Goal: Task Accomplishment & Management: Manage account settings

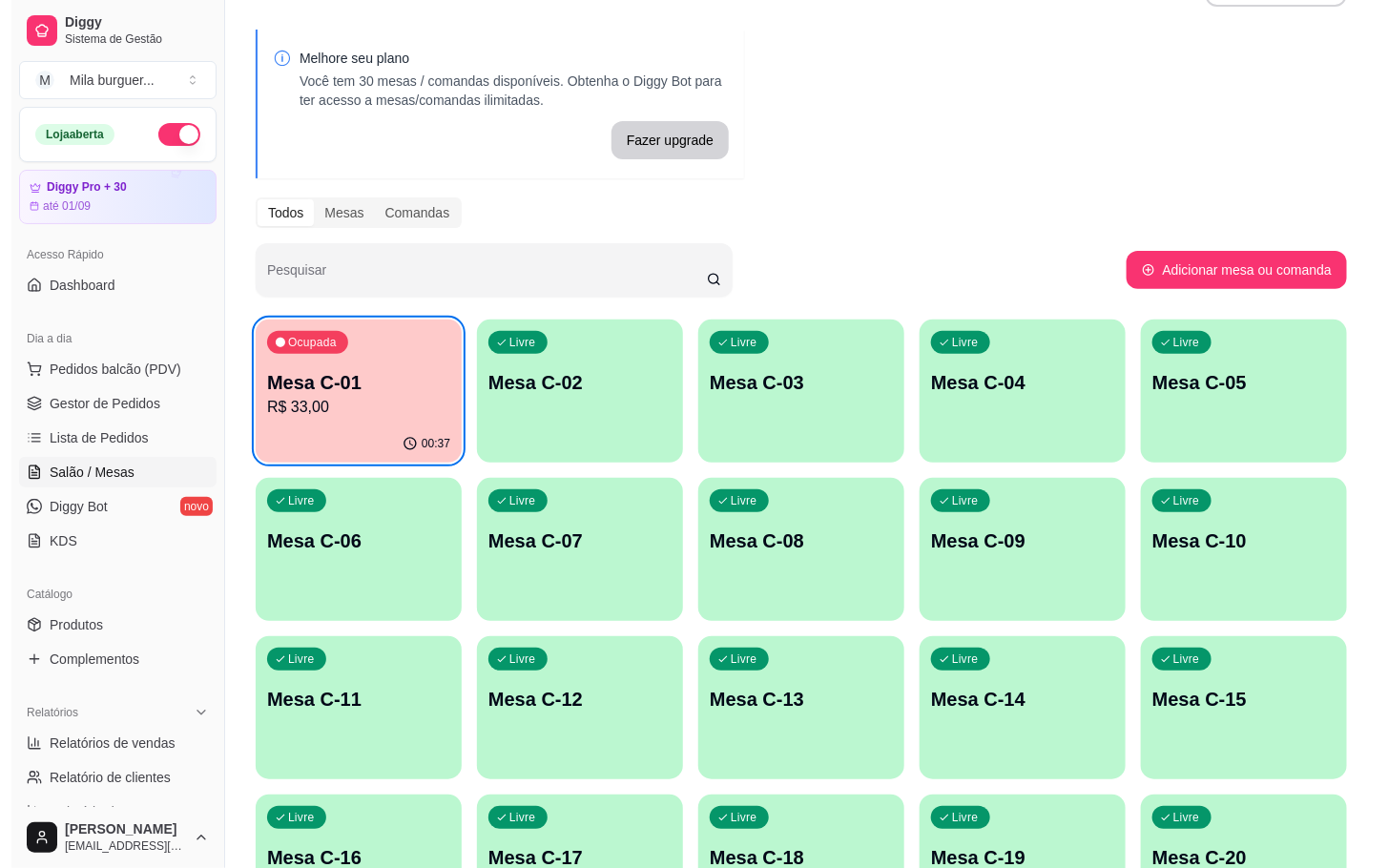
scroll to position [286, 0]
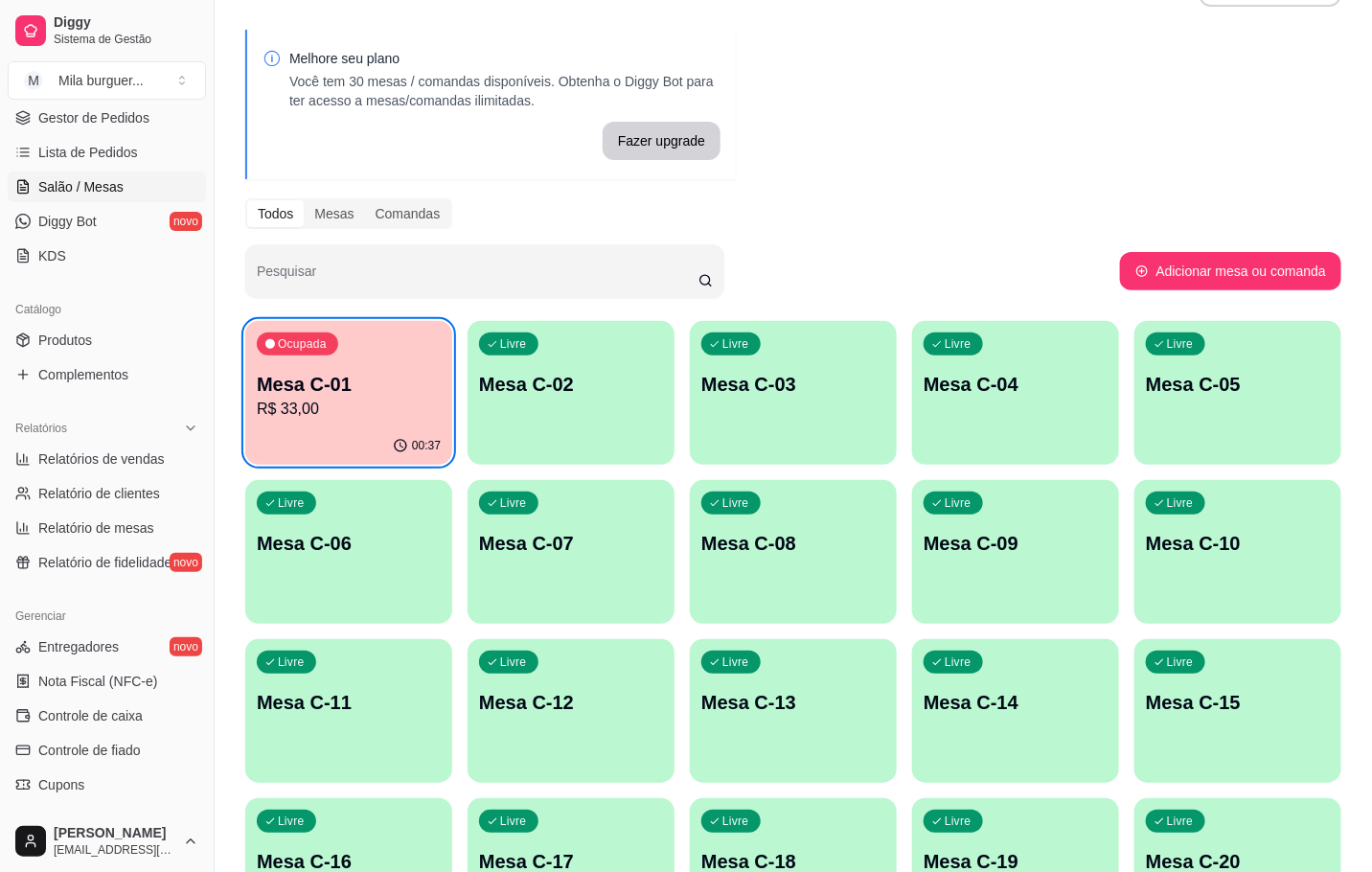
drag, startPoint x: 0, startPoint y: 0, endPoint x: 1256, endPoint y: 53, distance: 1257.1
click at [1130, 179] on div "Melhore seu plano Você tem 30 mesas / comandas disponíveis. Obtenha o Diggy Bot…" at bounding box center [793, 810] width 1158 height 1582
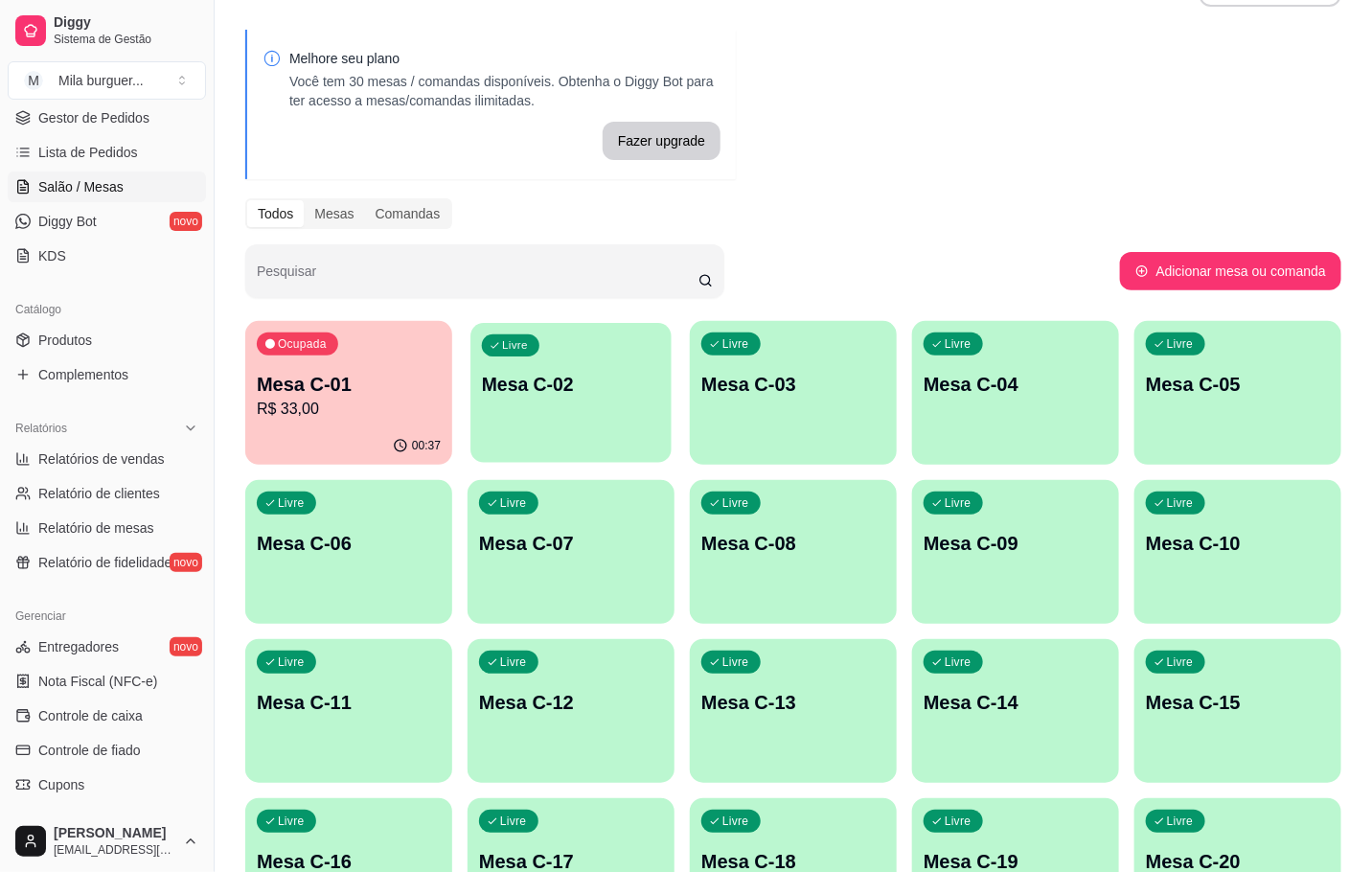
click at [624, 368] on div "Livre Mesa C-02" at bounding box center [570, 382] width 201 height 117
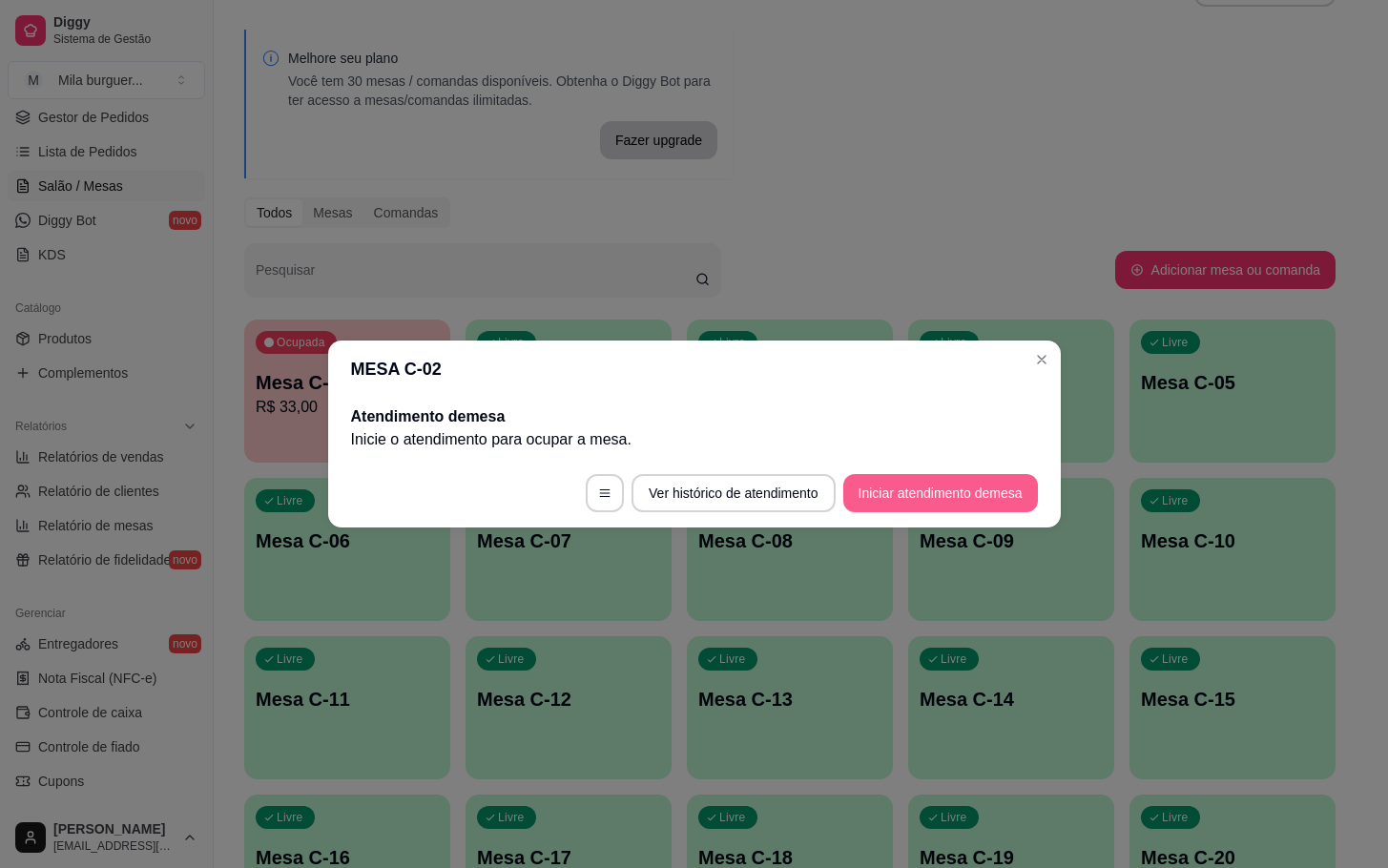
click at [888, 495] on button "Iniciar atendimento de mesa" at bounding box center [940, 493] width 194 height 38
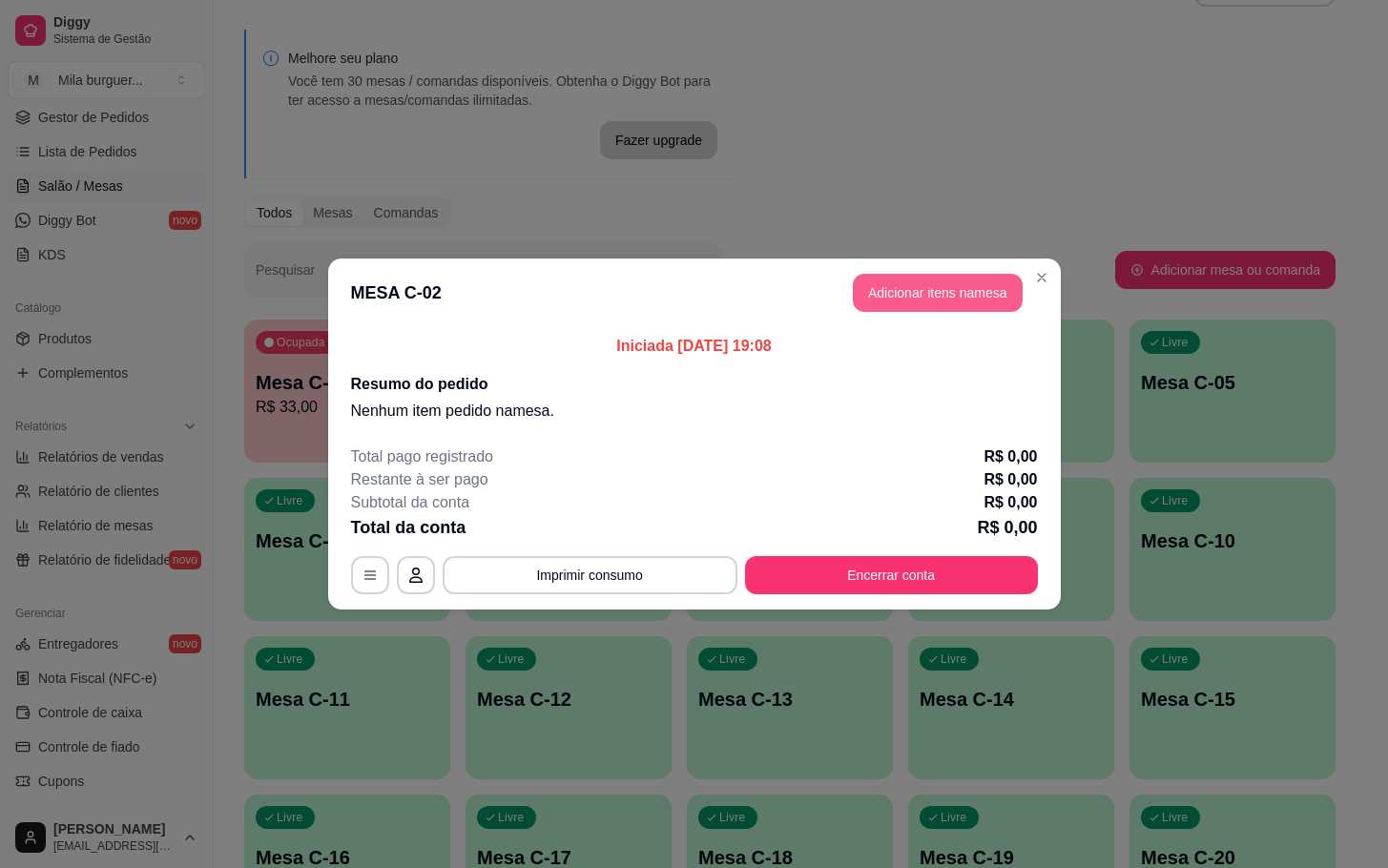
click at [939, 281] on button "Adicionar itens na mesa" at bounding box center [937, 293] width 169 height 38
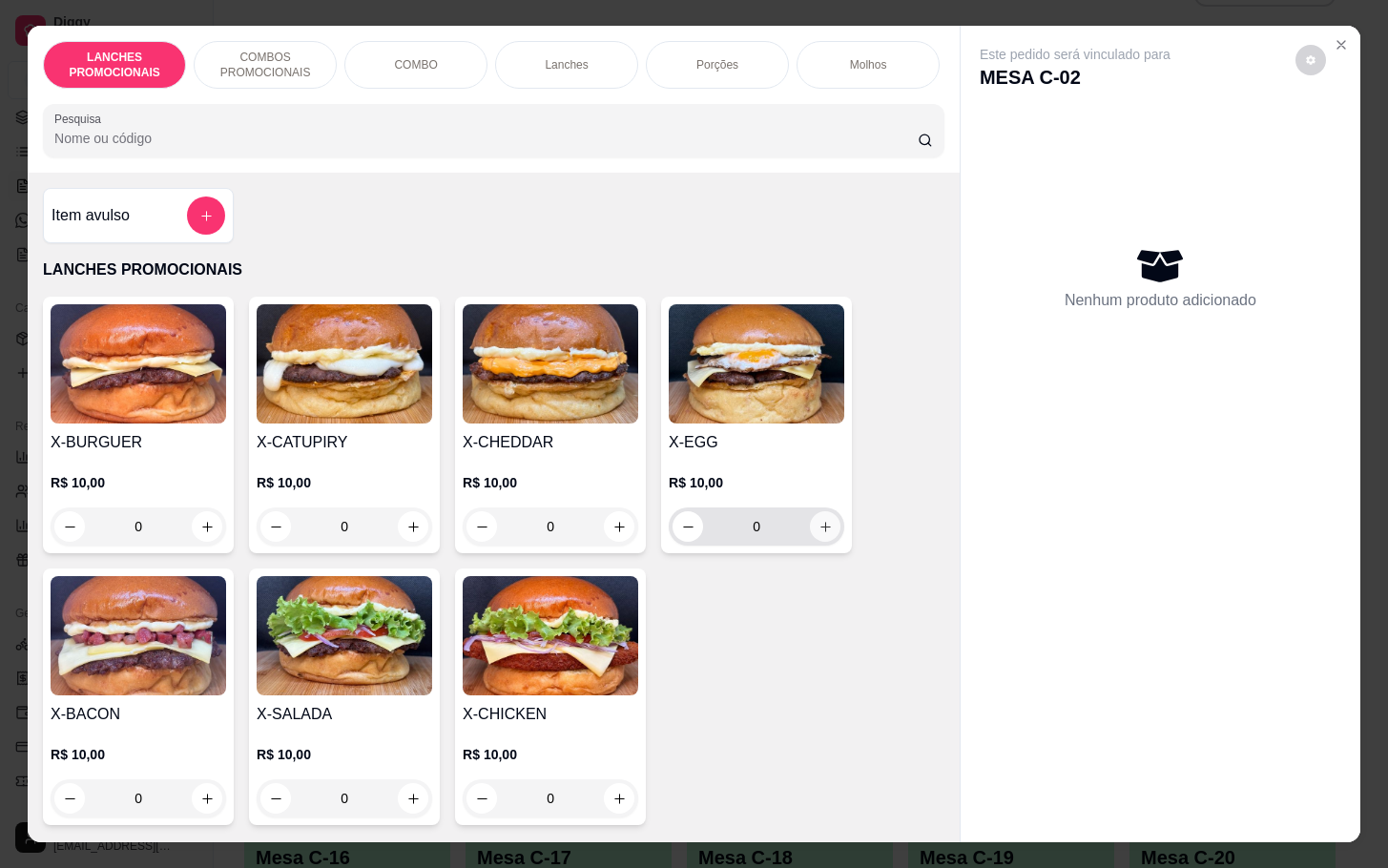
click at [819, 534] on icon "increase-product-quantity" at bounding box center [825, 526] width 14 height 14
type input "1"
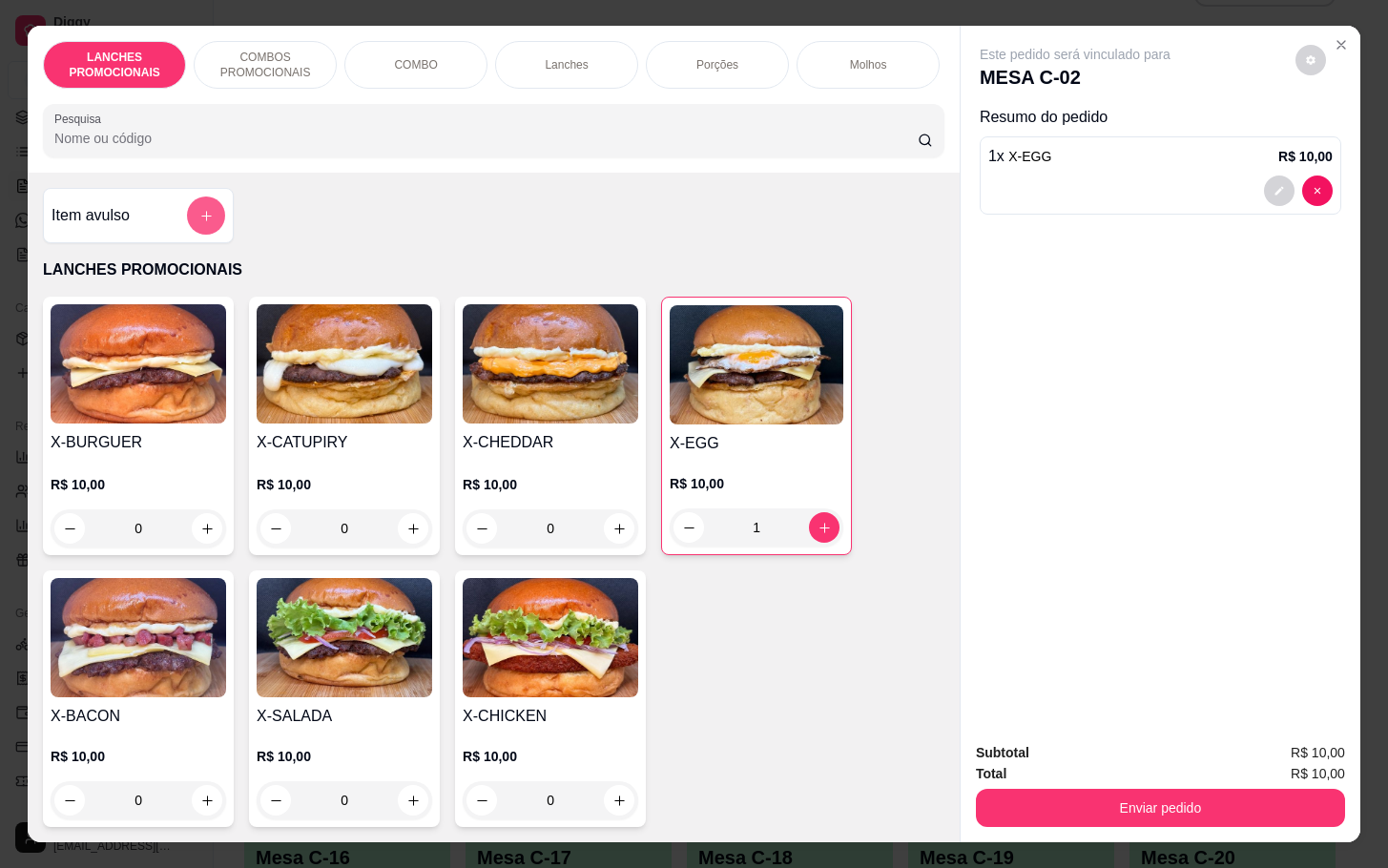
click at [199, 221] on icon "add-separate-item" at bounding box center [206, 215] width 14 height 14
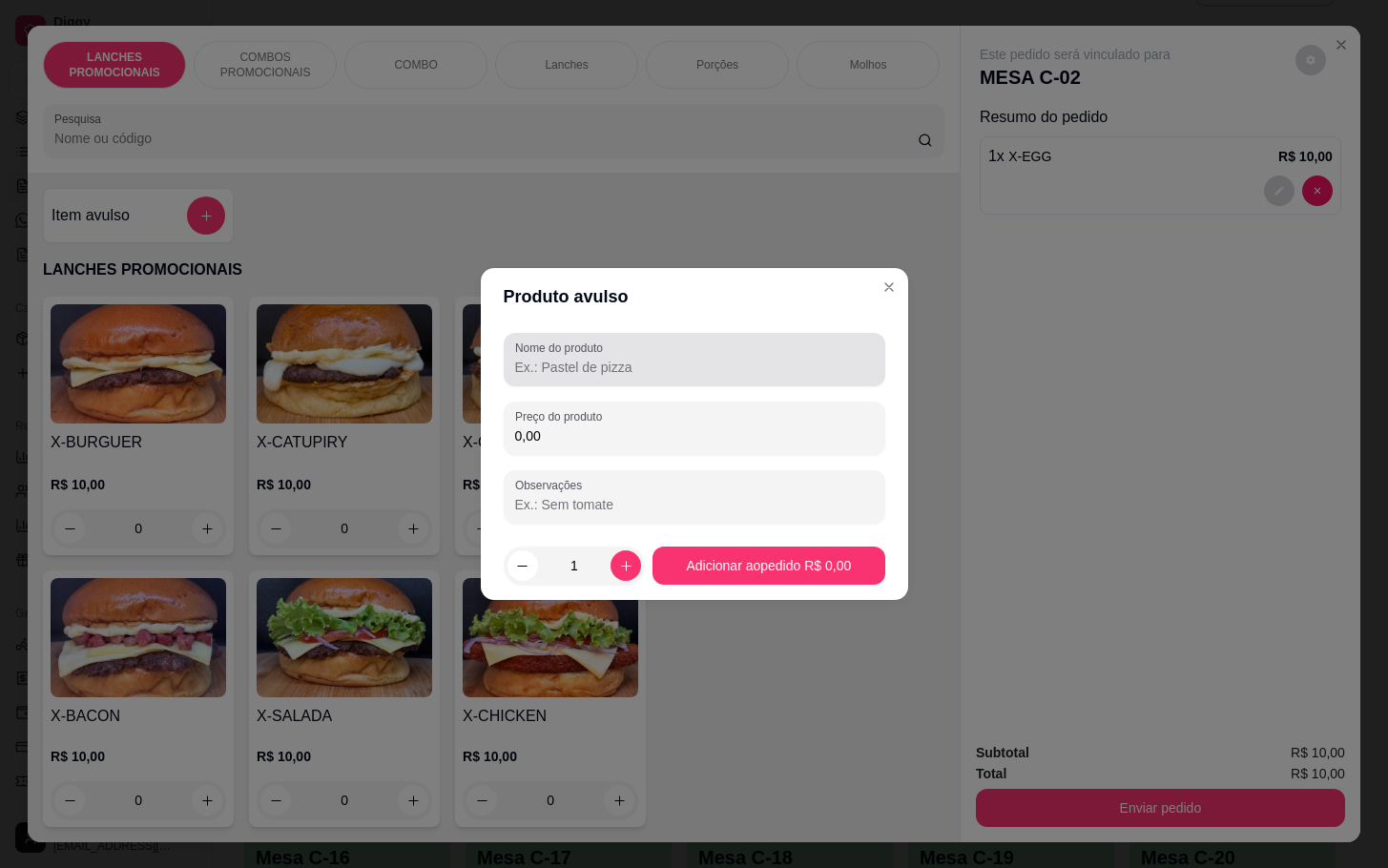
click at [610, 345] on label "Nome do produto" at bounding box center [562, 347] width 95 height 16
click at [613, 358] on input "Nome do produto" at bounding box center [694, 367] width 359 height 19
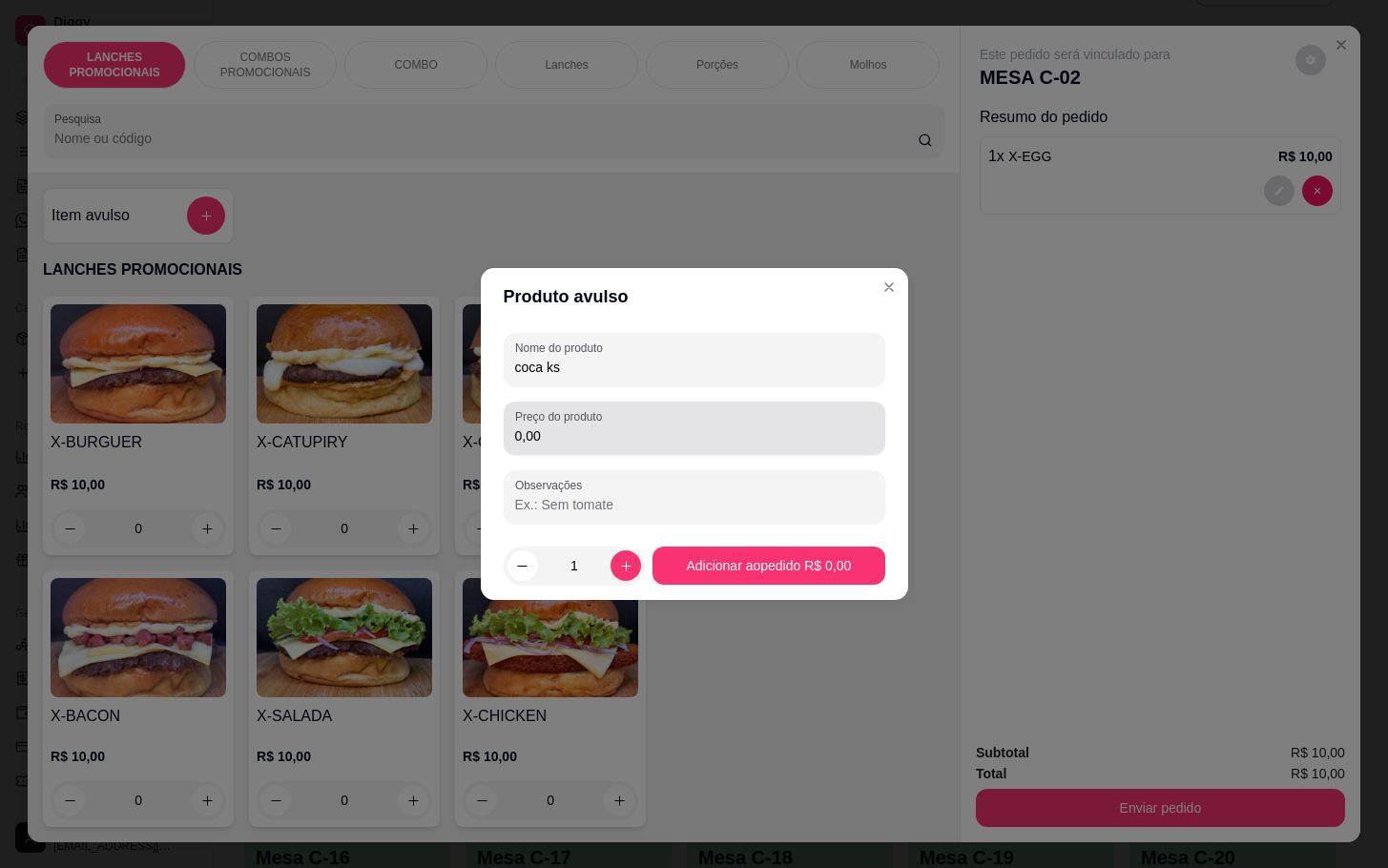
type input "coca ks"
click at [828, 435] on input "0,00" at bounding box center [694, 435] width 359 height 19
type input "5,00"
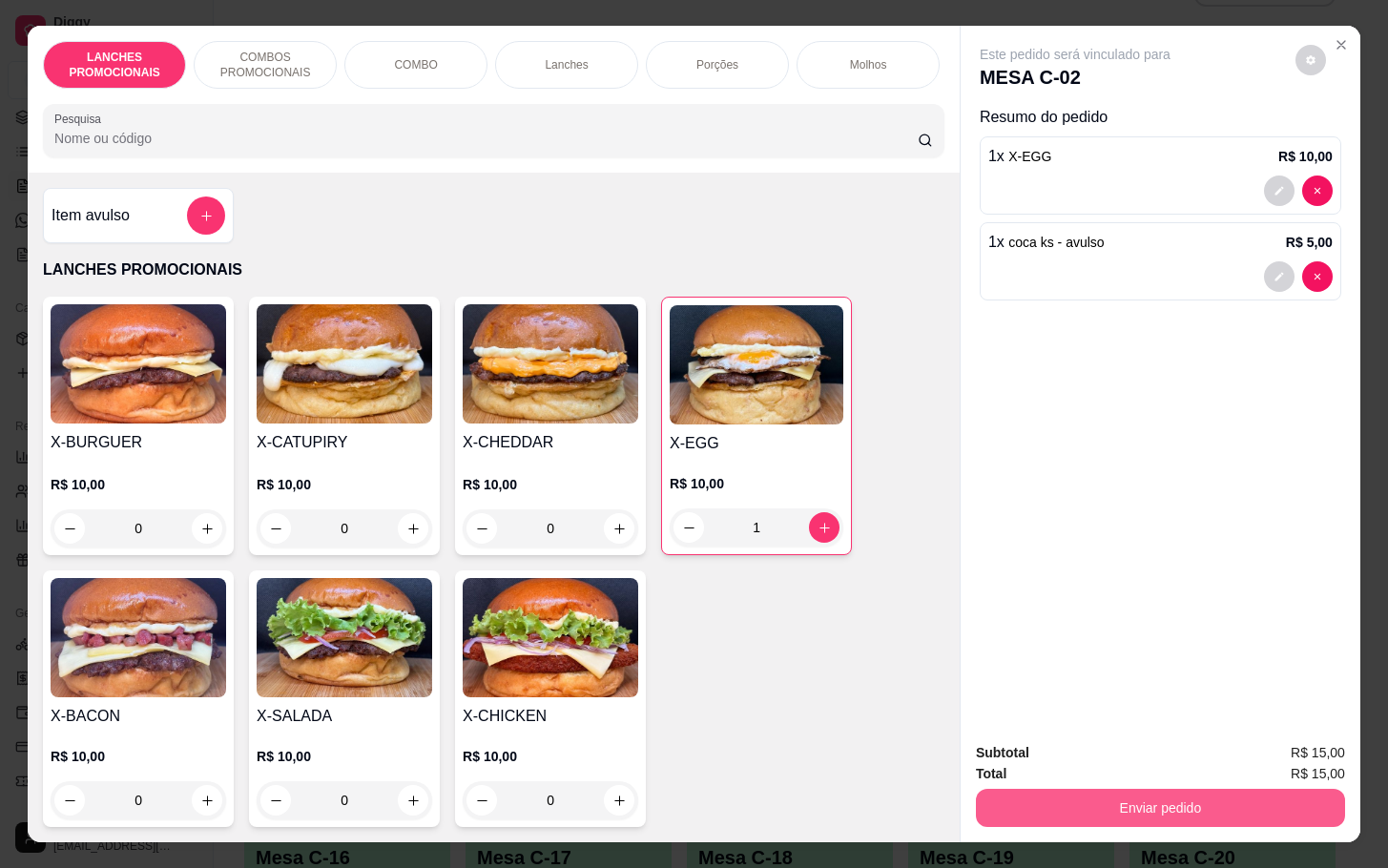
click at [1163, 789] on button "Enviar pedido" at bounding box center [1160, 808] width 369 height 38
click at [1110, 753] on button "Não registrar e enviar pedido" at bounding box center [1093, 750] width 198 height 36
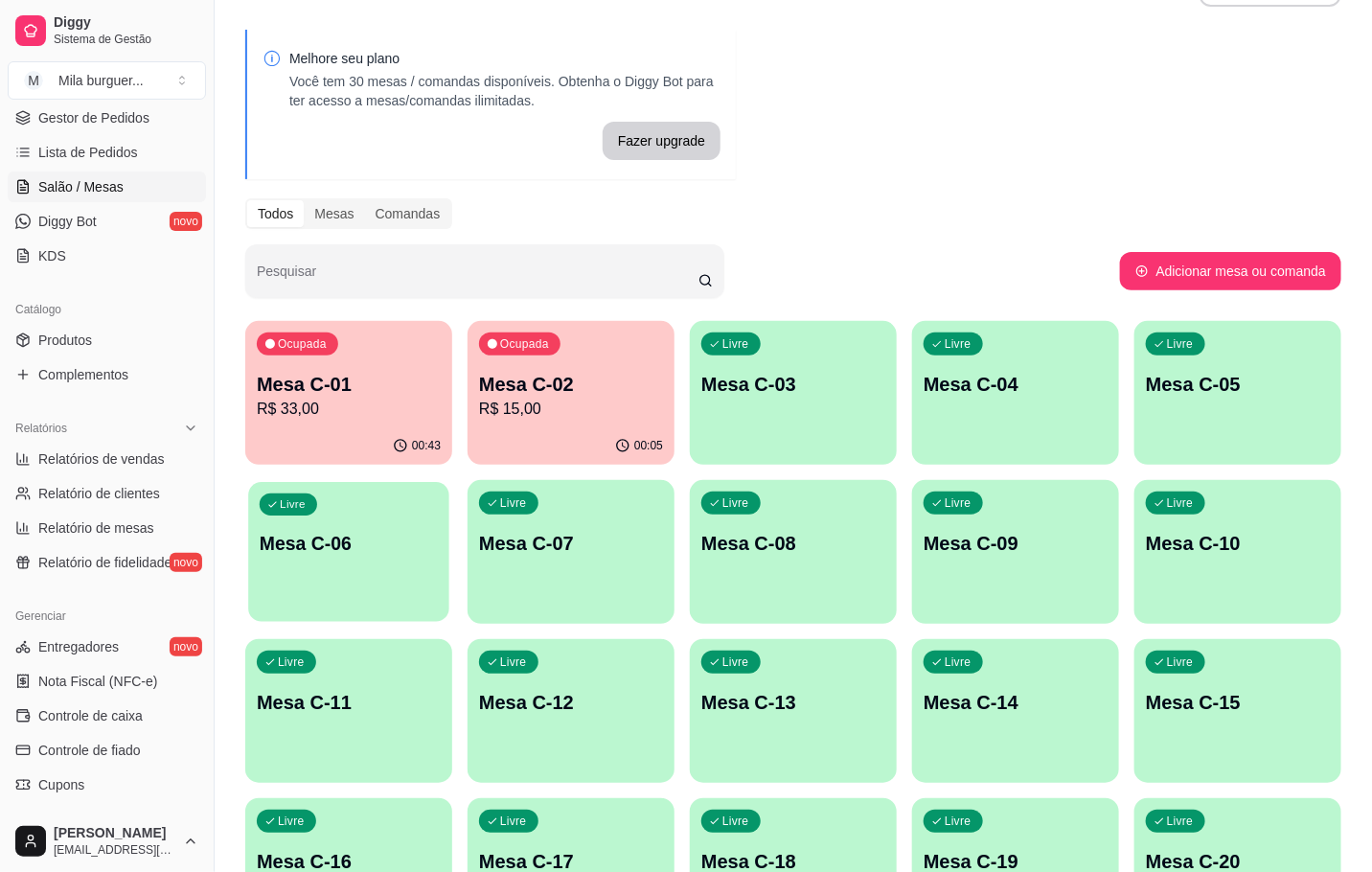
click at [349, 541] on p "Mesa C-06" at bounding box center [348, 543] width 178 height 26
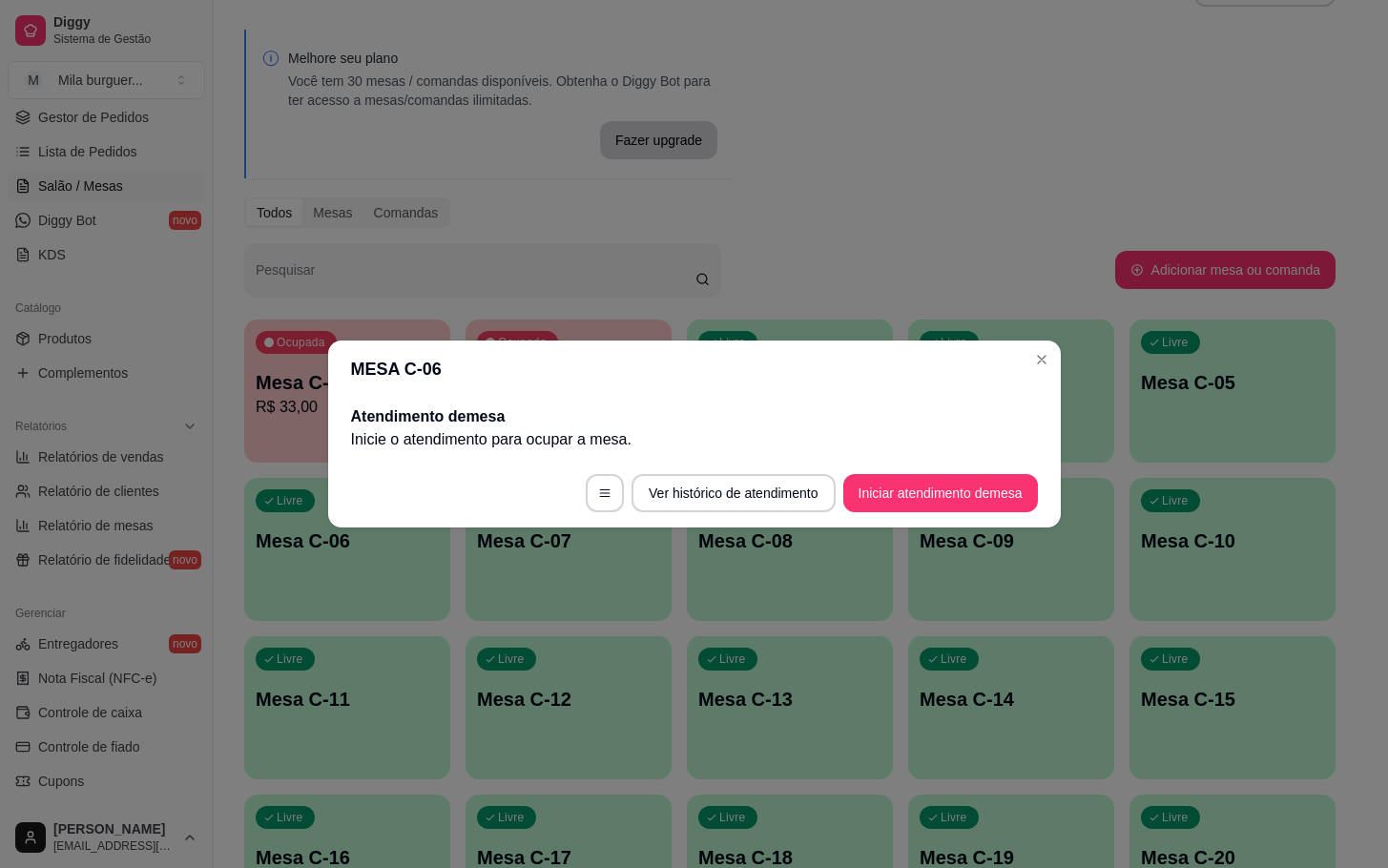
drag, startPoint x: 938, startPoint y: 452, endPoint x: 919, endPoint y: 484, distance: 37.2
click at [932, 469] on section "MESA C-06 Atendimento de mesa Inicie o atendimento para ocupar a mesa . Ver his…" at bounding box center [694, 434] width 732 height 187
click at [910, 484] on button "Iniciar atendimento de mesa" at bounding box center [940, 493] width 189 height 37
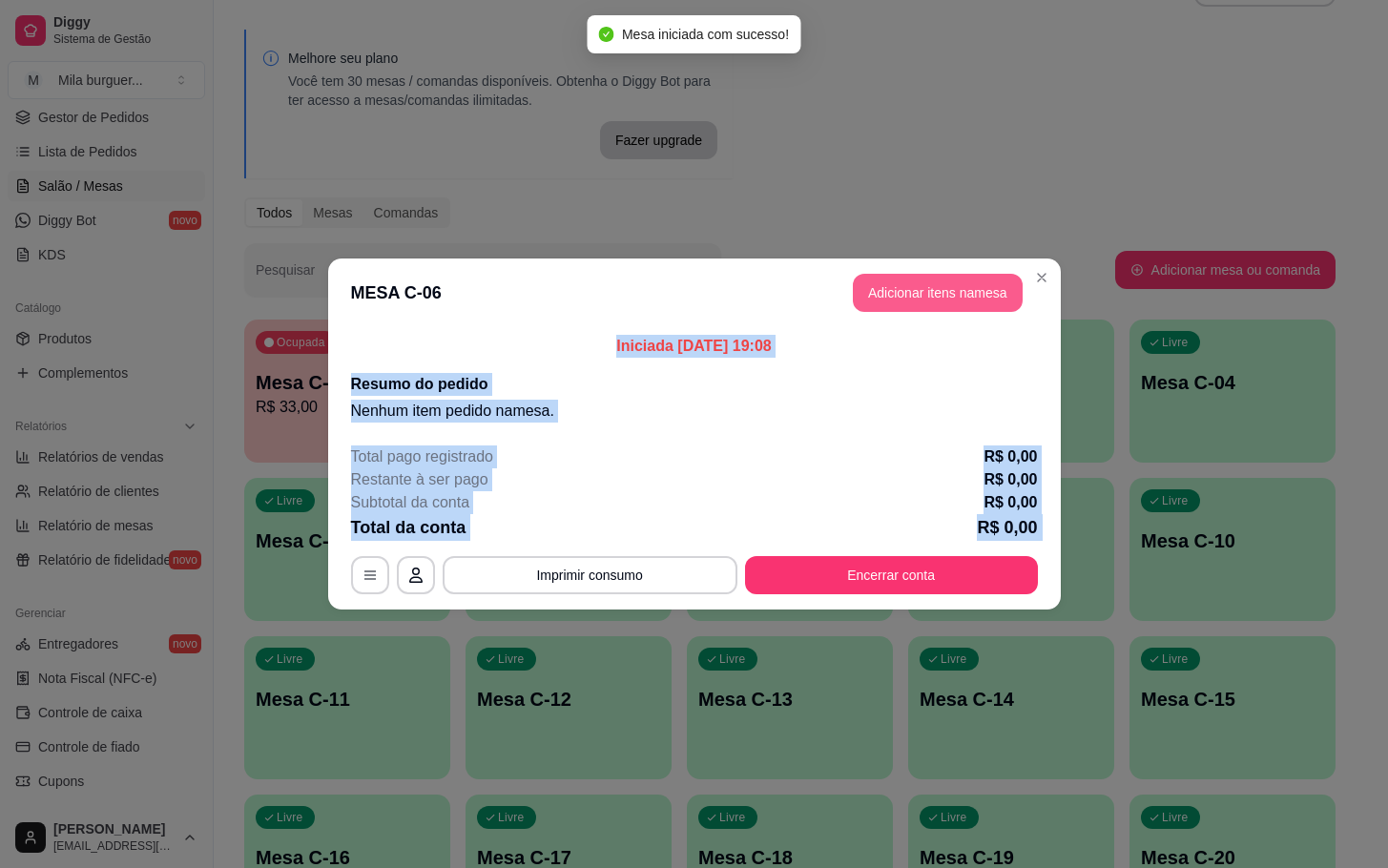
click at [935, 296] on button "Adicionar itens na mesa" at bounding box center [937, 293] width 169 height 38
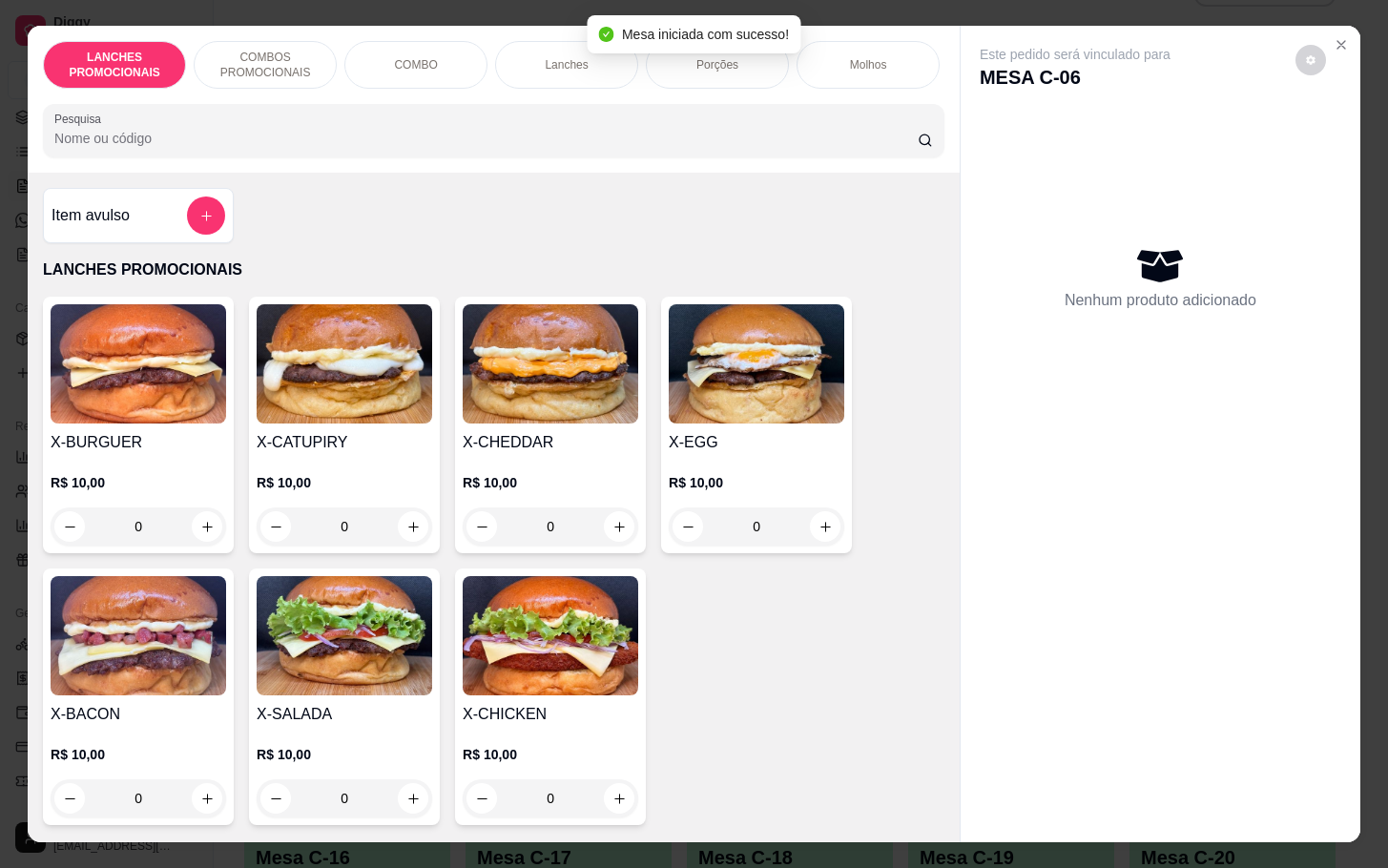
scroll to position [143, 0]
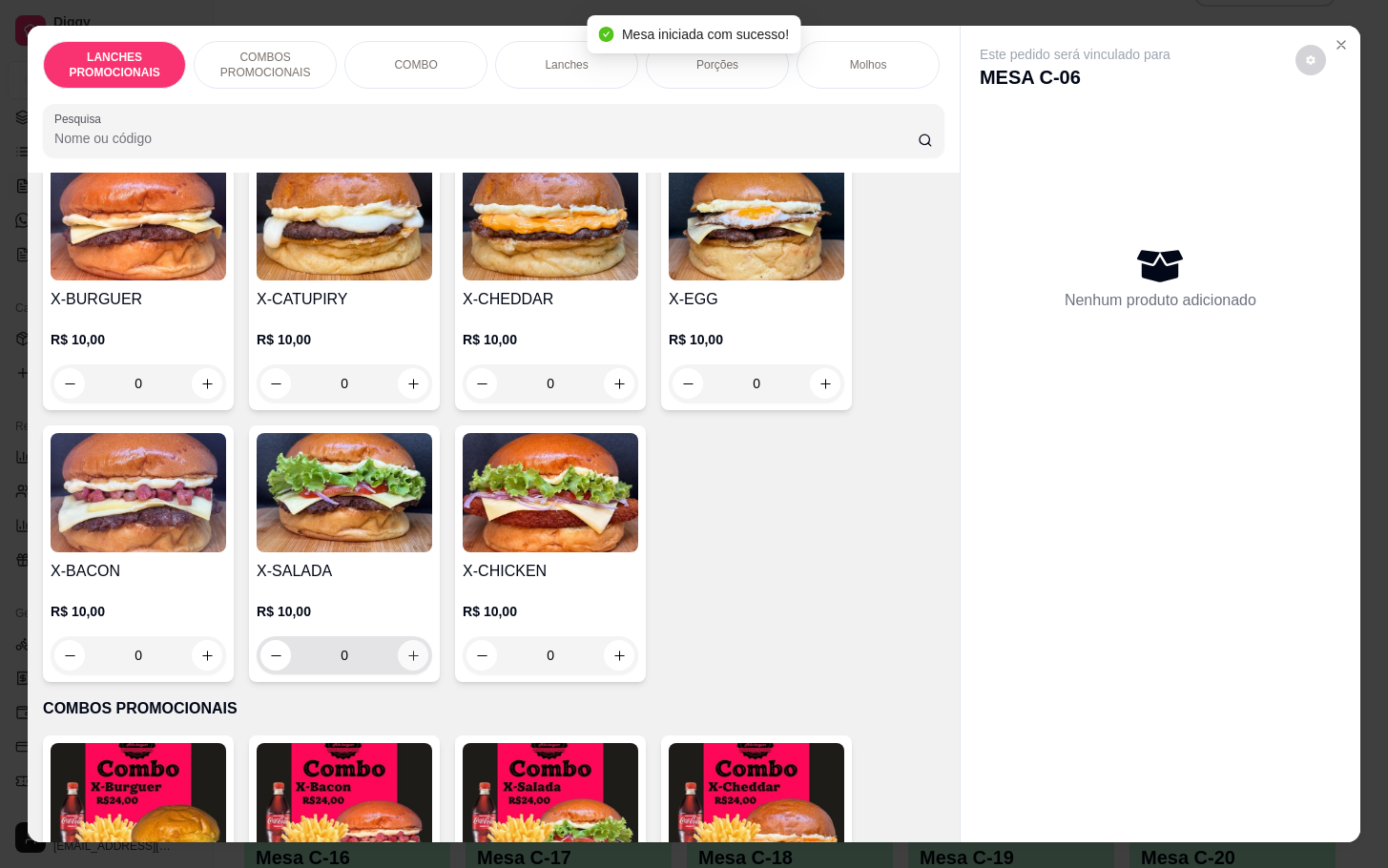
click at [397, 666] on button "increase-product-quantity" at bounding box center [413, 656] width 31 height 31
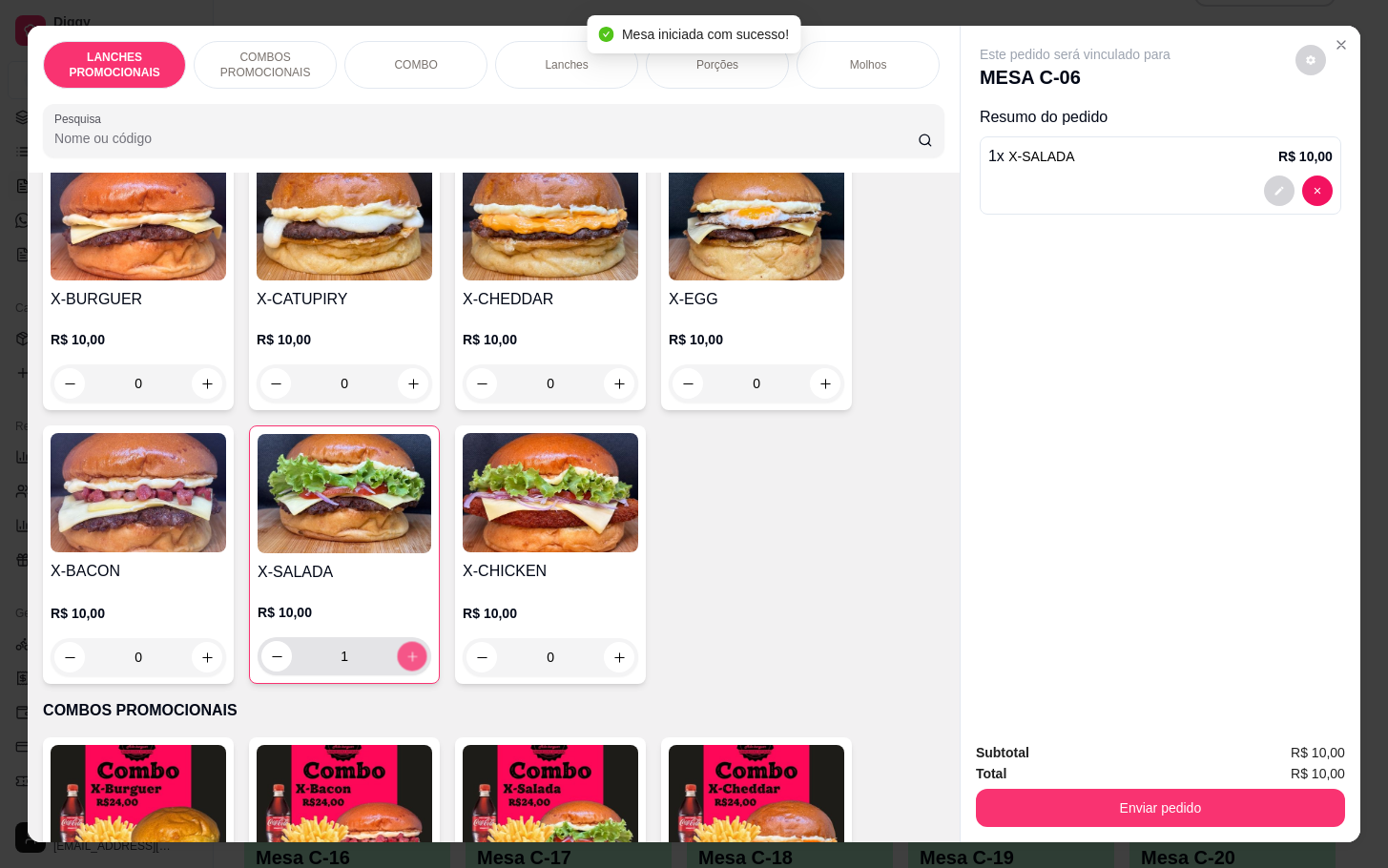
click at [397, 666] on button "increase-product-quantity" at bounding box center [412, 657] width 30 height 30
click at [405, 663] on icon "increase-product-quantity" at bounding box center [412, 657] width 14 height 14
type input "5"
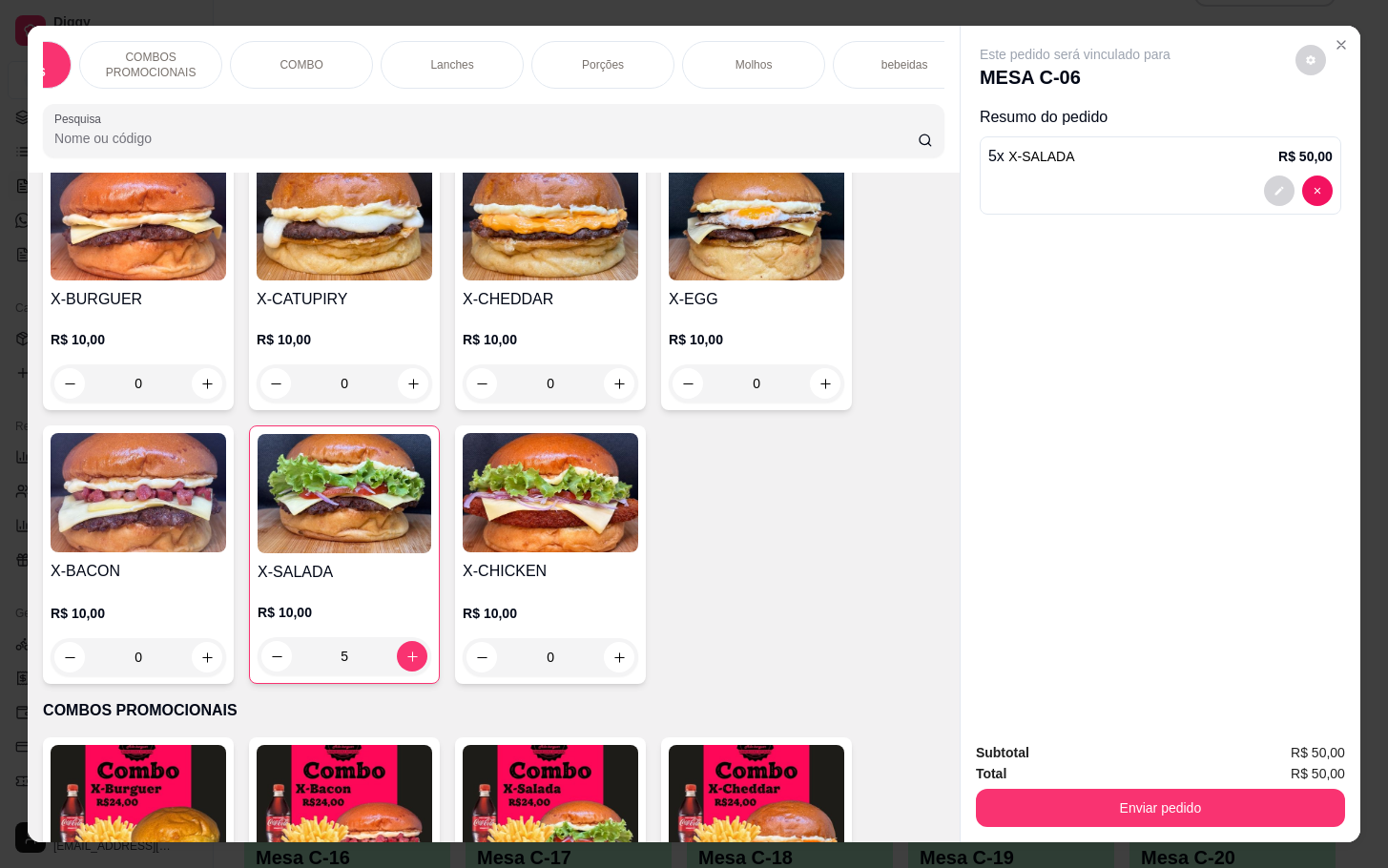
scroll to position [0, 171]
click at [880, 64] on div "bebeidas" at bounding box center [846, 65] width 143 height 48
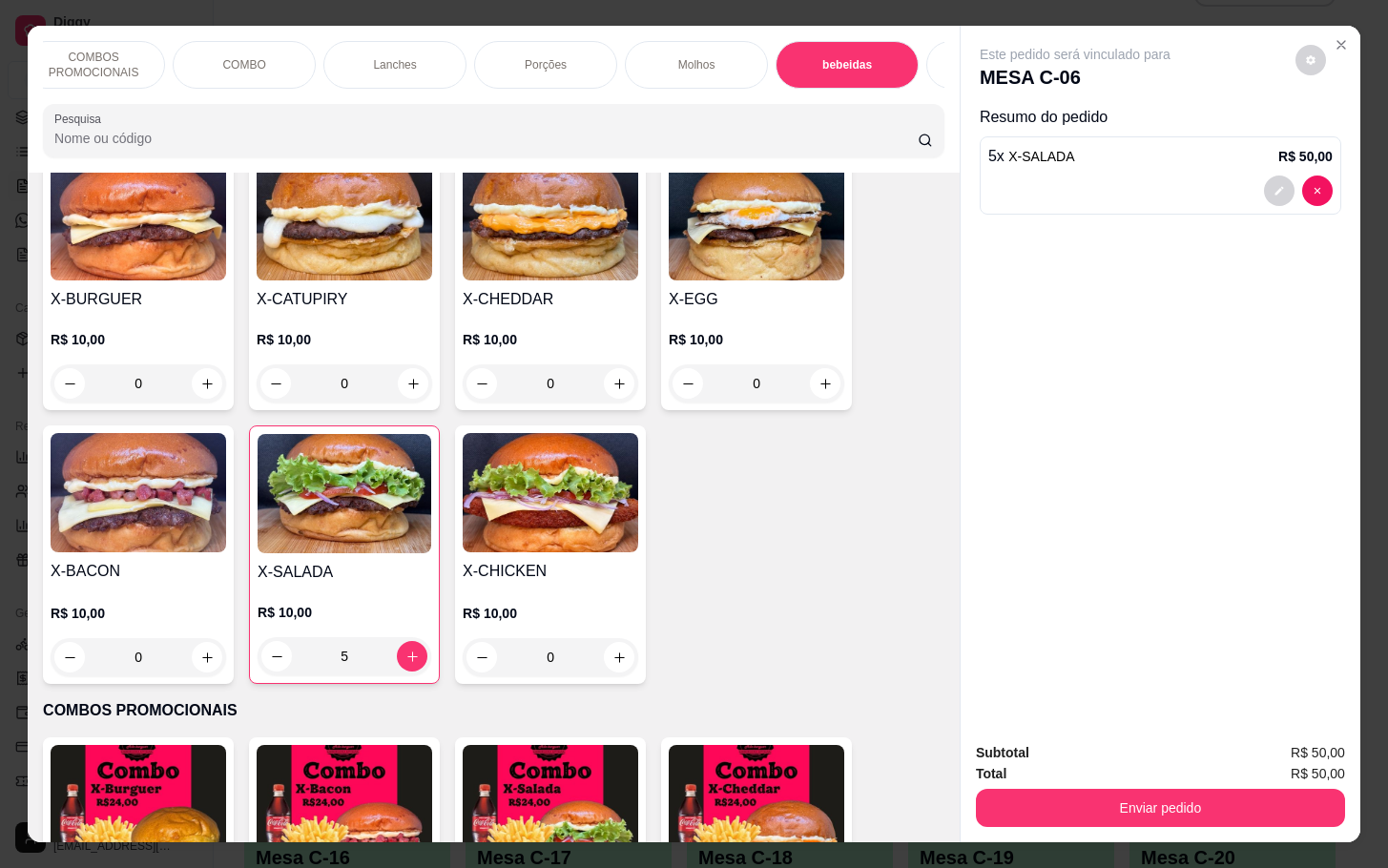
scroll to position [46, 0]
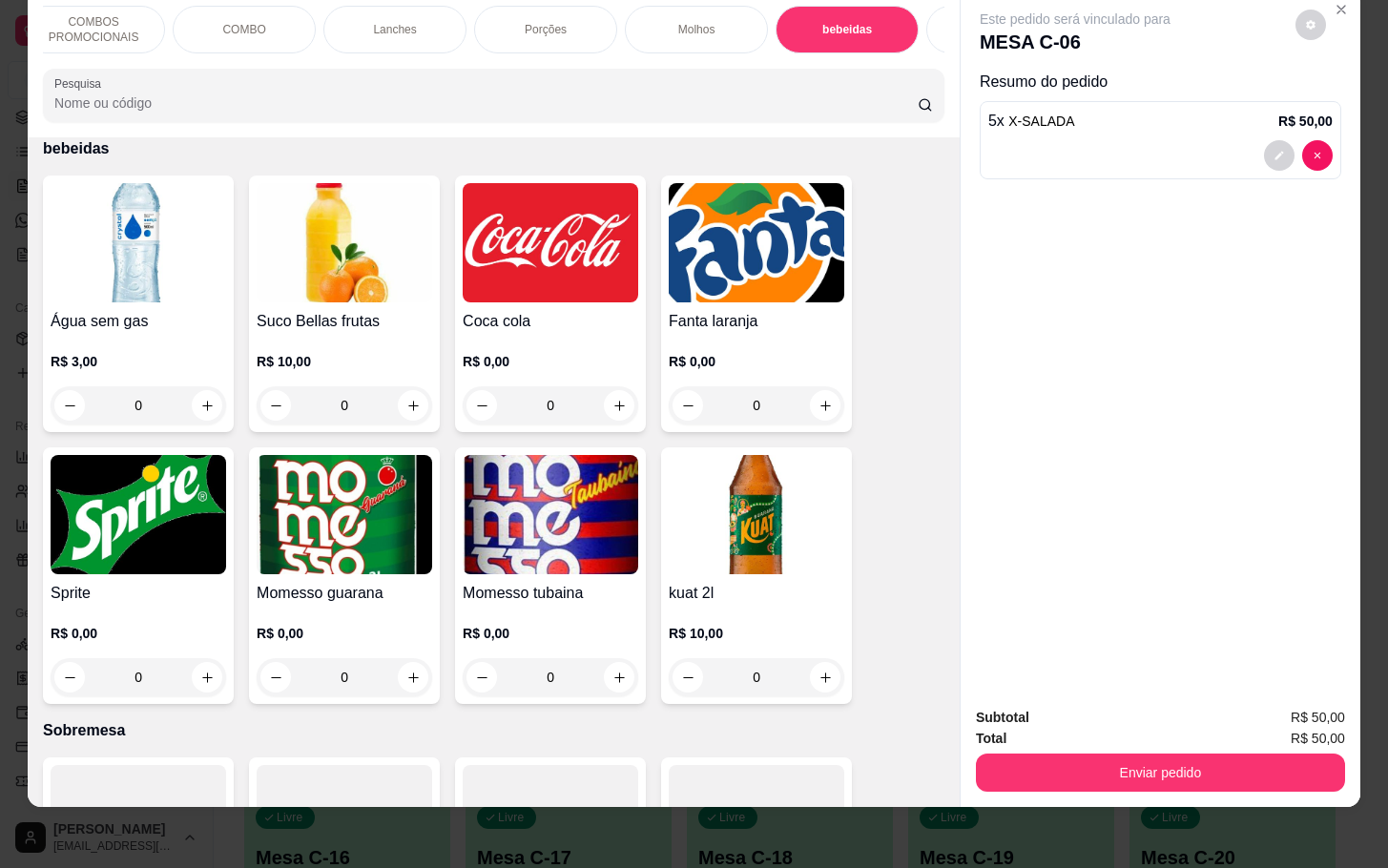
click at [131, 14] on p "COMBOS PROMOCIONAIS" at bounding box center [94, 30] width 111 height 31
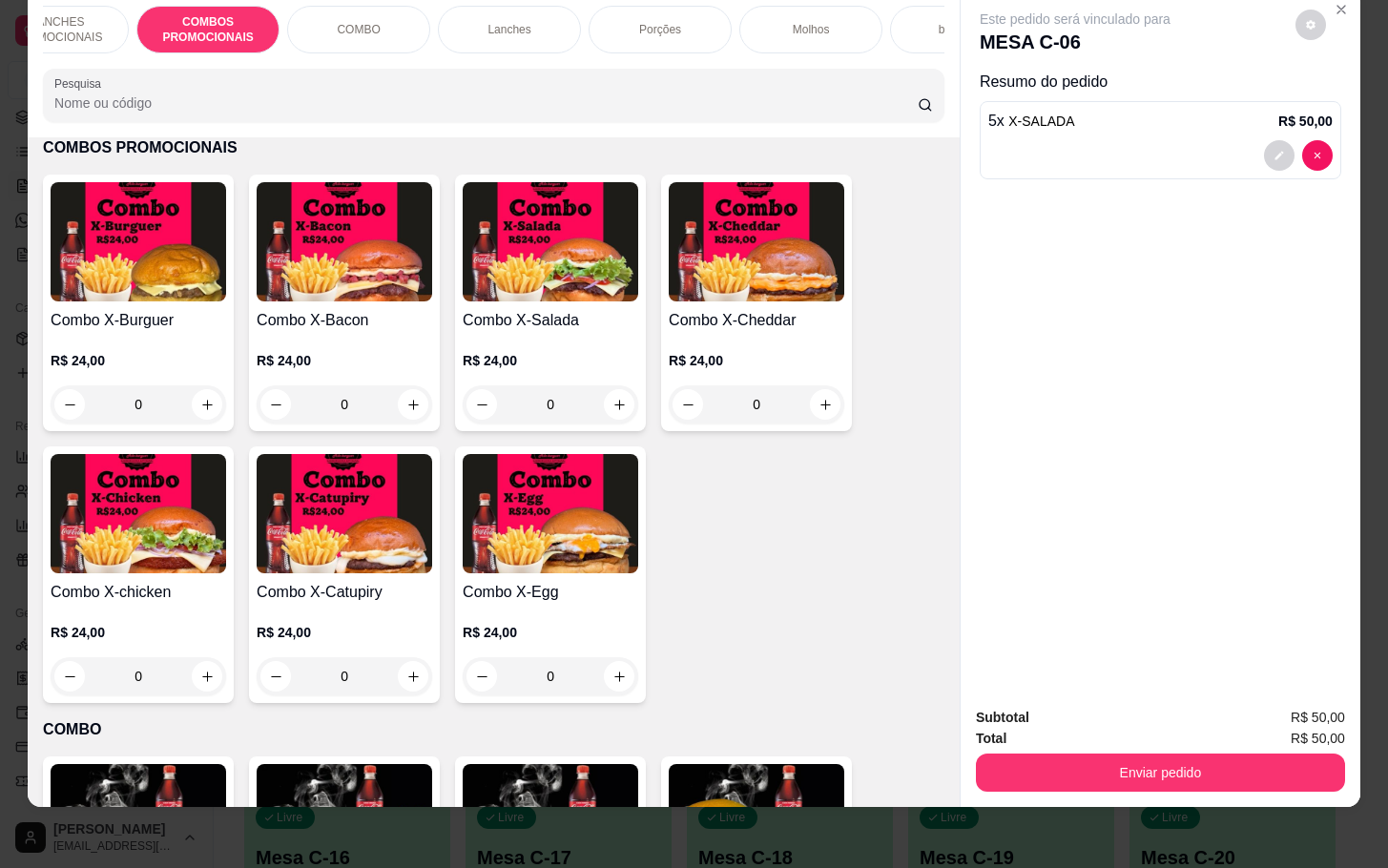
scroll to position [0, 0]
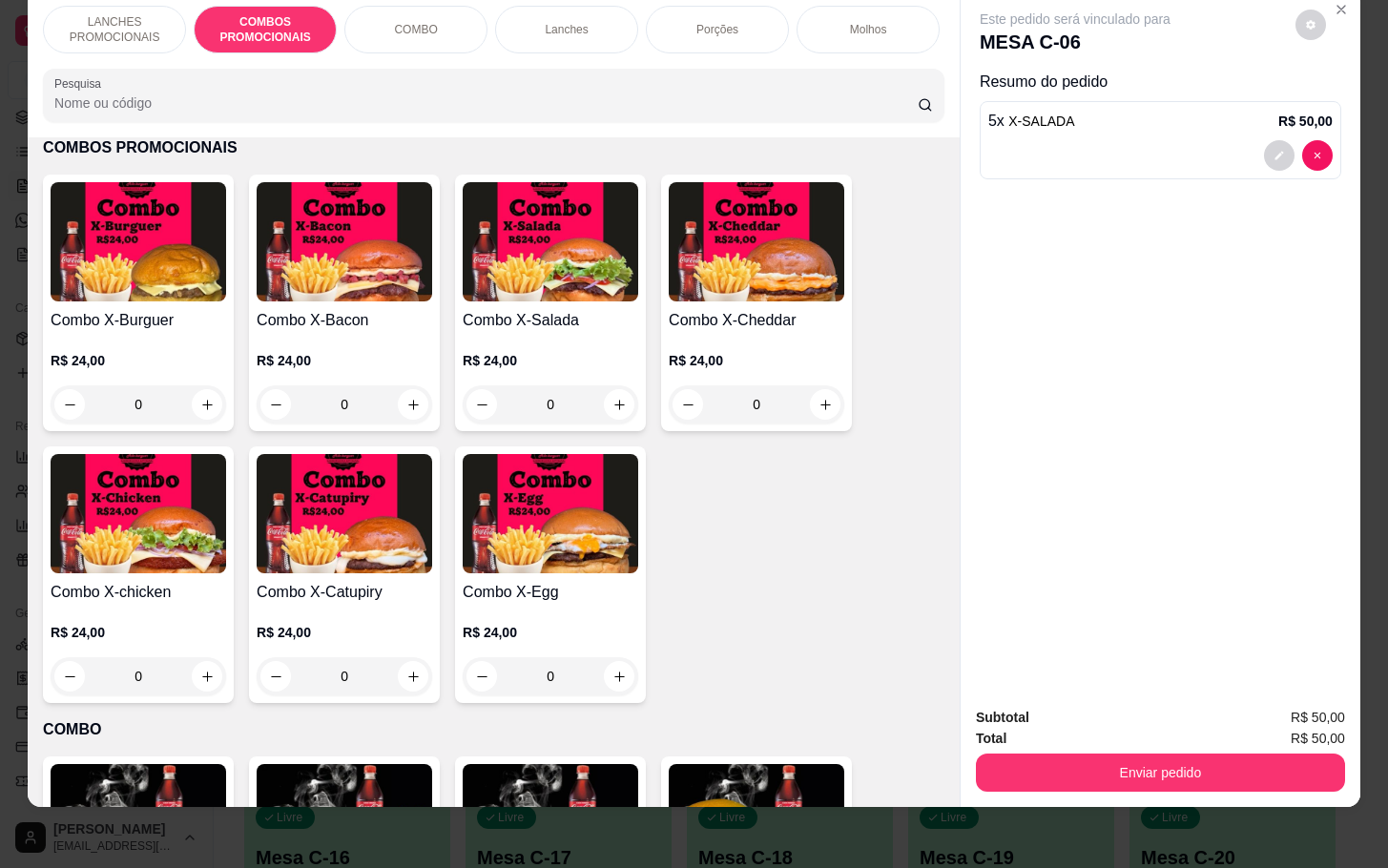
click at [60, 14] on p "LANCHES PROMOCIONAIS" at bounding box center [115, 30] width 111 height 31
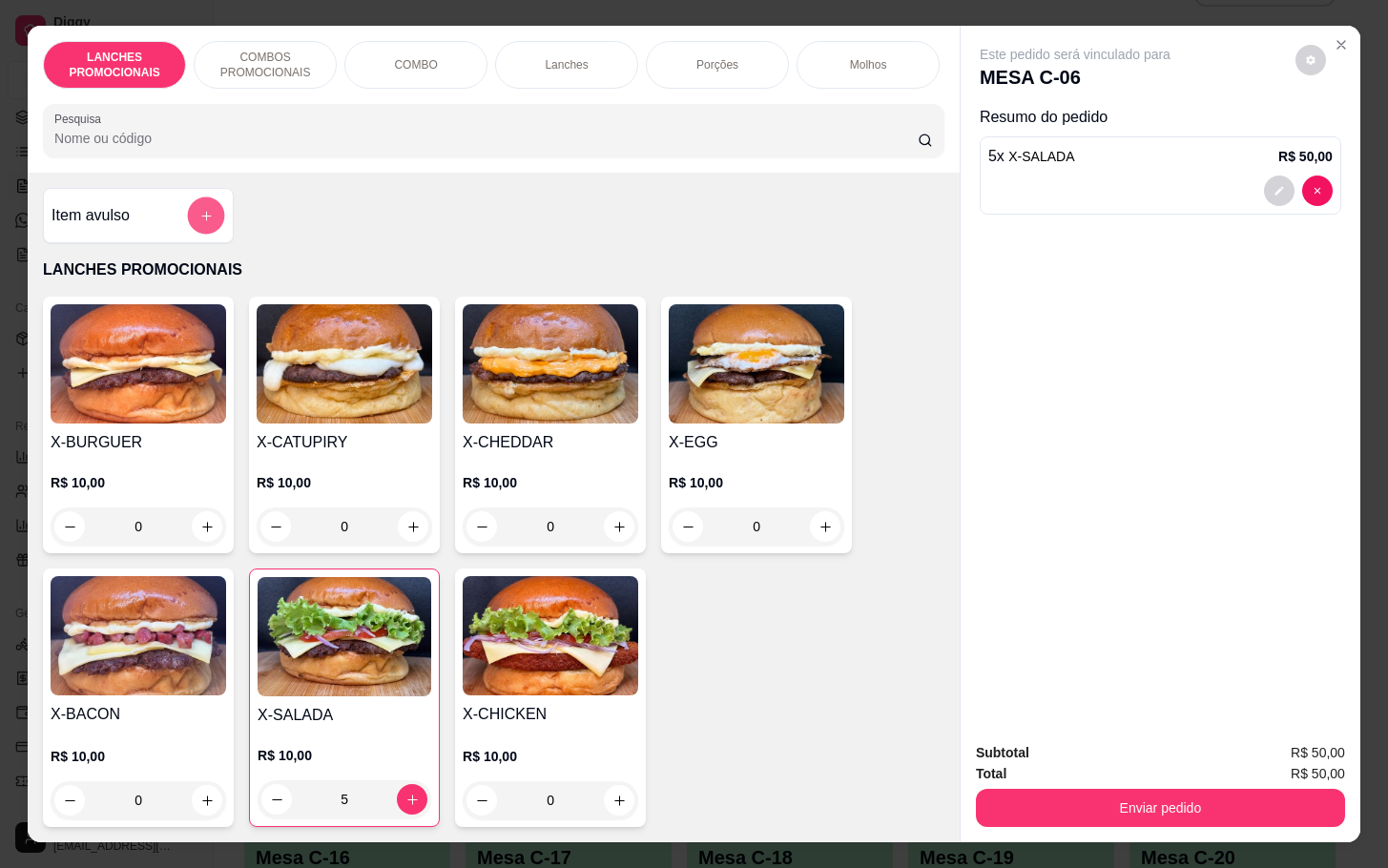
click at [199, 221] on icon "add-separate-item" at bounding box center [206, 215] width 14 height 14
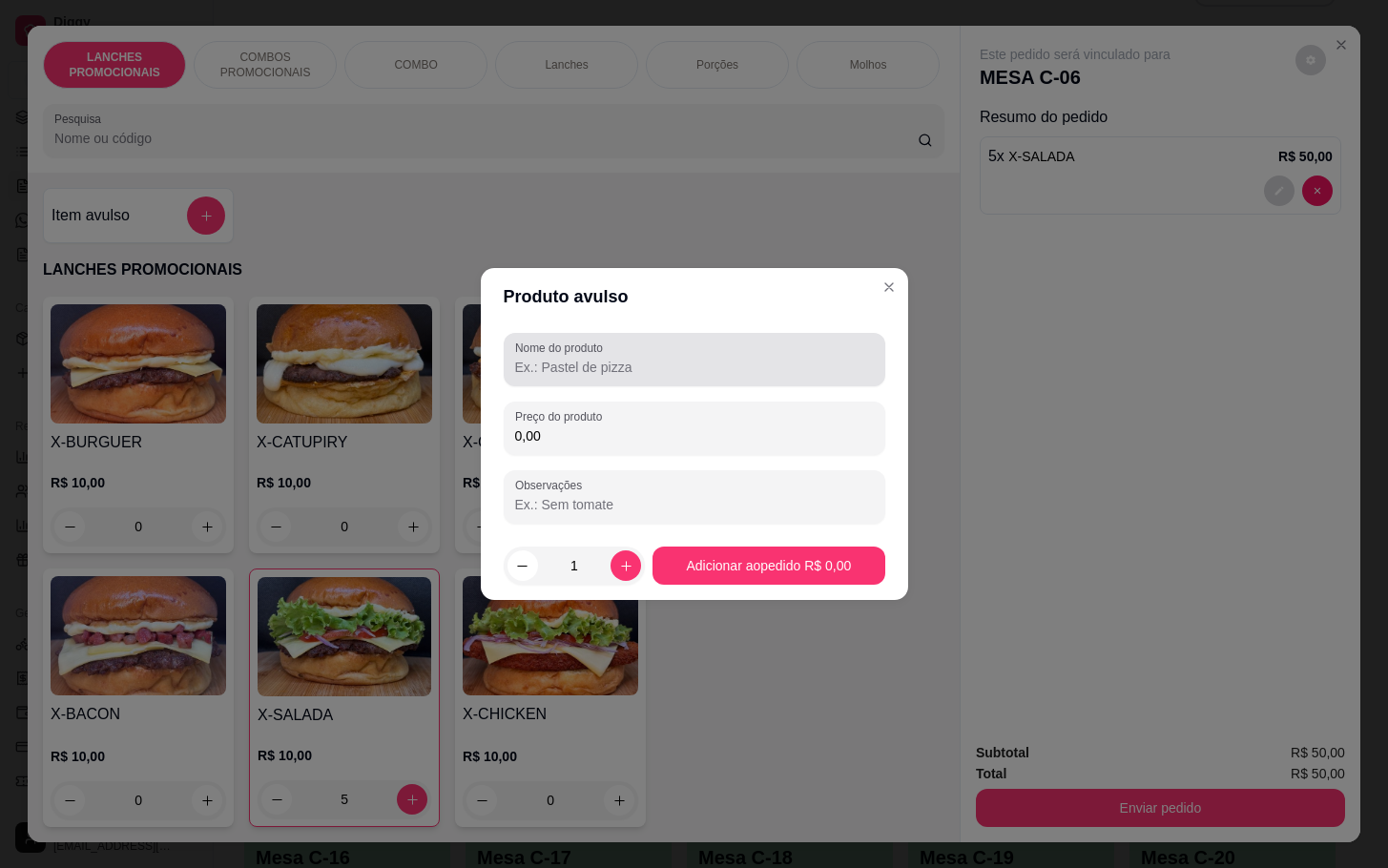
drag, startPoint x: 559, startPoint y: 376, endPoint x: 572, endPoint y: 344, distance: 34.5
click at [571, 350] on div "Nome do produto" at bounding box center [694, 360] width 382 height 54
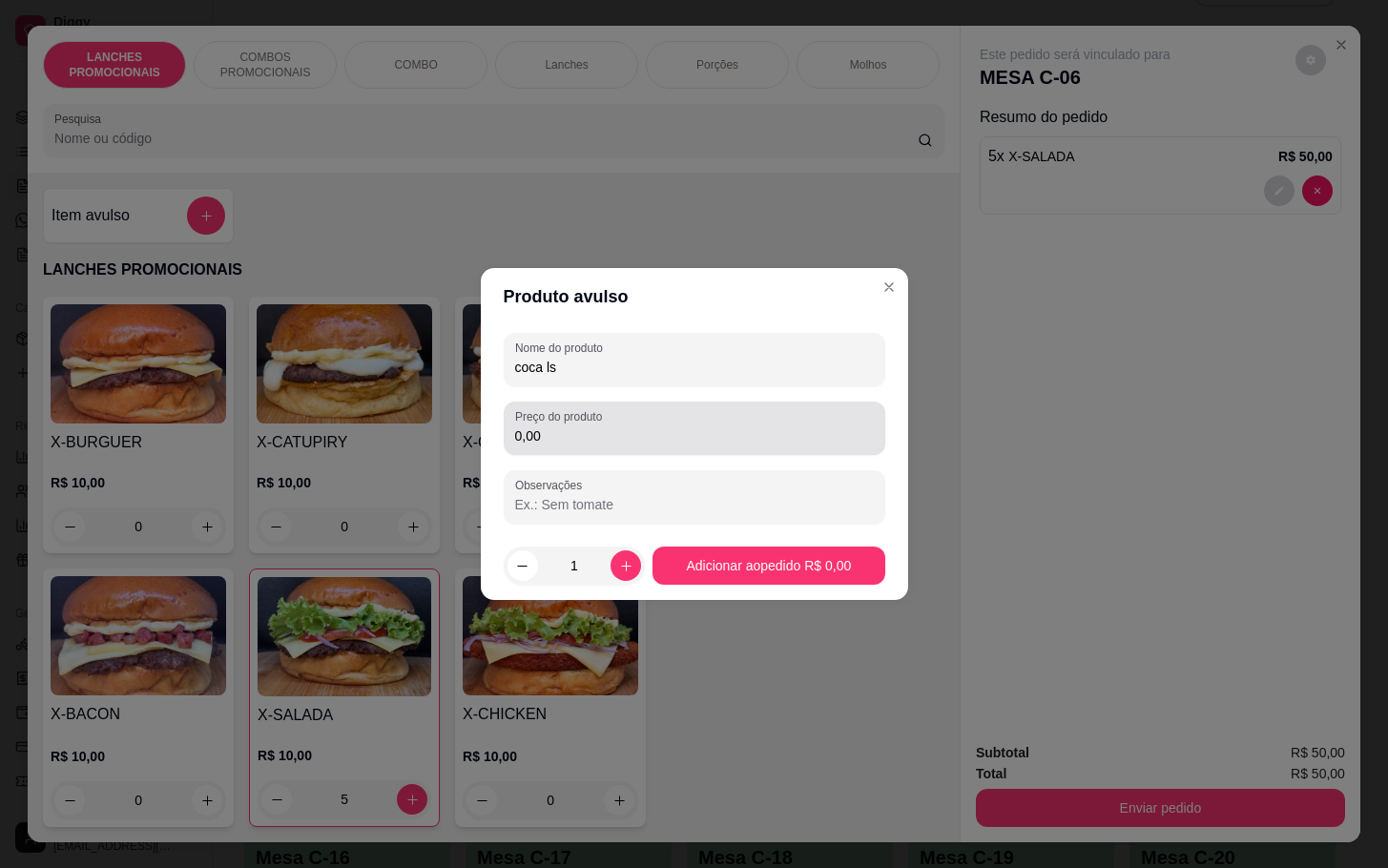
type input "coca ls"
drag, startPoint x: 555, startPoint y: 438, endPoint x: 544, endPoint y: 433, distance: 12.1
click at [553, 438] on input "0,00" at bounding box center [694, 435] width 359 height 19
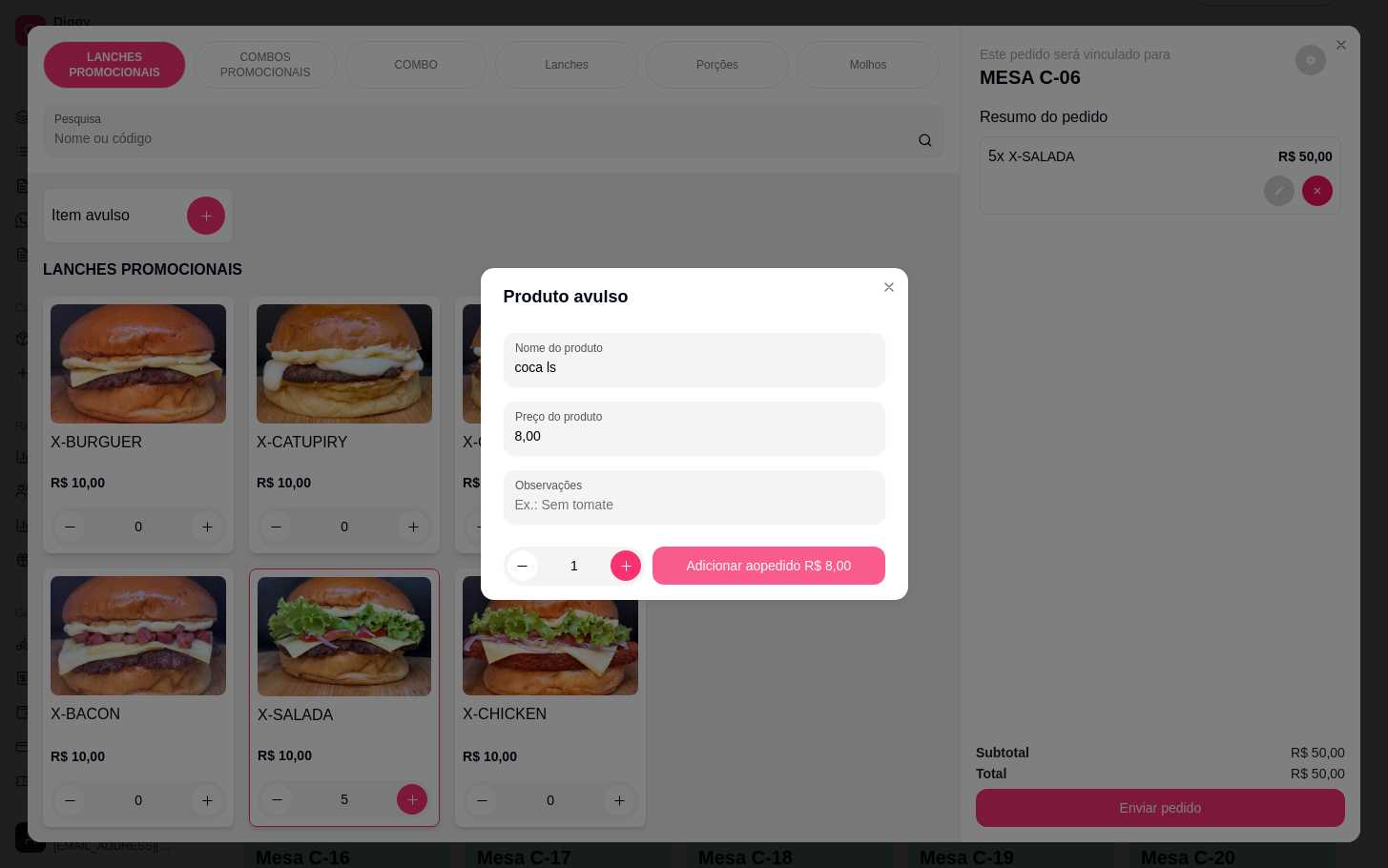
type input "8,00"
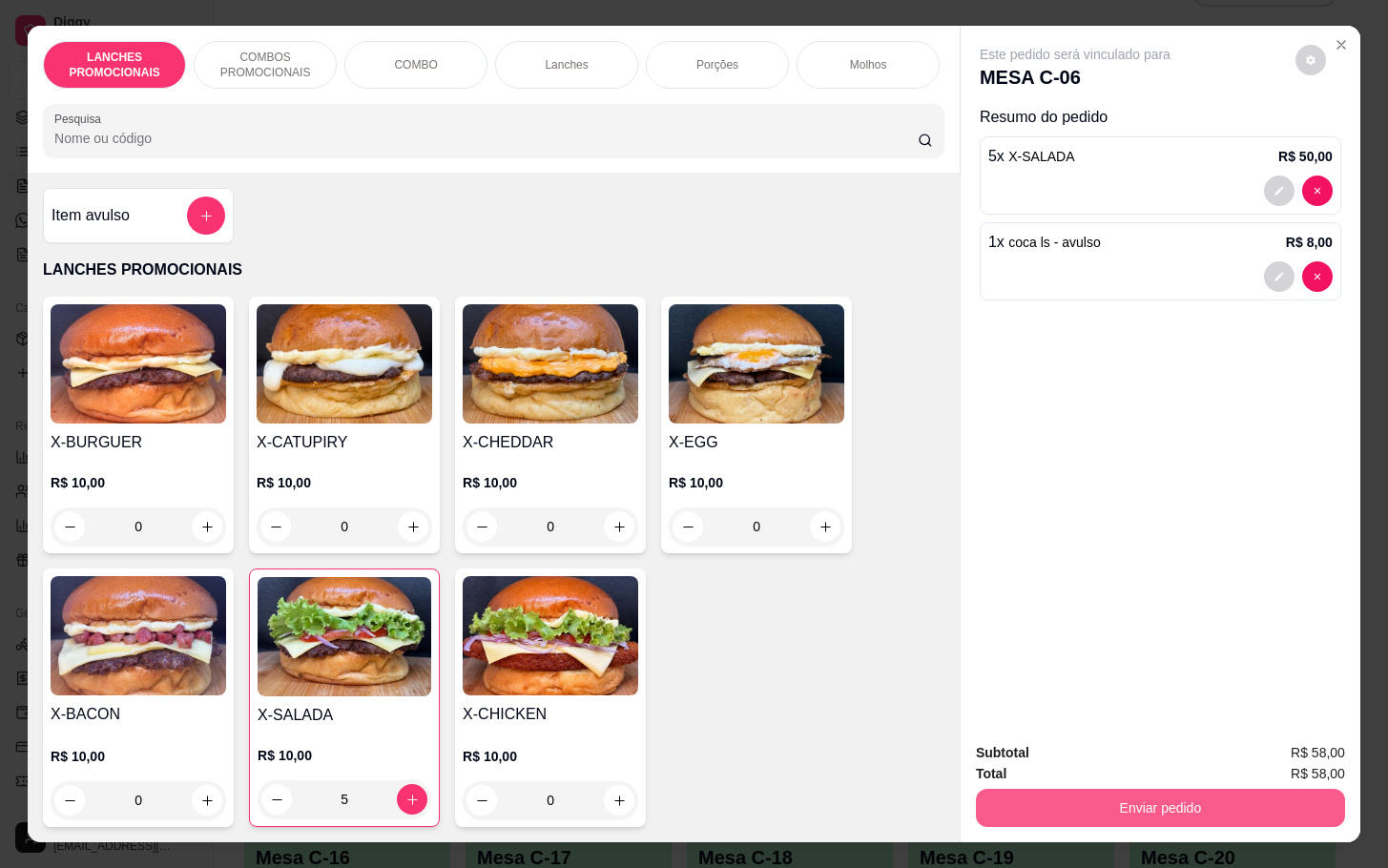
click at [1105, 795] on button "Enviar pedido" at bounding box center [1160, 808] width 369 height 38
click at [1048, 759] on button "Não registrar e enviar pedido" at bounding box center [1093, 749] width 192 height 35
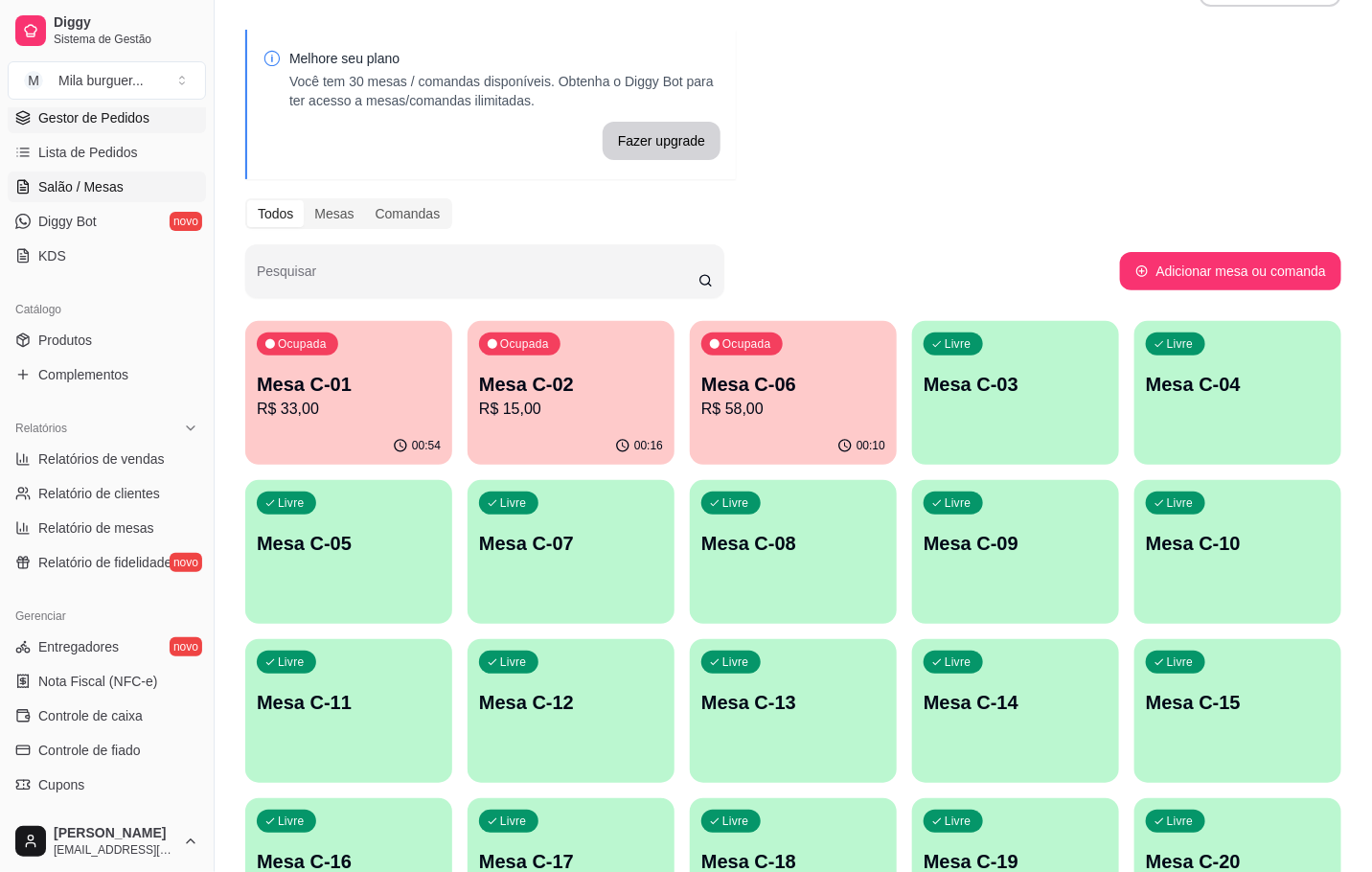
click at [128, 119] on span "Gestor de Pedidos" at bounding box center [94, 118] width 112 height 19
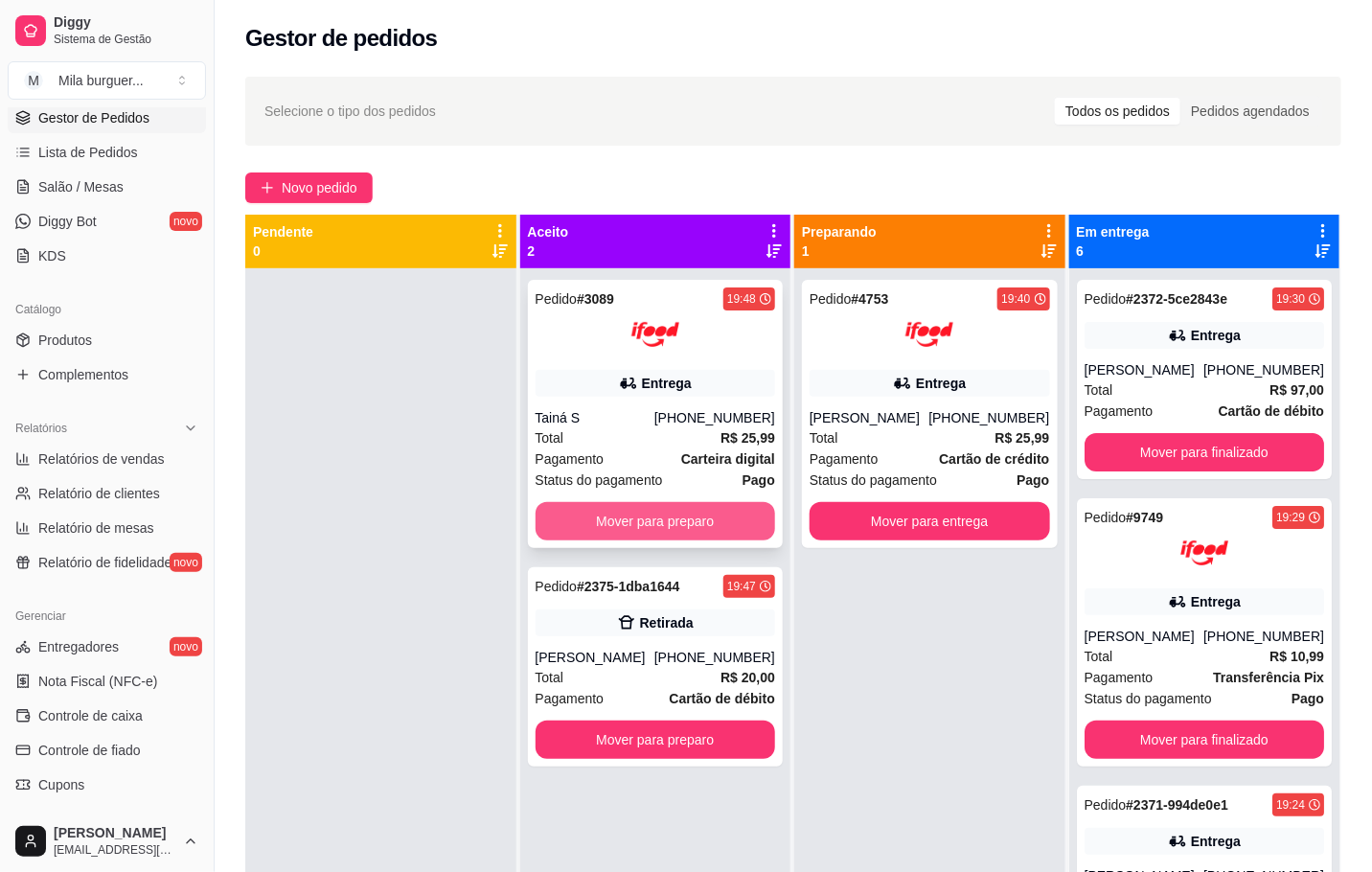
click at [633, 509] on button "Mover para preparo" at bounding box center [656, 521] width 240 height 38
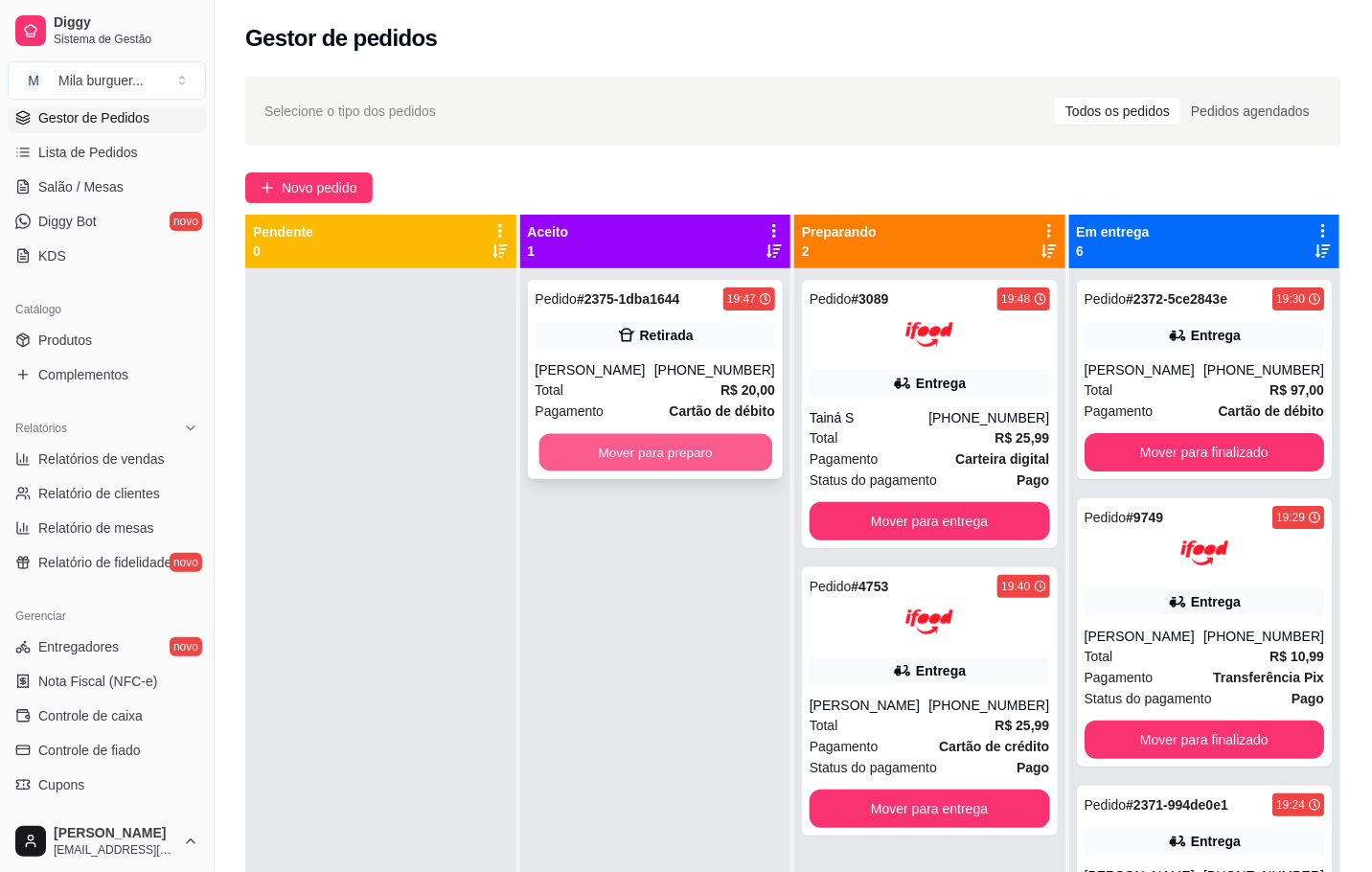
click at [645, 452] on button "Mover para preparo" at bounding box center [655, 452] width 233 height 37
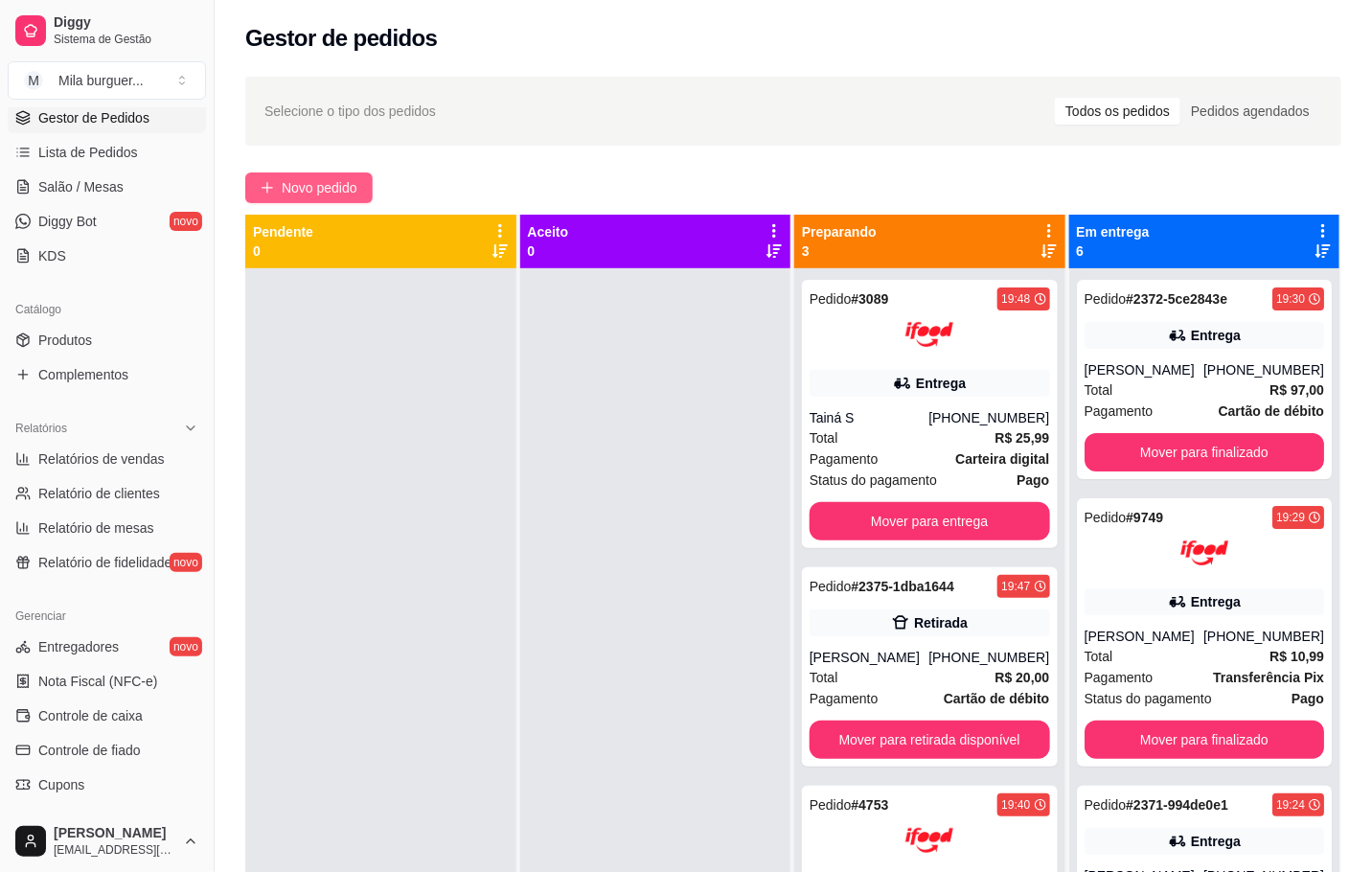
click at [294, 185] on span "Novo pedido" at bounding box center [319, 187] width 76 height 21
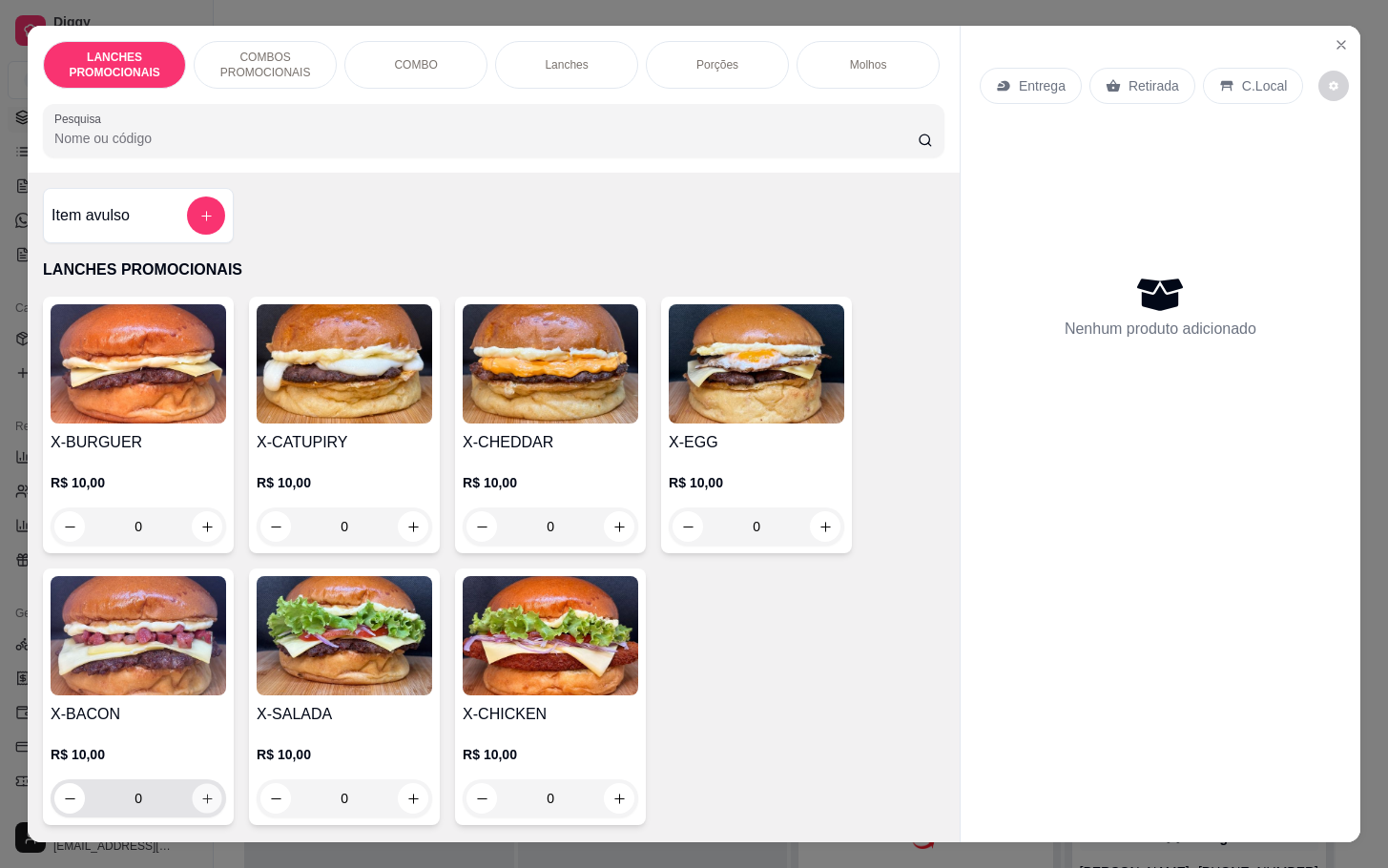
click at [200, 806] on icon "increase-product-quantity" at bounding box center [207, 798] width 14 height 14
type input "1"
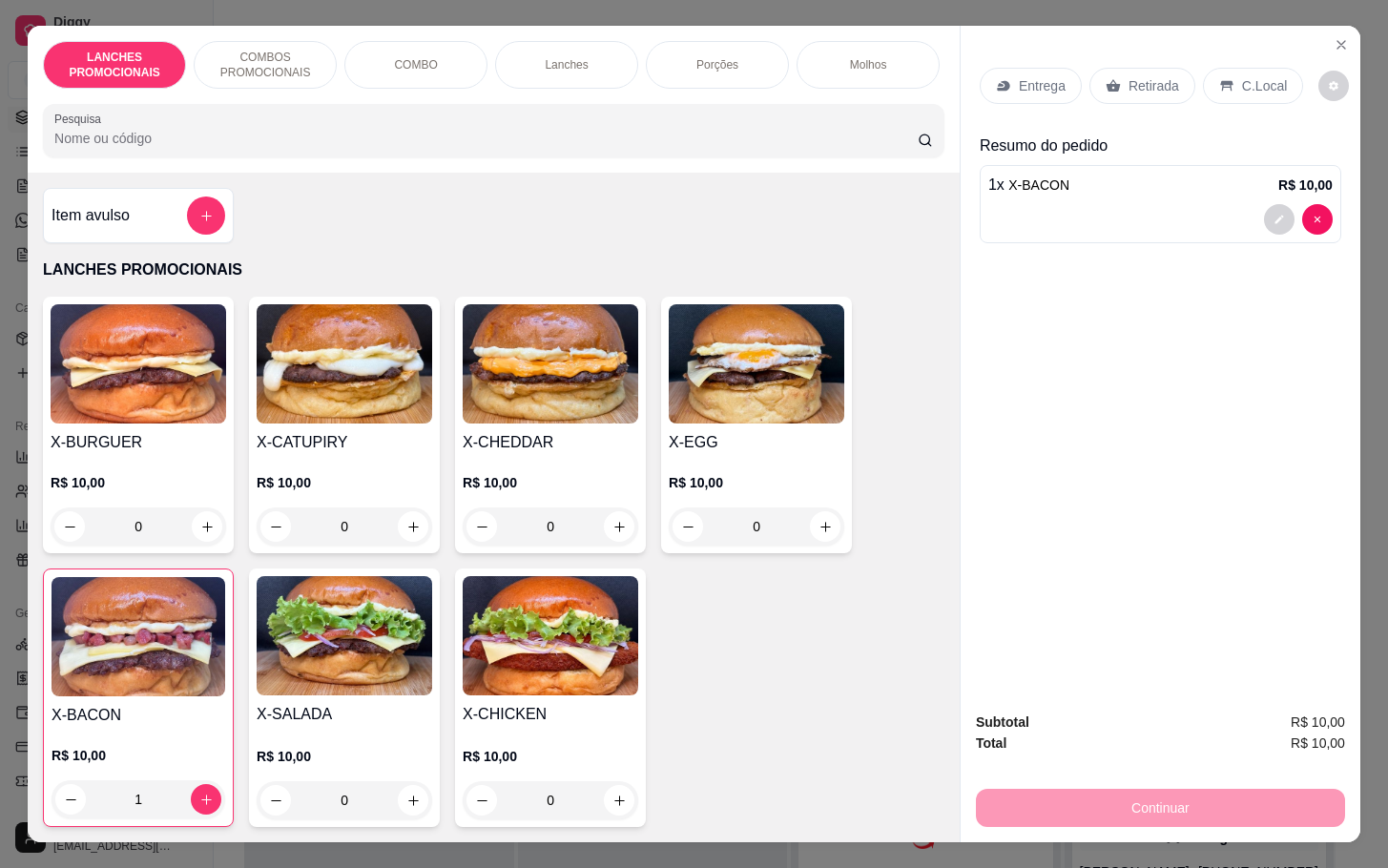
click at [1134, 77] on p "Retirada" at bounding box center [1153, 86] width 51 height 19
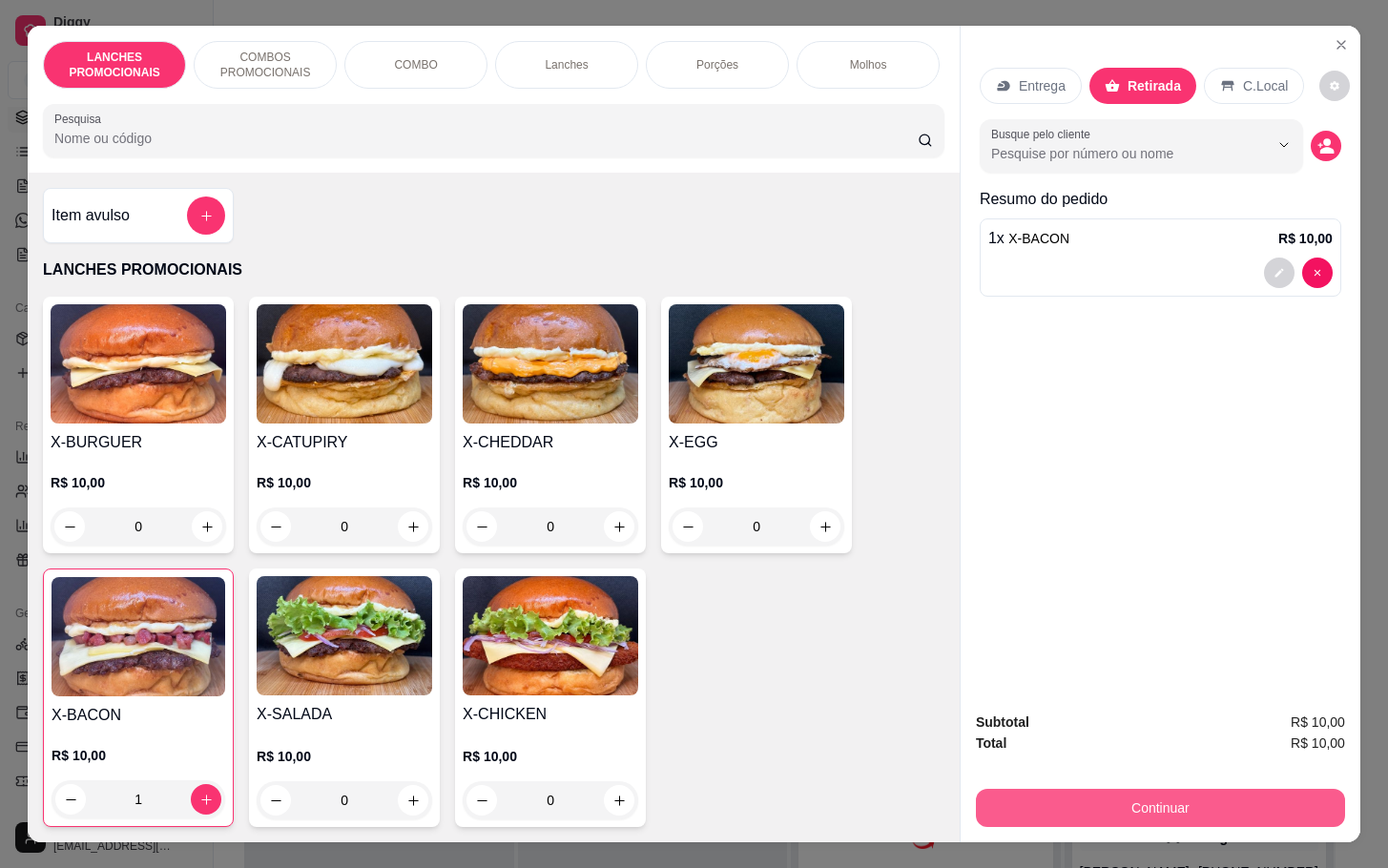
click at [1123, 790] on button "Continuar" at bounding box center [1160, 808] width 369 height 38
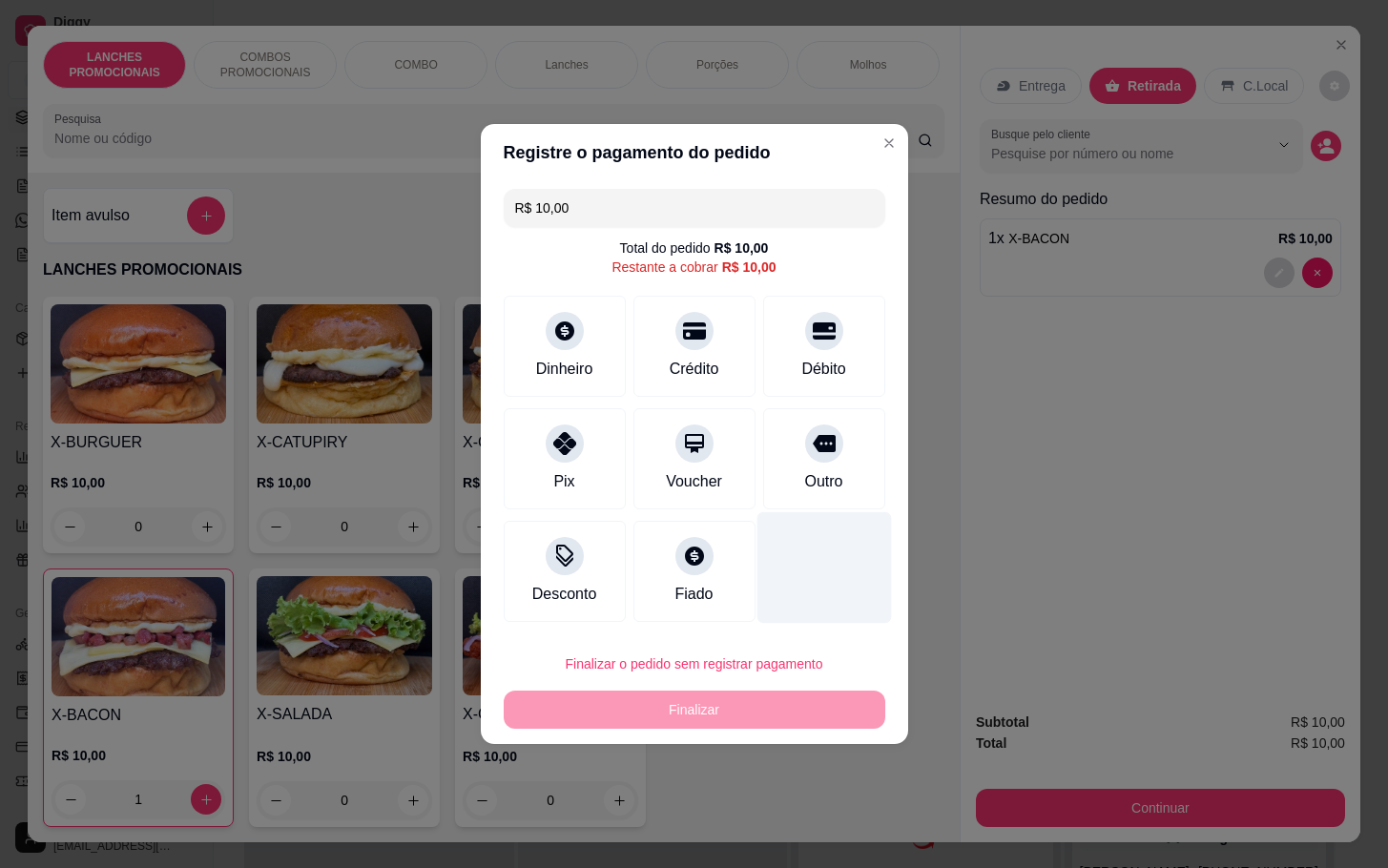
click at [785, 489] on div "Outro" at bounding box center [824, 458] width 123 height 101
type input "R$ 0,00"
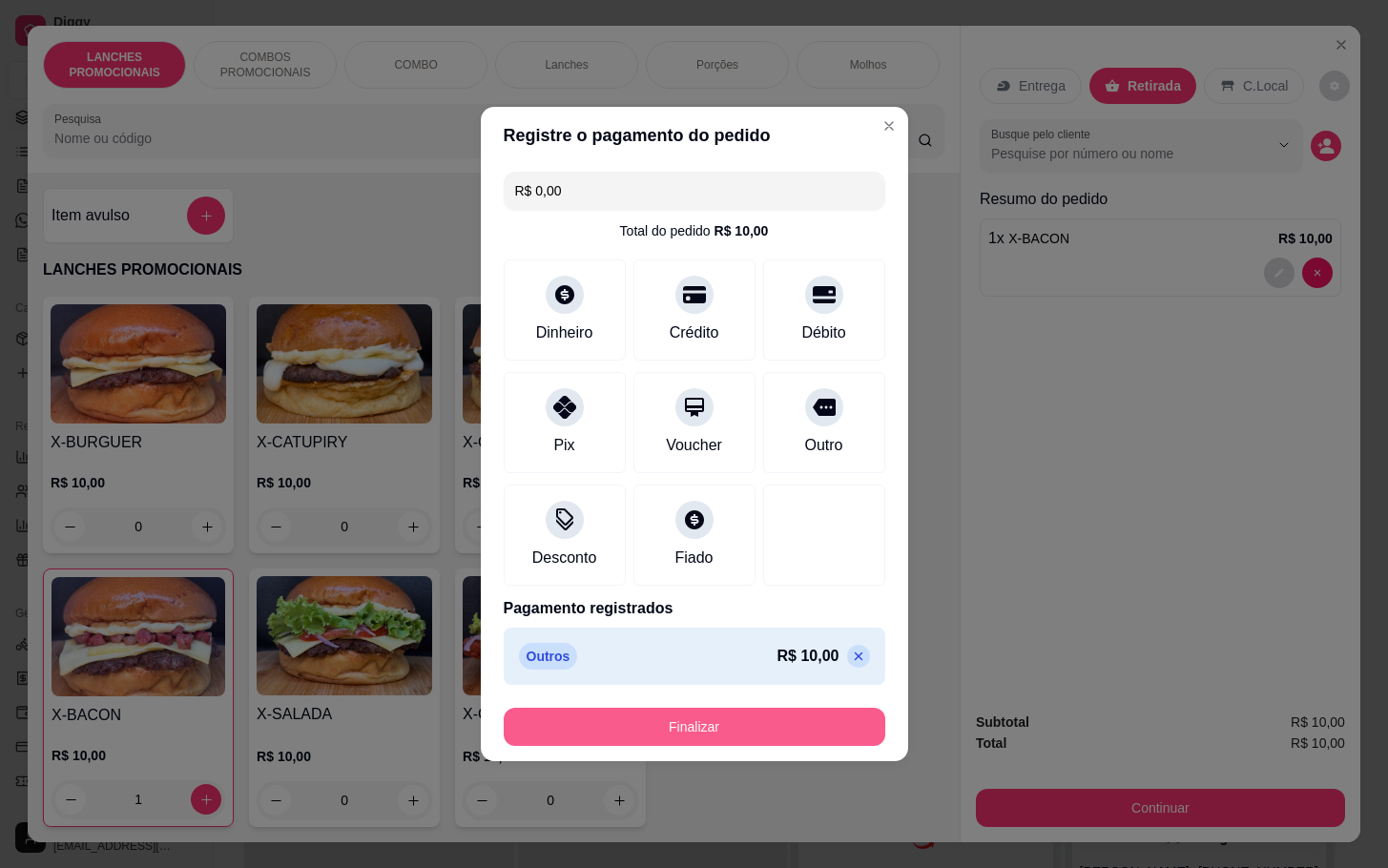
click at [790, 721] on button "Finalizar" at bounding box center [694, 726] width 382 height 38
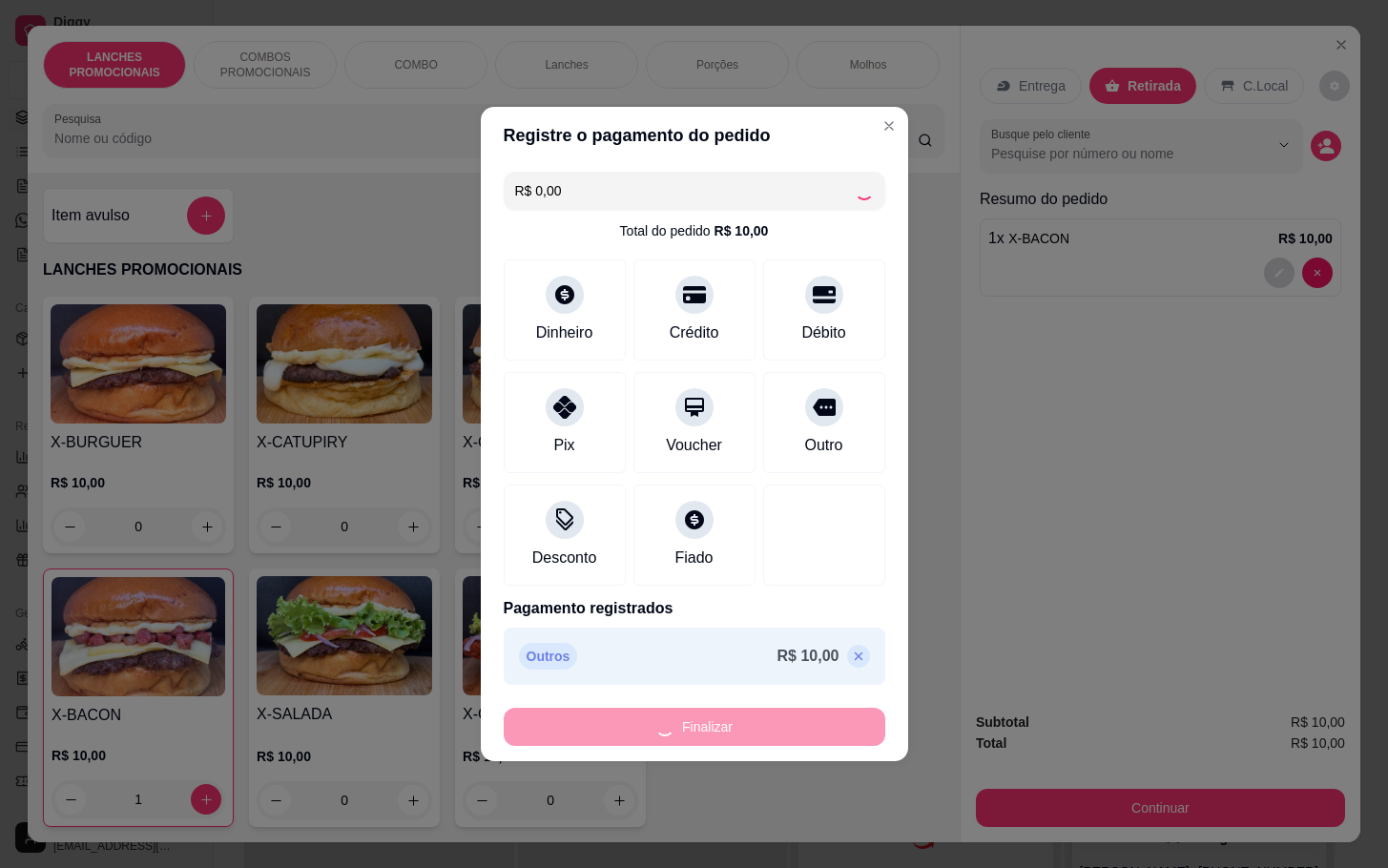
type input "0"
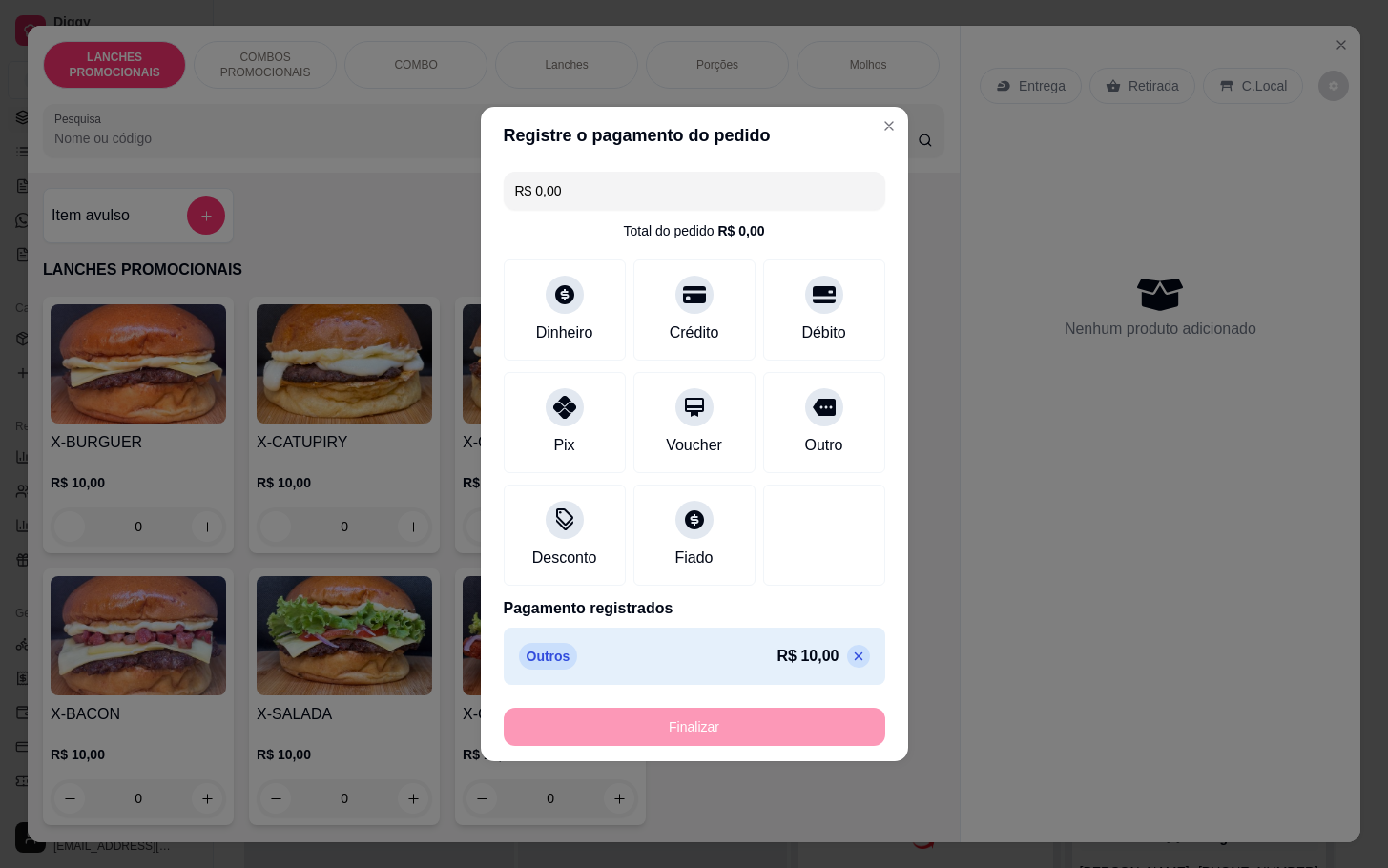
type input "-R$ 10,00"
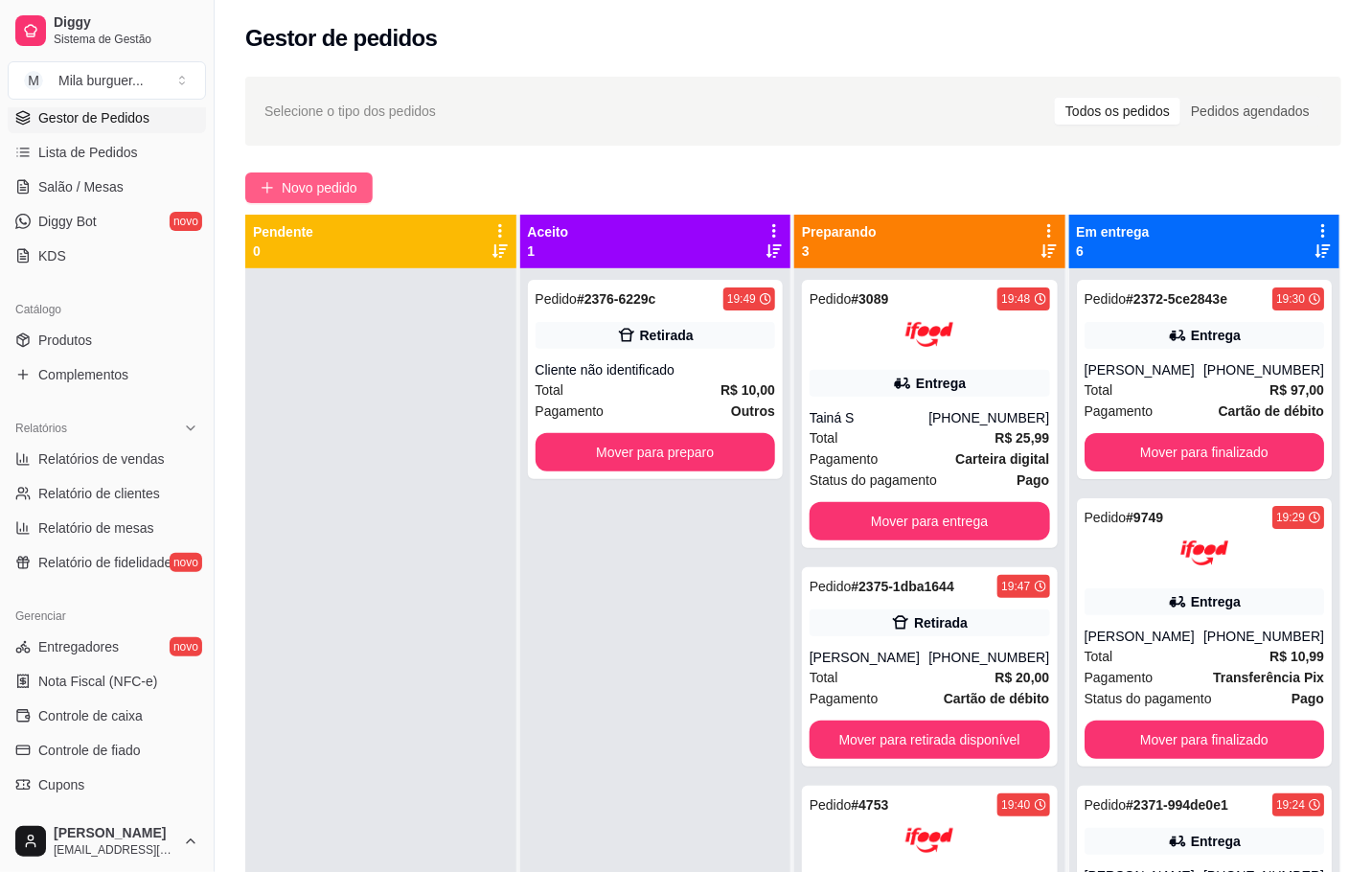
click at [294, 181] on span "Novo pedido" at bounding box center [319, 187] width 76 height 21
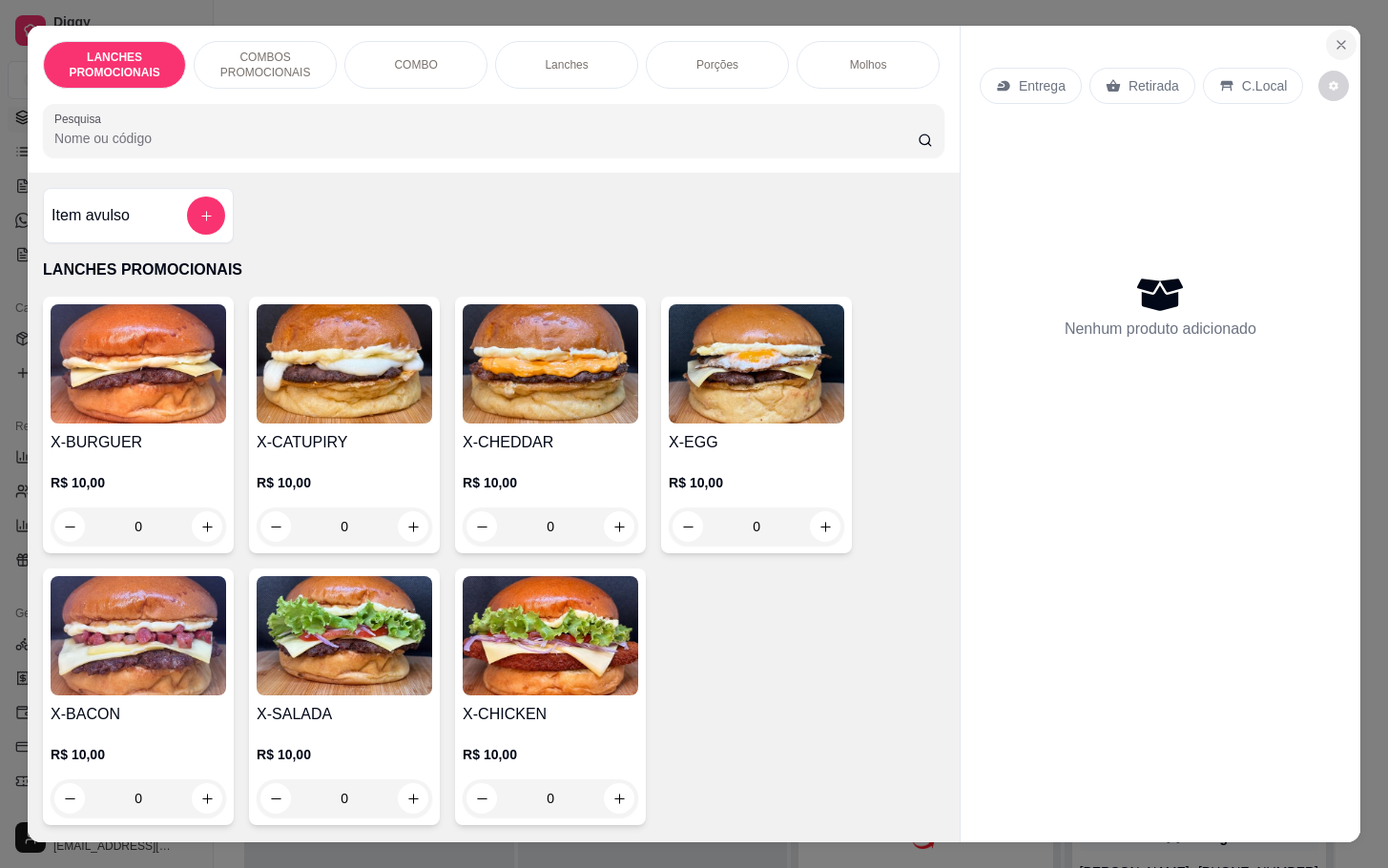
click at [1333, 37] on icon "Close" at bounding box center [1341, 45] width 15 height 15
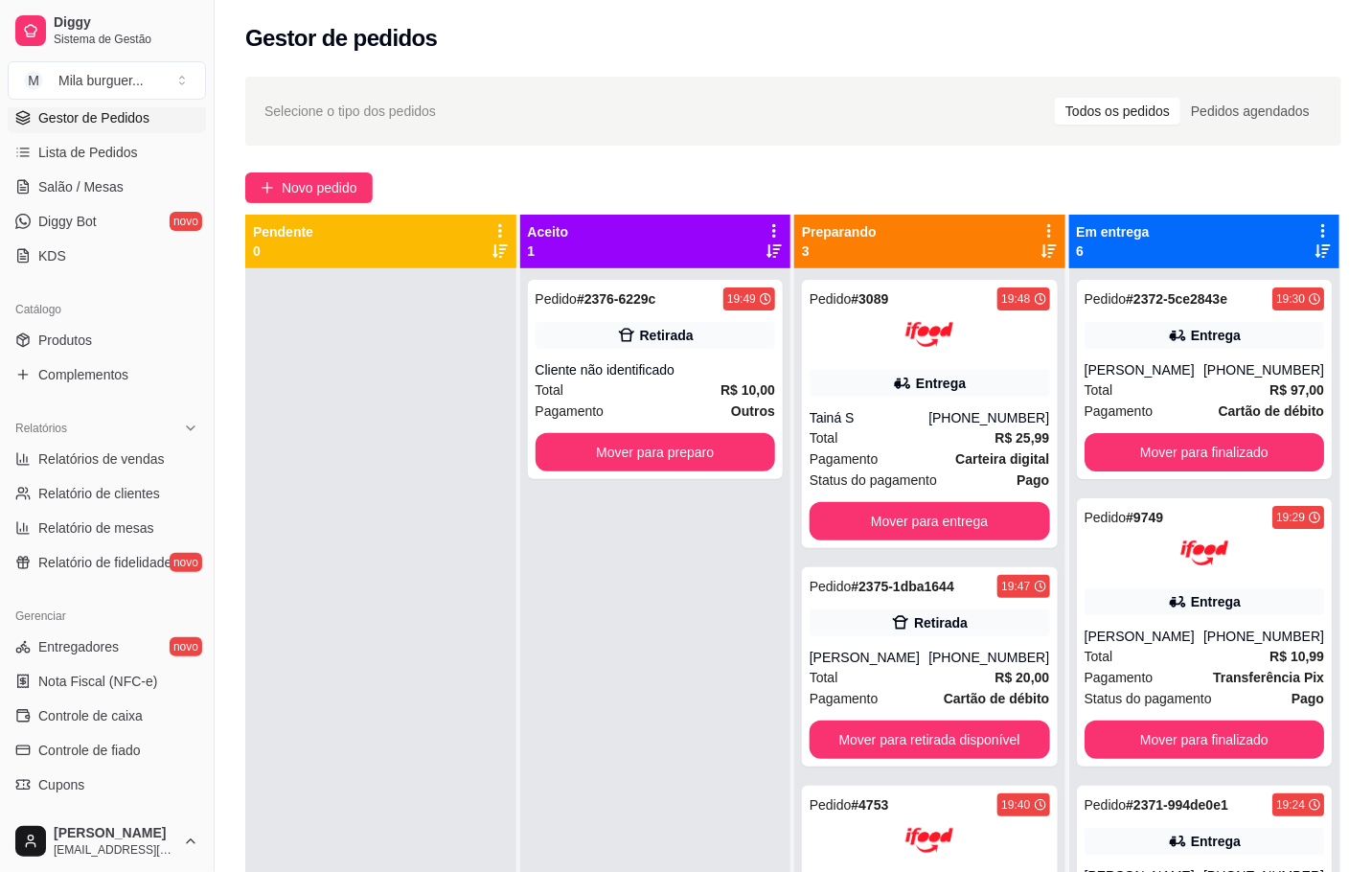
click at [108, 118] on span "Gestor de Pedidos" at bounding box center [94, 118] width 112 height 19
click at [98, 187] on span "Salão / Mesas" at bounding box center [81, 187] width 86 height 19
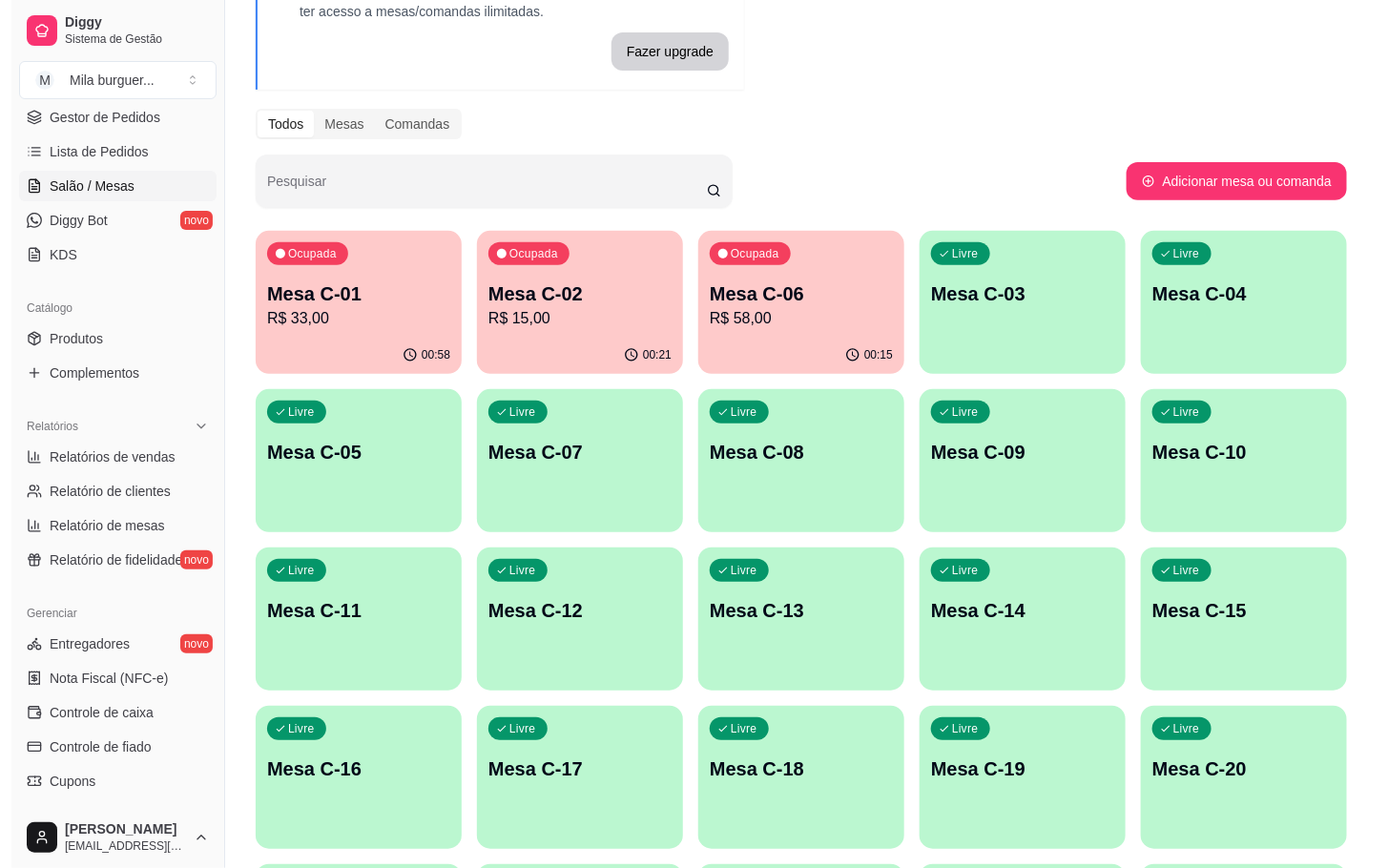
scroll to position [286, 0]
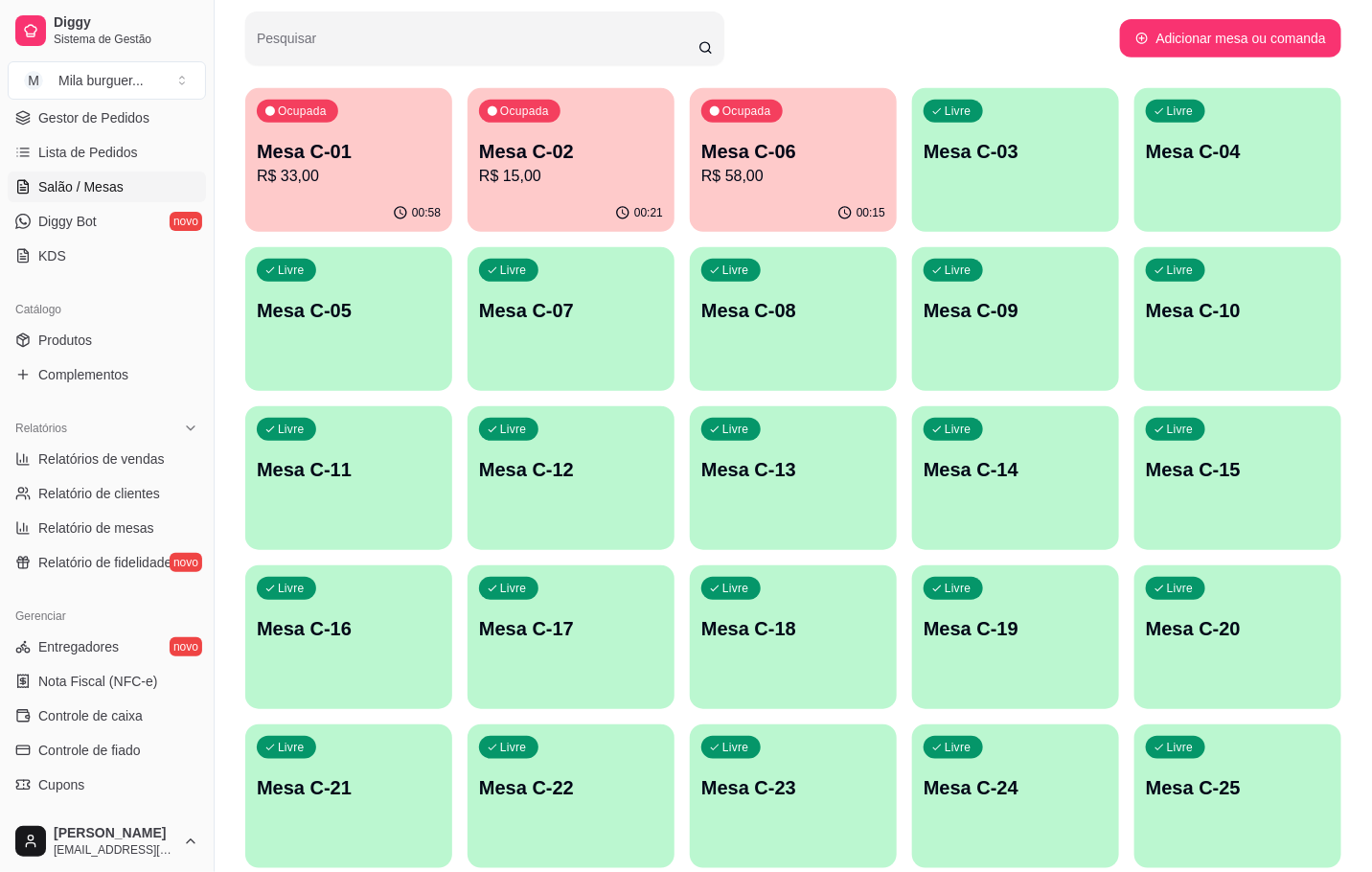
click at [627, 793] on p "Mesa C-22" at bounding box center [570, 787] width 184 height 27
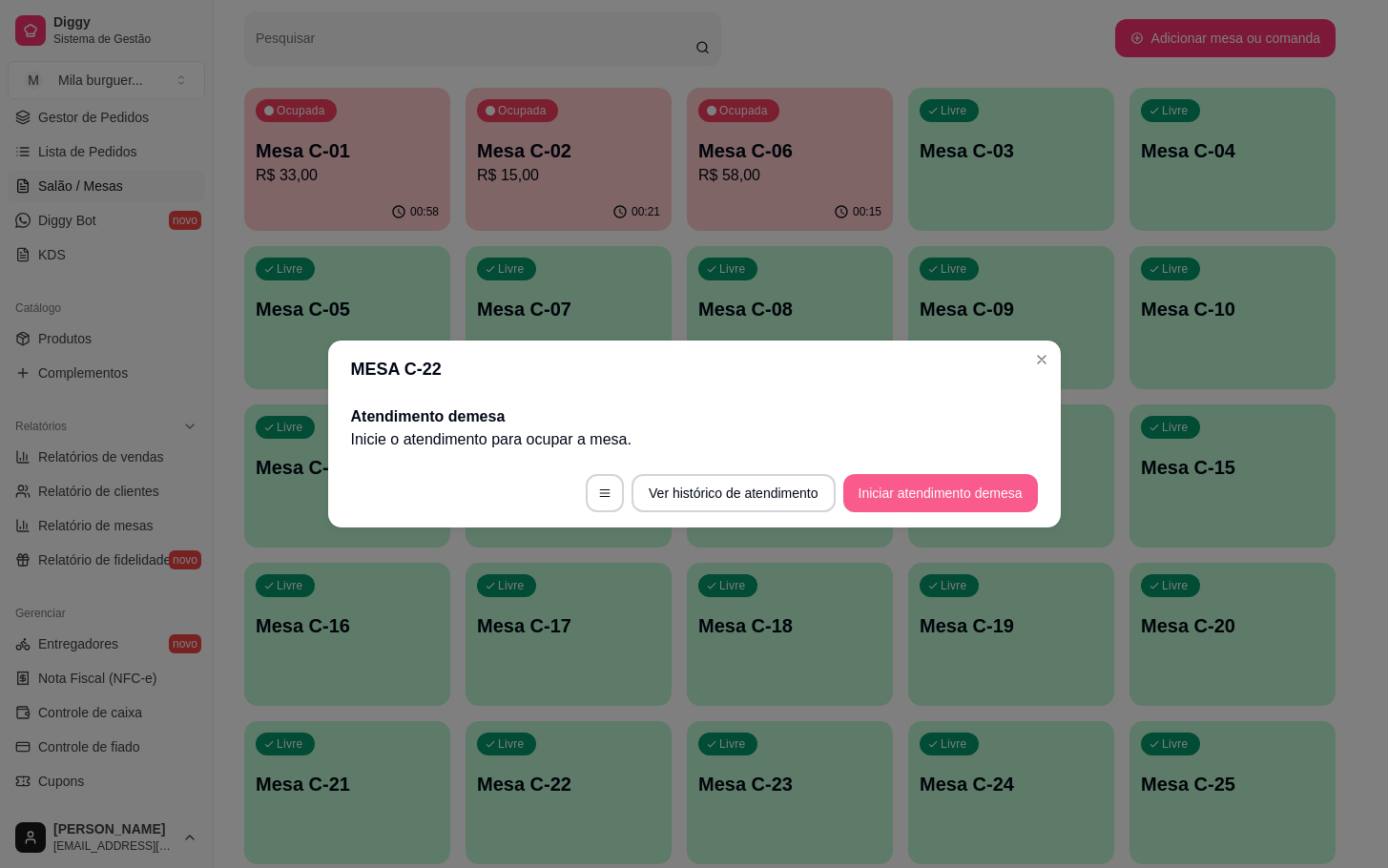
click at [893, 493] on button "Iniciar atendimento de mesa" at bounding box center [940, 493] width 194 height 38
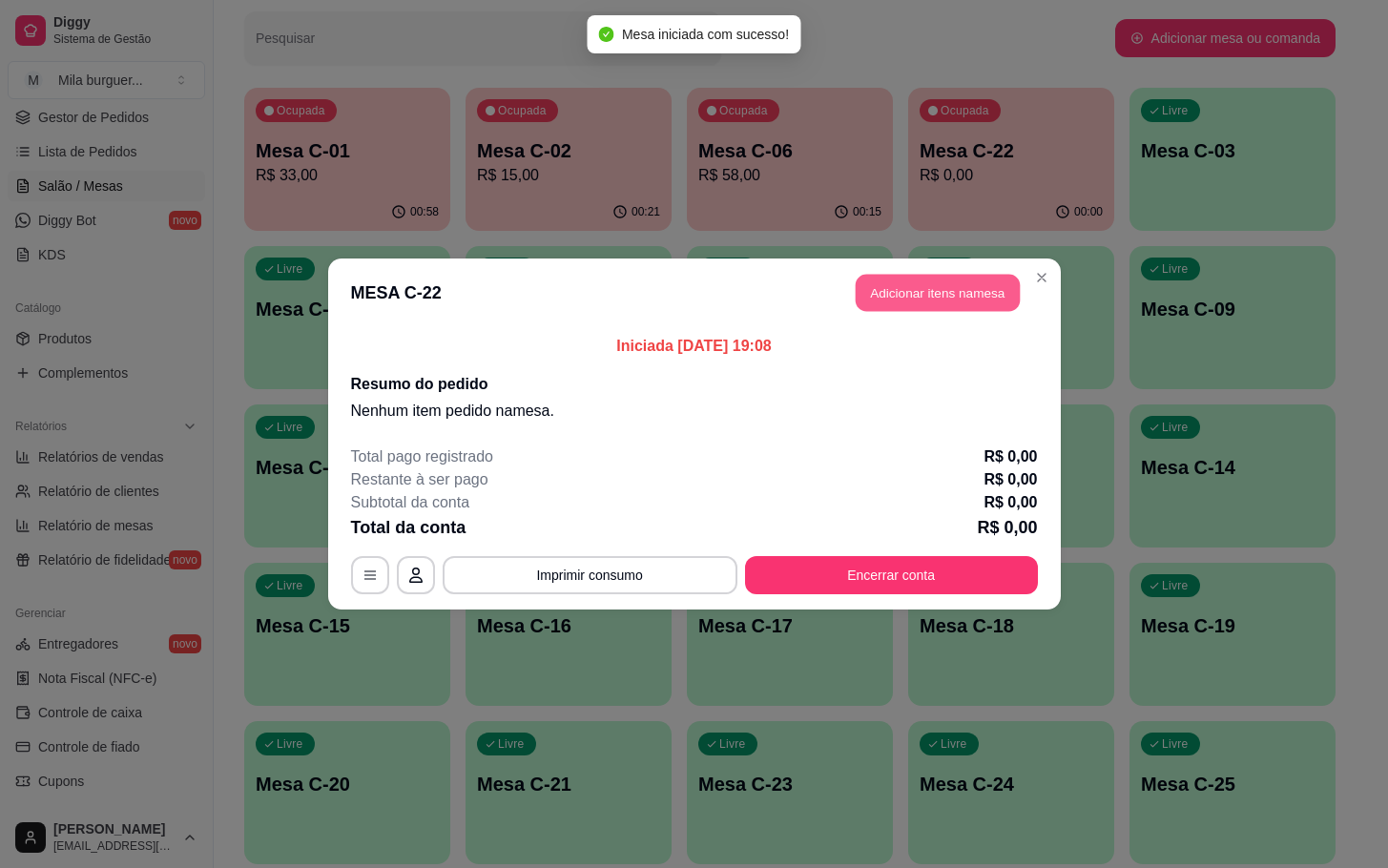
click at [941, 295] on button "Adicionar itens na mesa" at bounding box center [937, 293] width 164 height 37
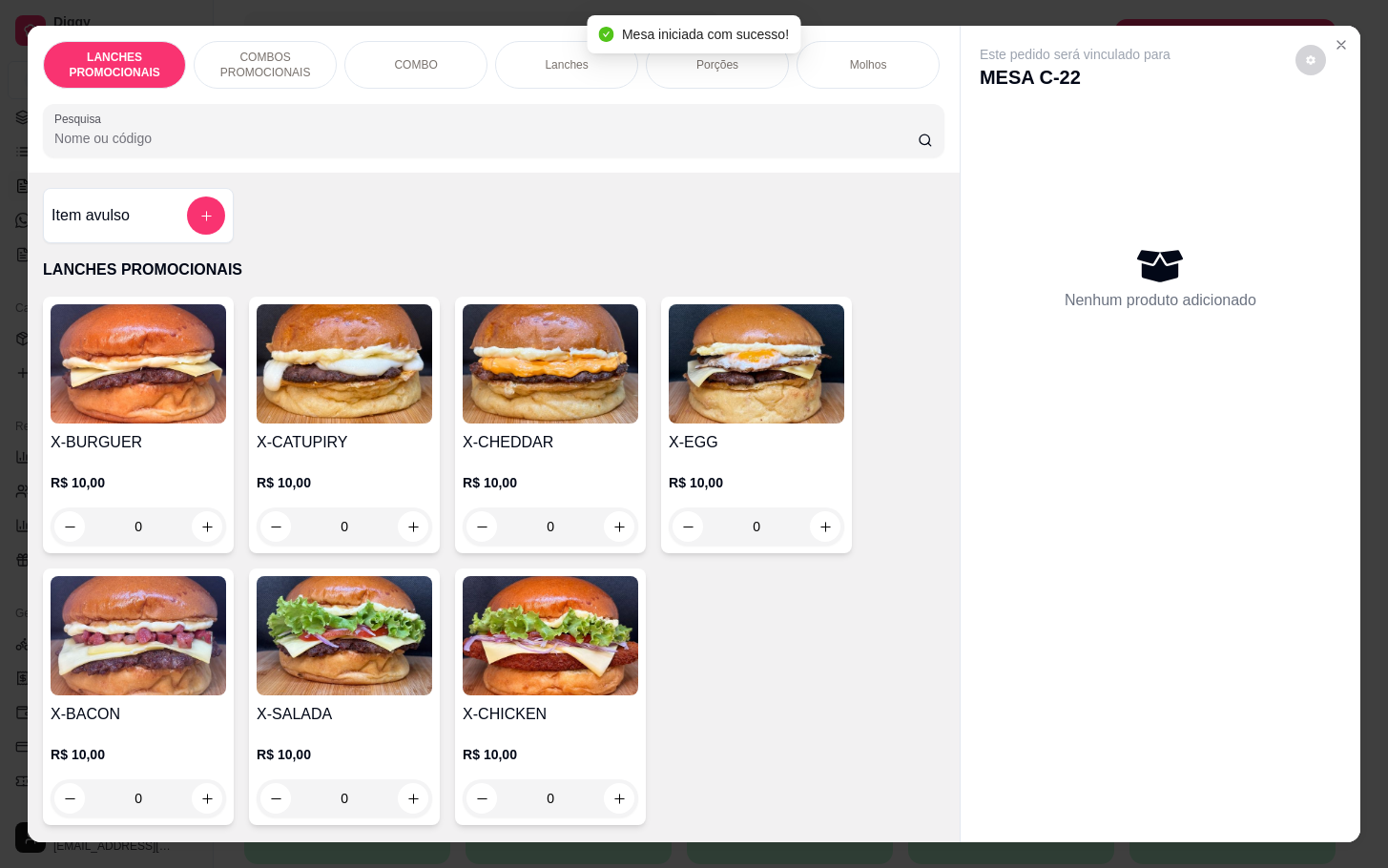
scroll to position [143, 0]
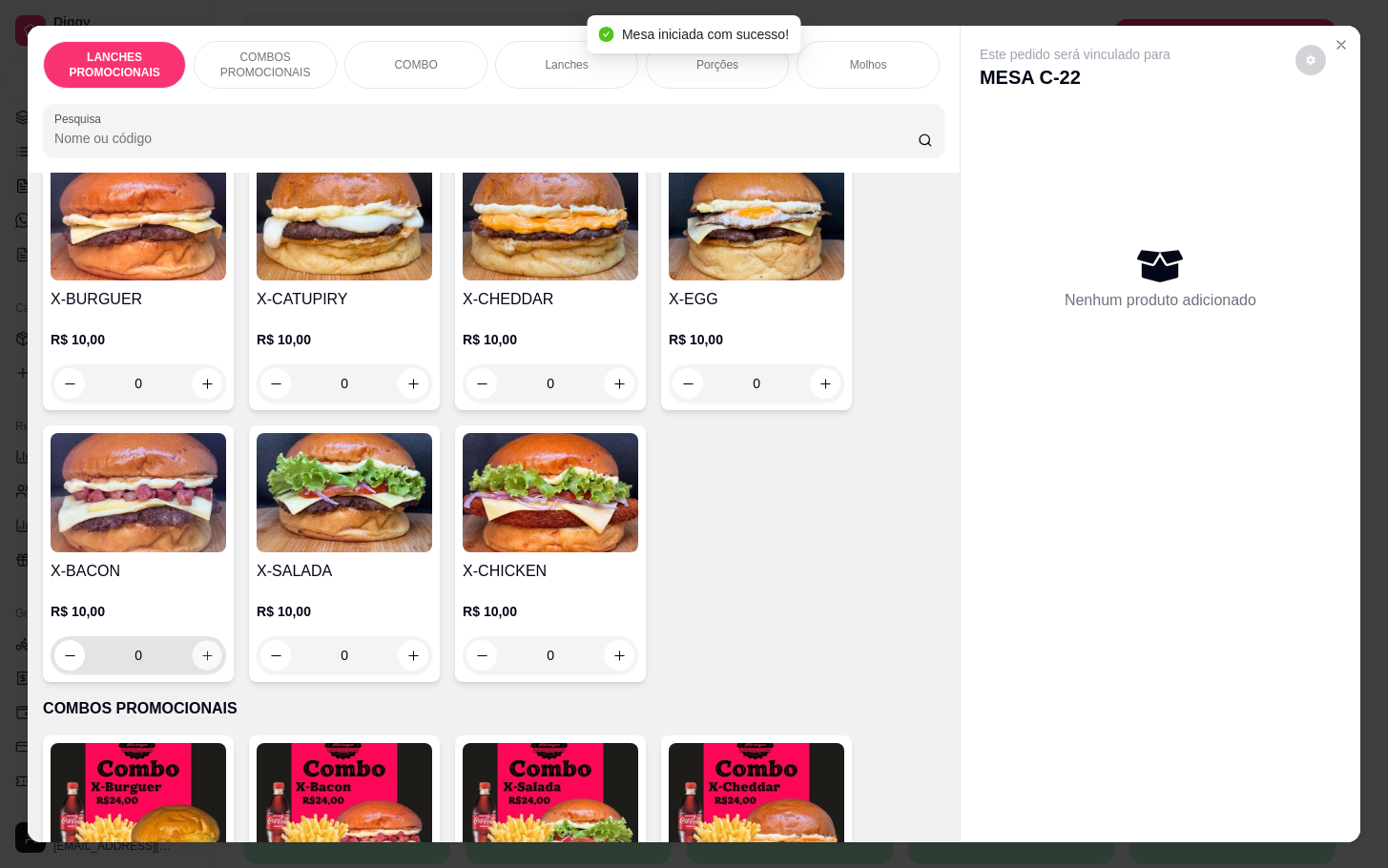
click at [192, 670] on button "increase-product-quantity" at bounding box center [207, 656] width 30 height 30
click at [200, 662] on icon "increase-product-quantity" at bounding box center [207, 656] width 14 height 14
type input "2"
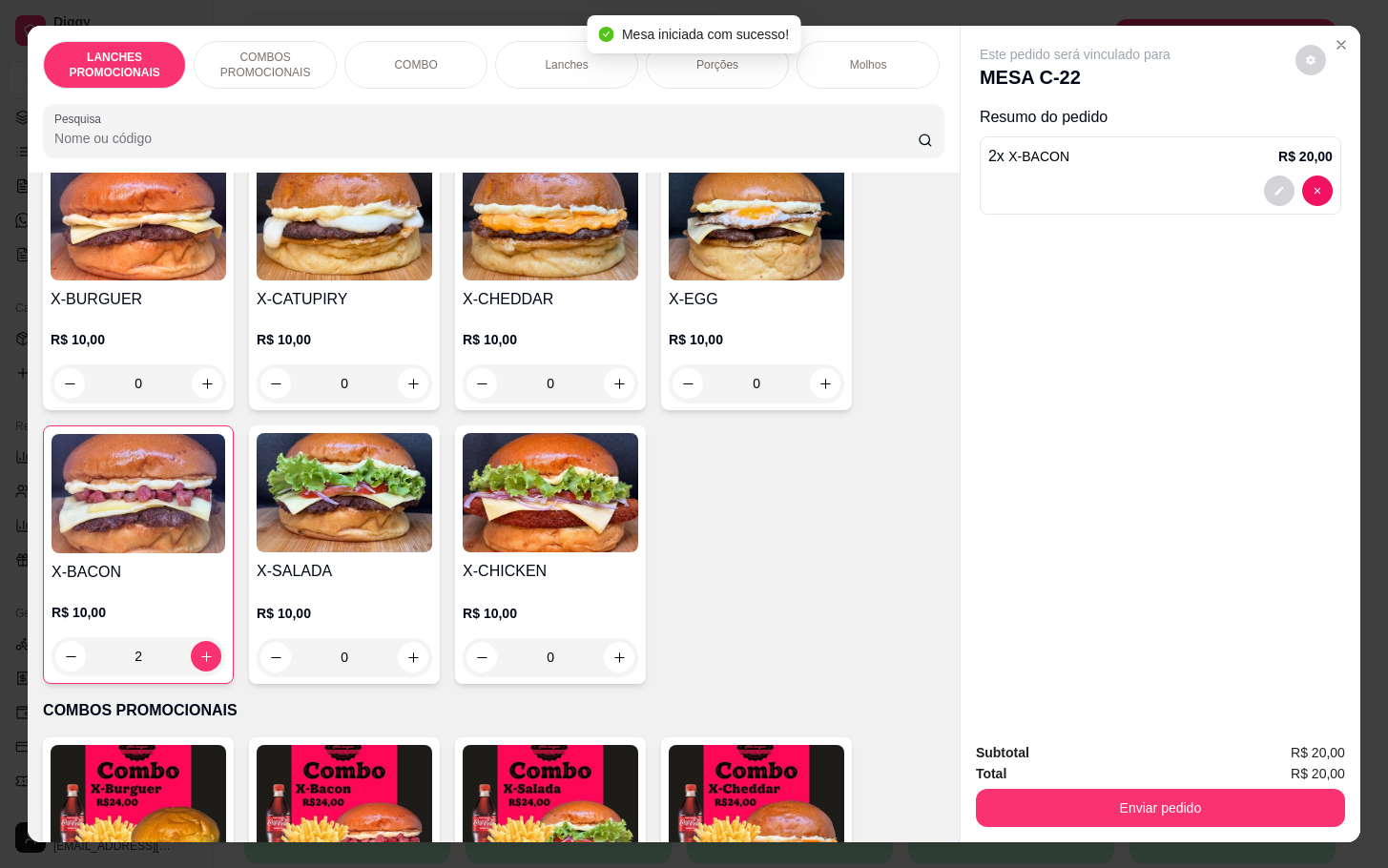
click at [705, 63] on div "Porções" at bounding box center [717, 65] width 143 height 48
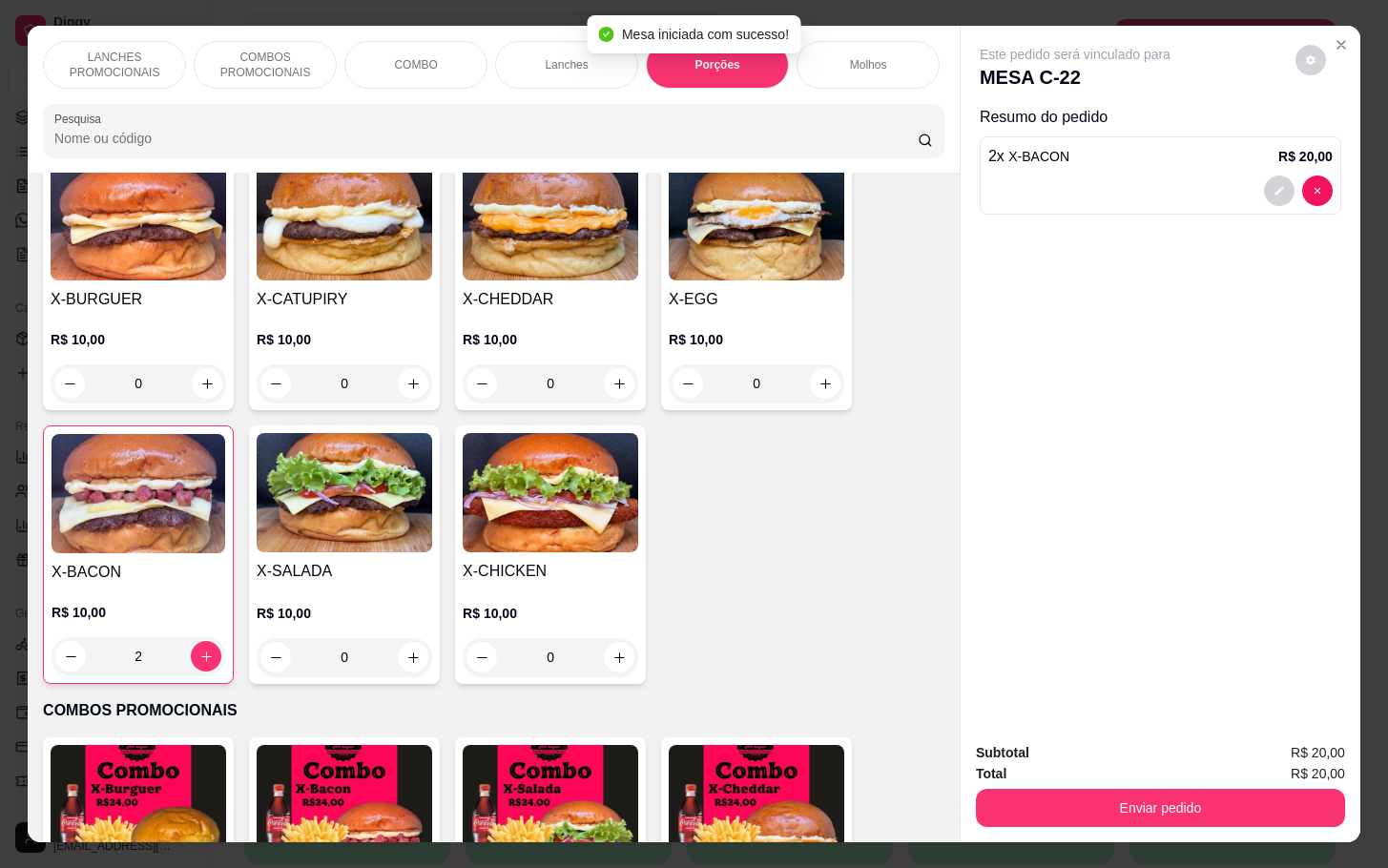
scroll to position [46, 0]
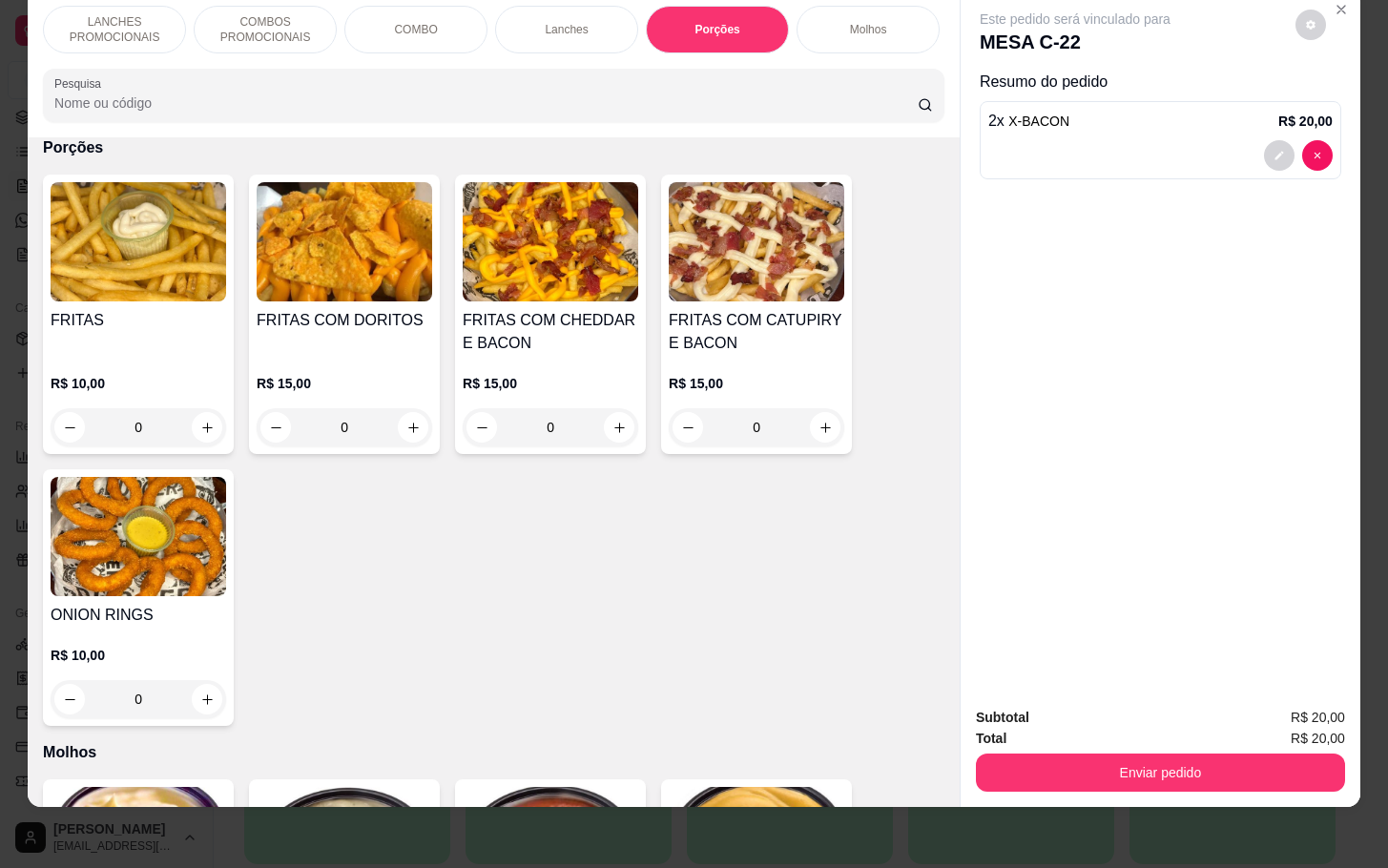
click at [602, 424] on div "0" at bounding box center [549, 427] width 175 height 38
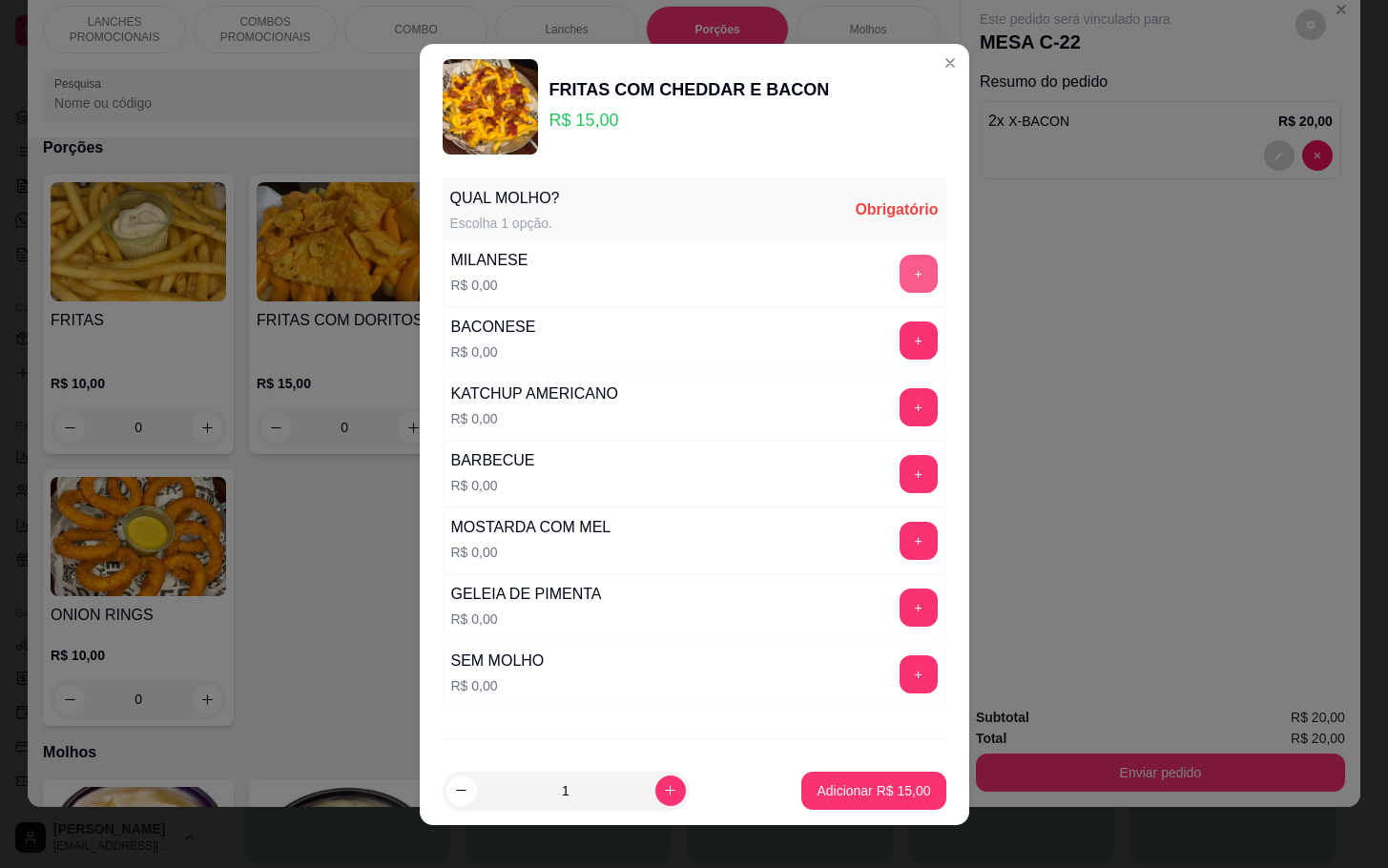
click at [900, 261] on button "+" at bounding box center [919, 274] width 38 height 38
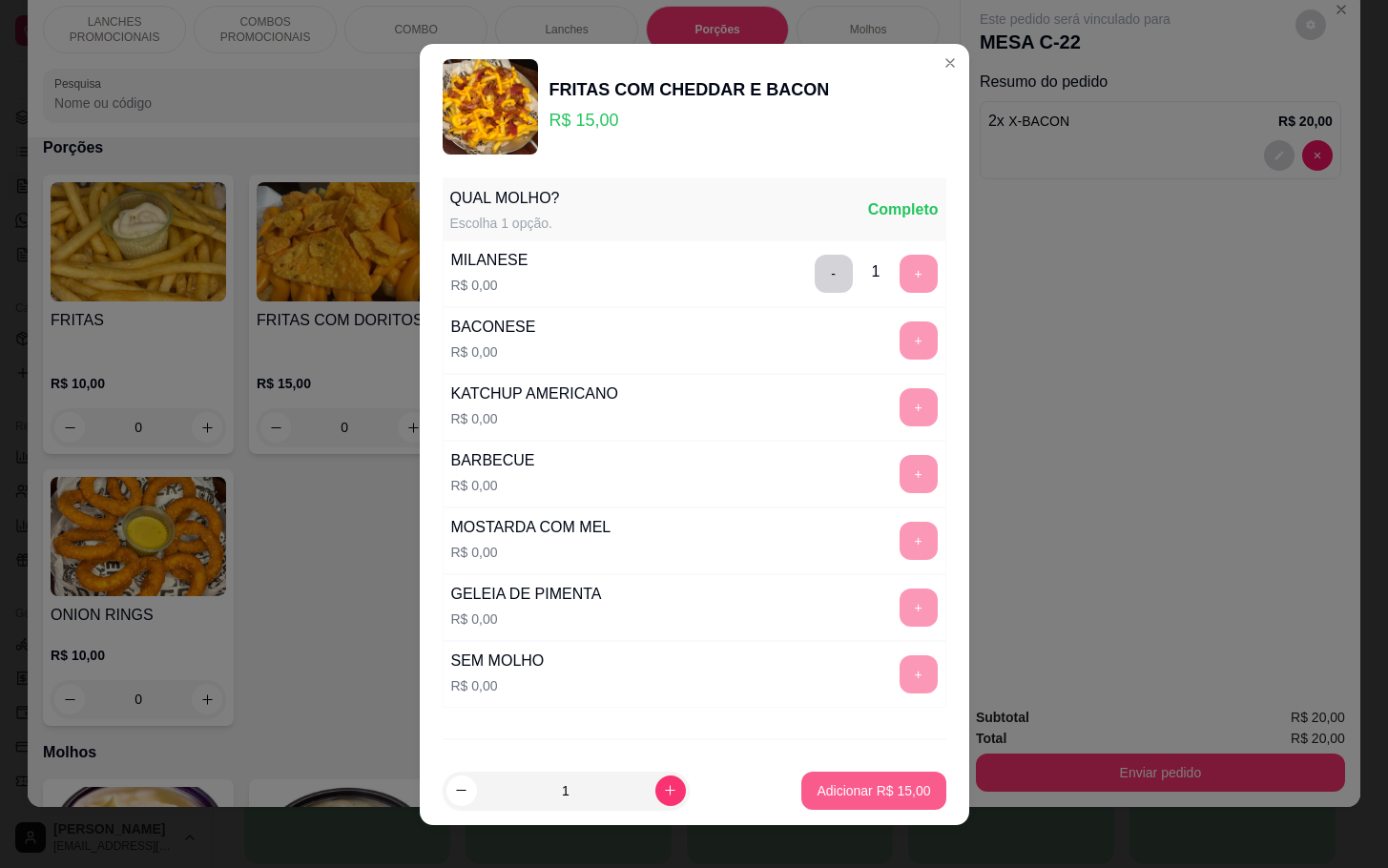
click at [864, 790] on p "Adicionar R$ 15,00" at bounding box center [873, 790] width 114 height 19
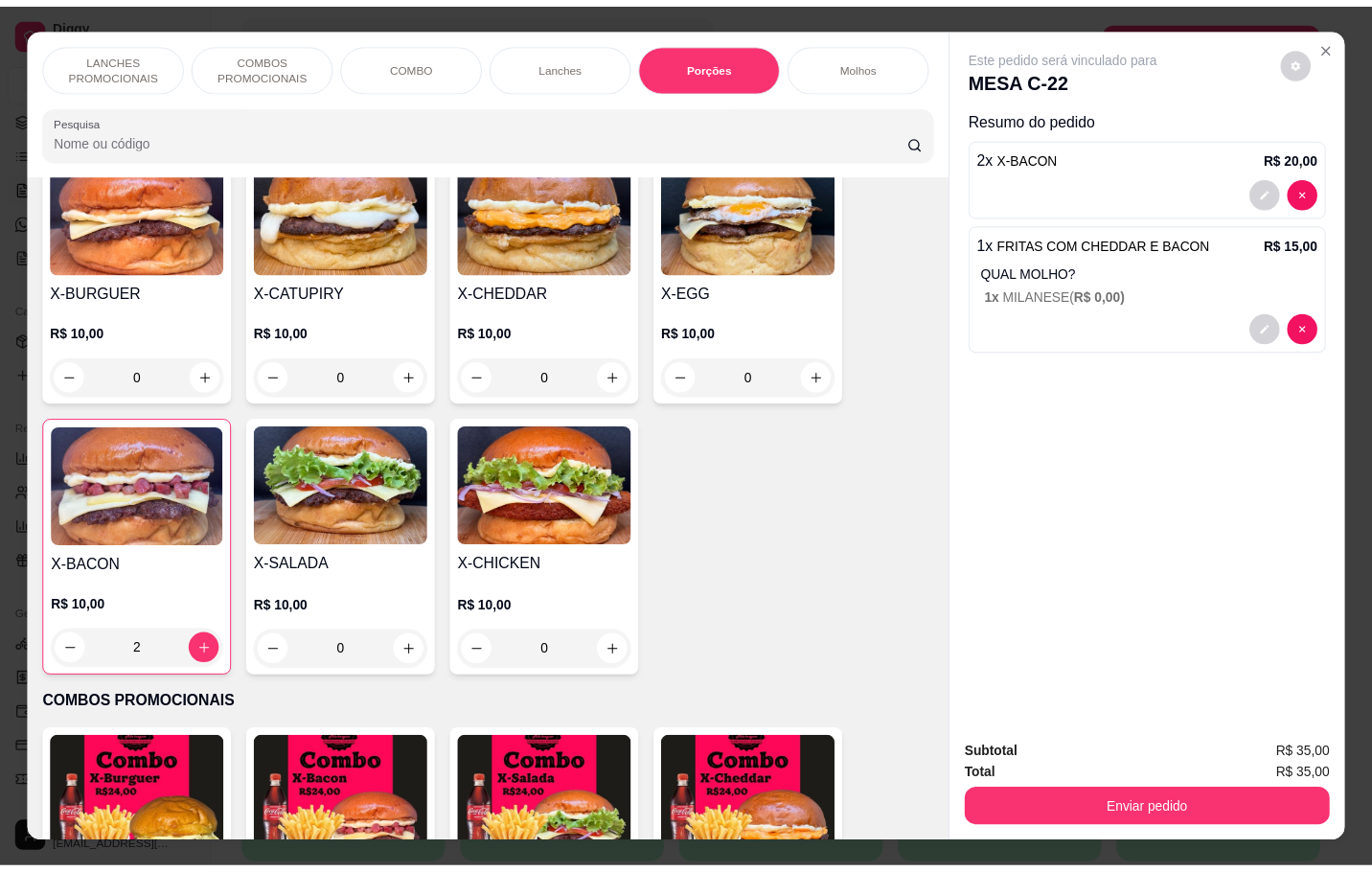
scroll to position [0, 0]
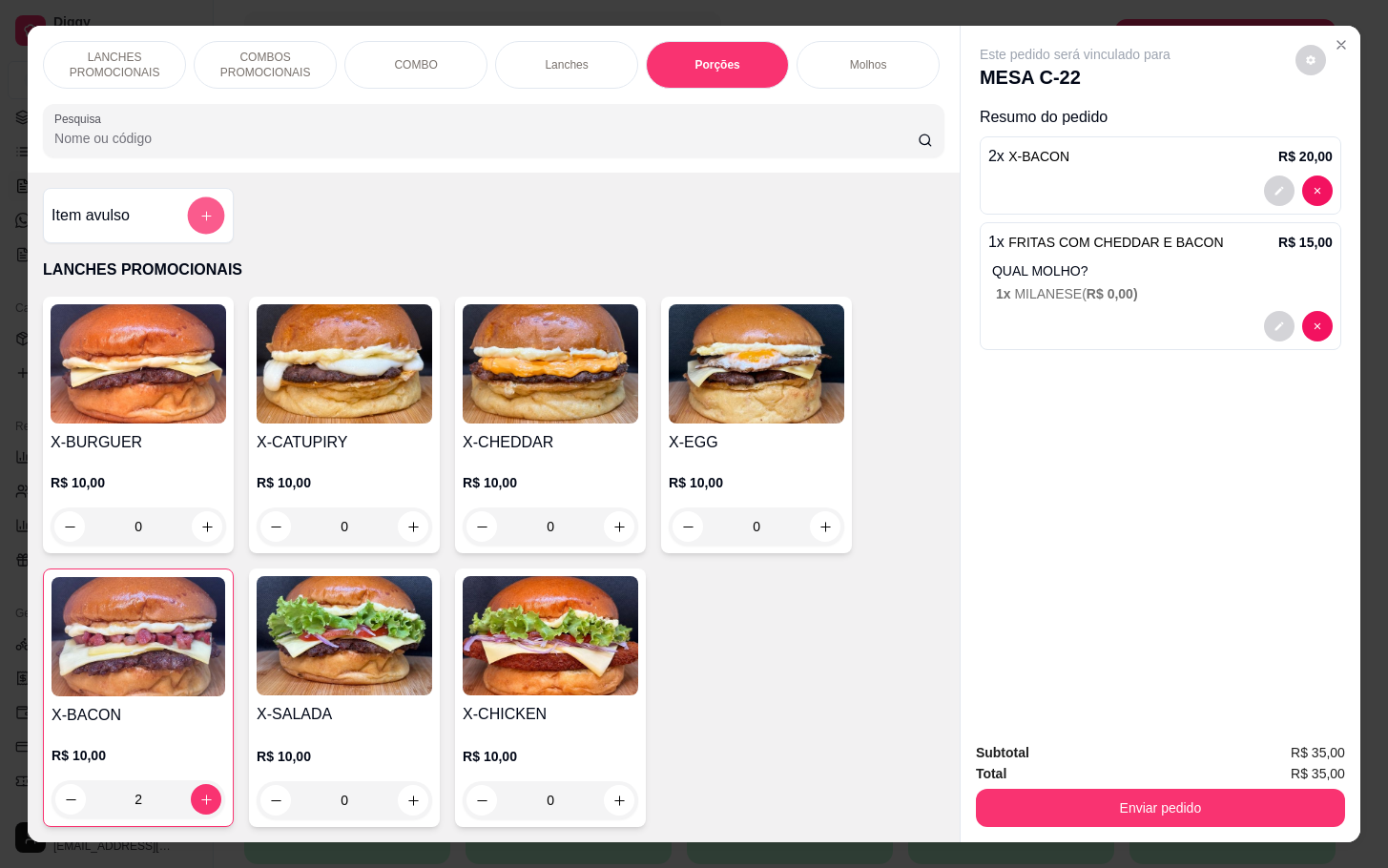
click at [188, 214] on button "add-separate-item" at bounding box center [206, 215] width 37 height 37
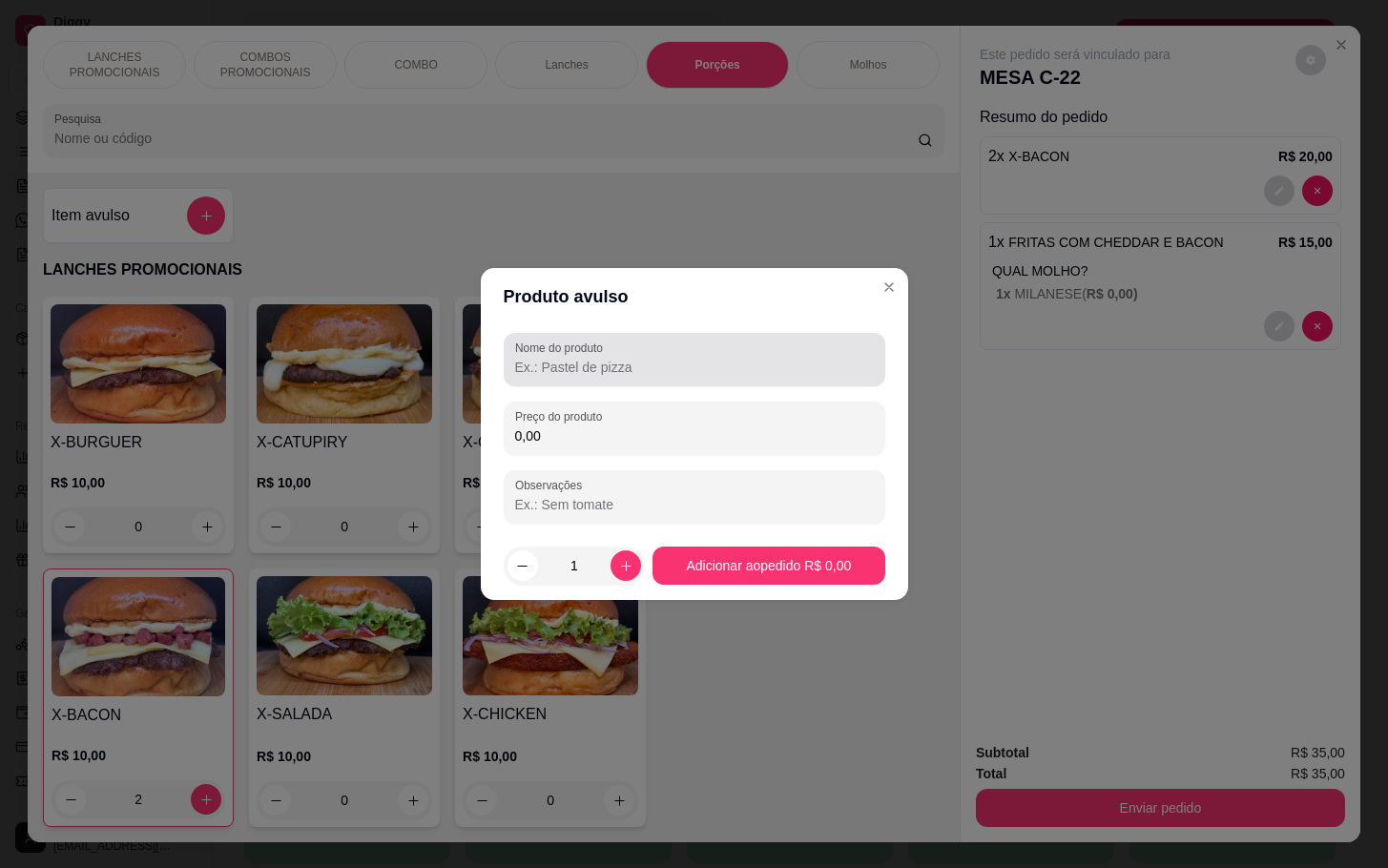
click at [575, 356] on div at bounding box center [694, 360] width 359 height 38
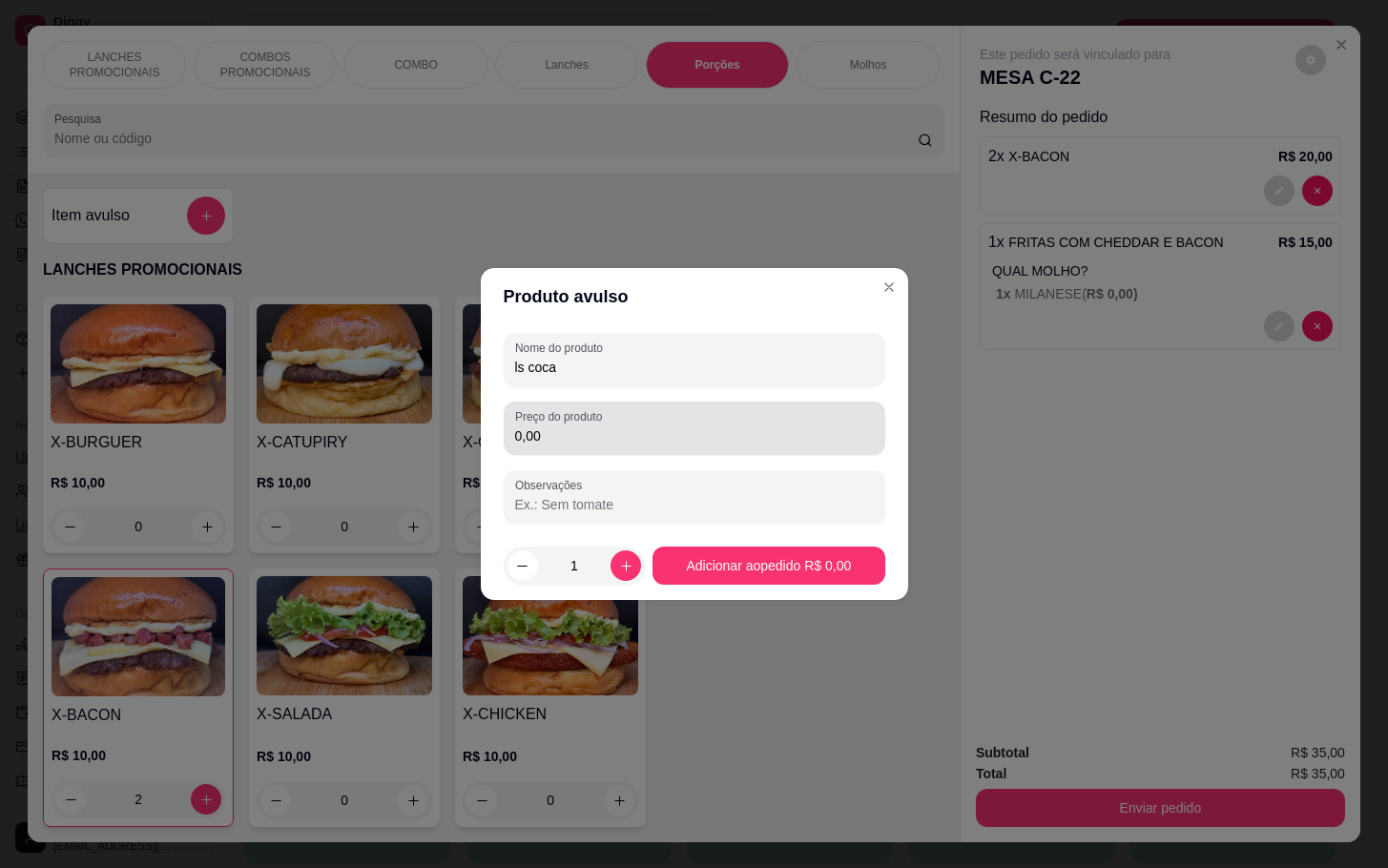
type input "ls coca"
click at [709, 444] on input "0,00" at bounding box center [694, 435] width 359 height 19
type input "8,00"
click at [739, 539] on footer "1 Adicionar ao pedido R$ 8,00" at bounding box center [694, 566] width 427 height 69
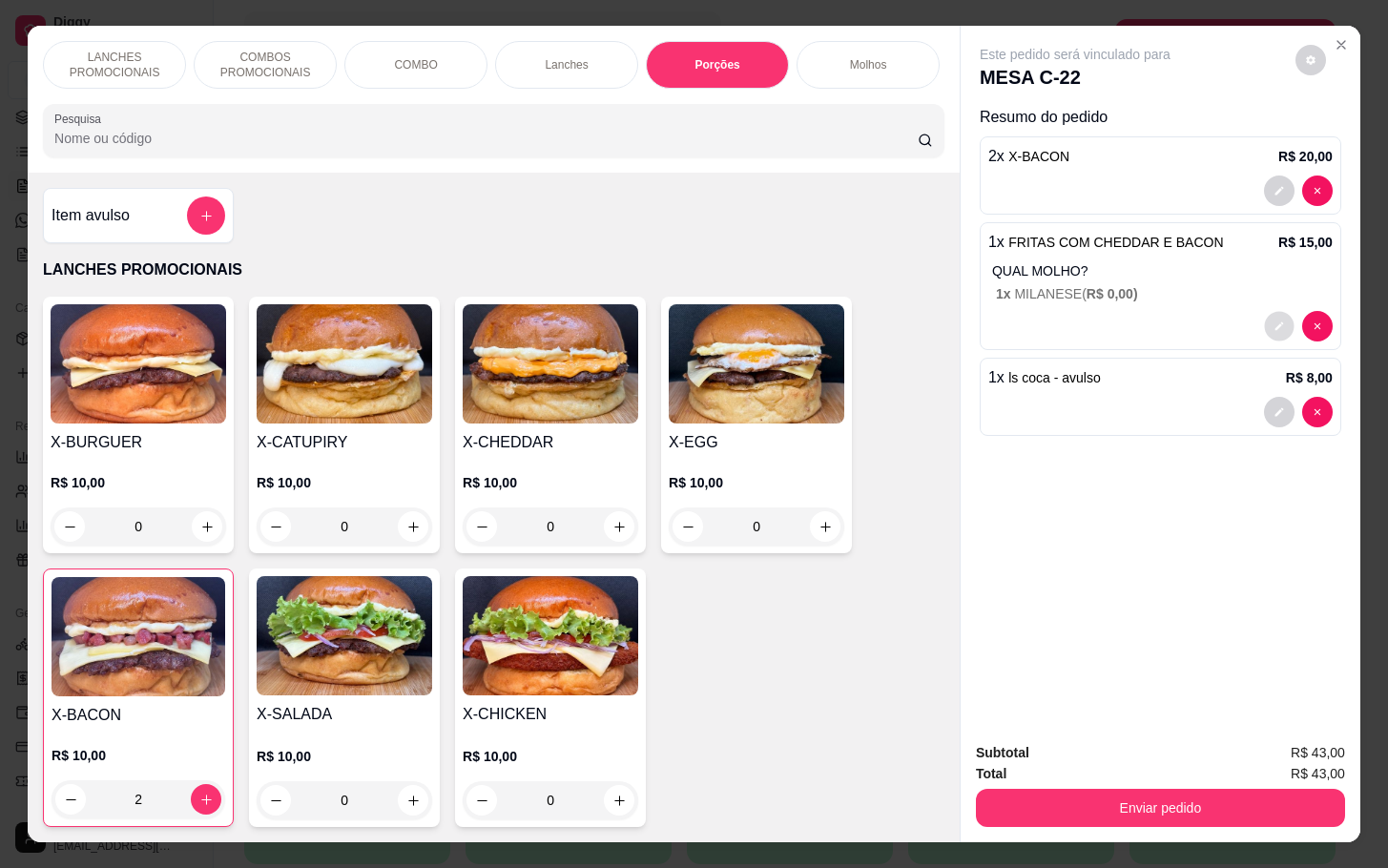
click at [1273, 321] on icon "decrease-product-quantity" at bounding box center [1279, 326] width 11 height 11
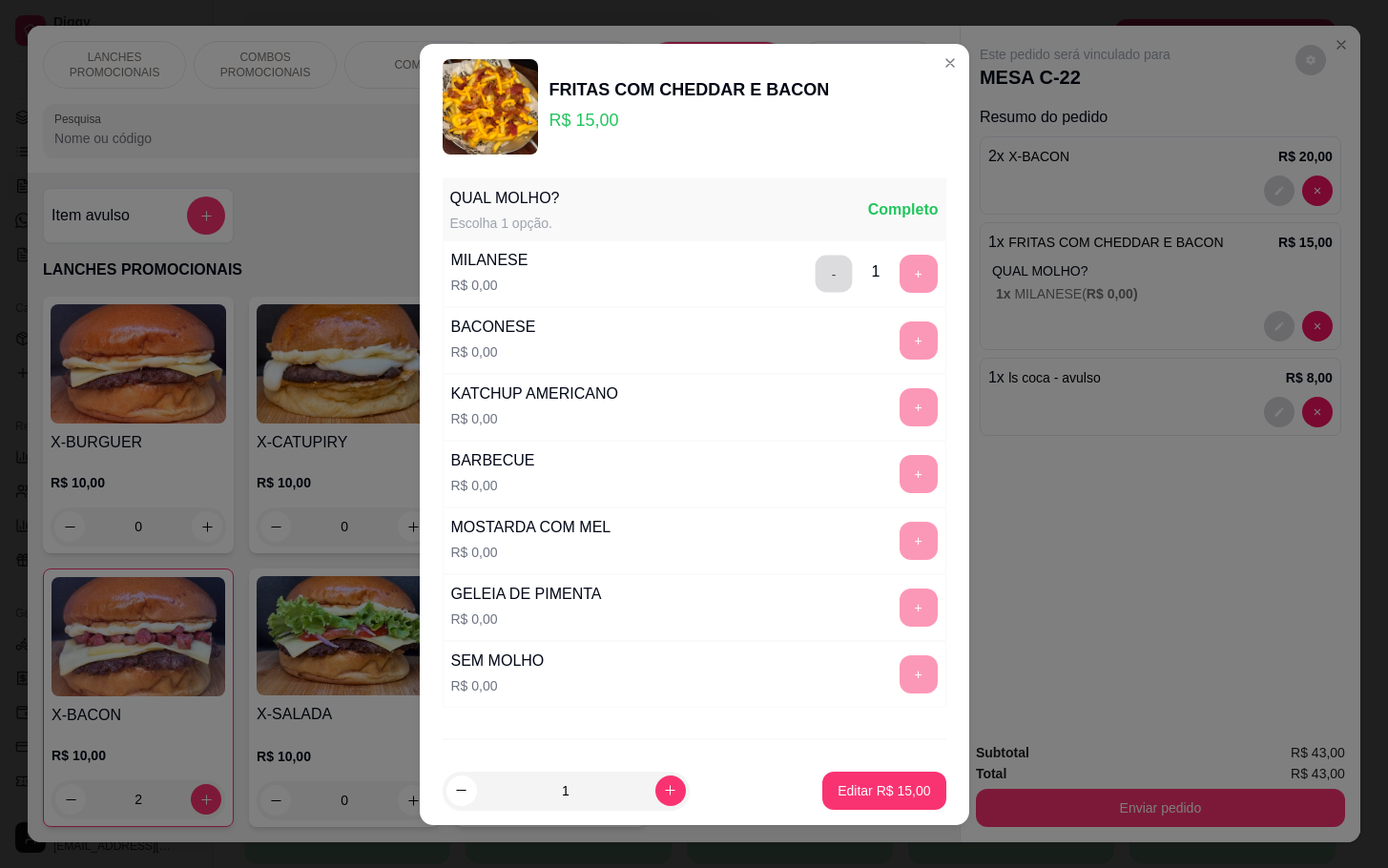
click at [815, 278] on button "-" at bounding box center [833, 273] width 37 height 37
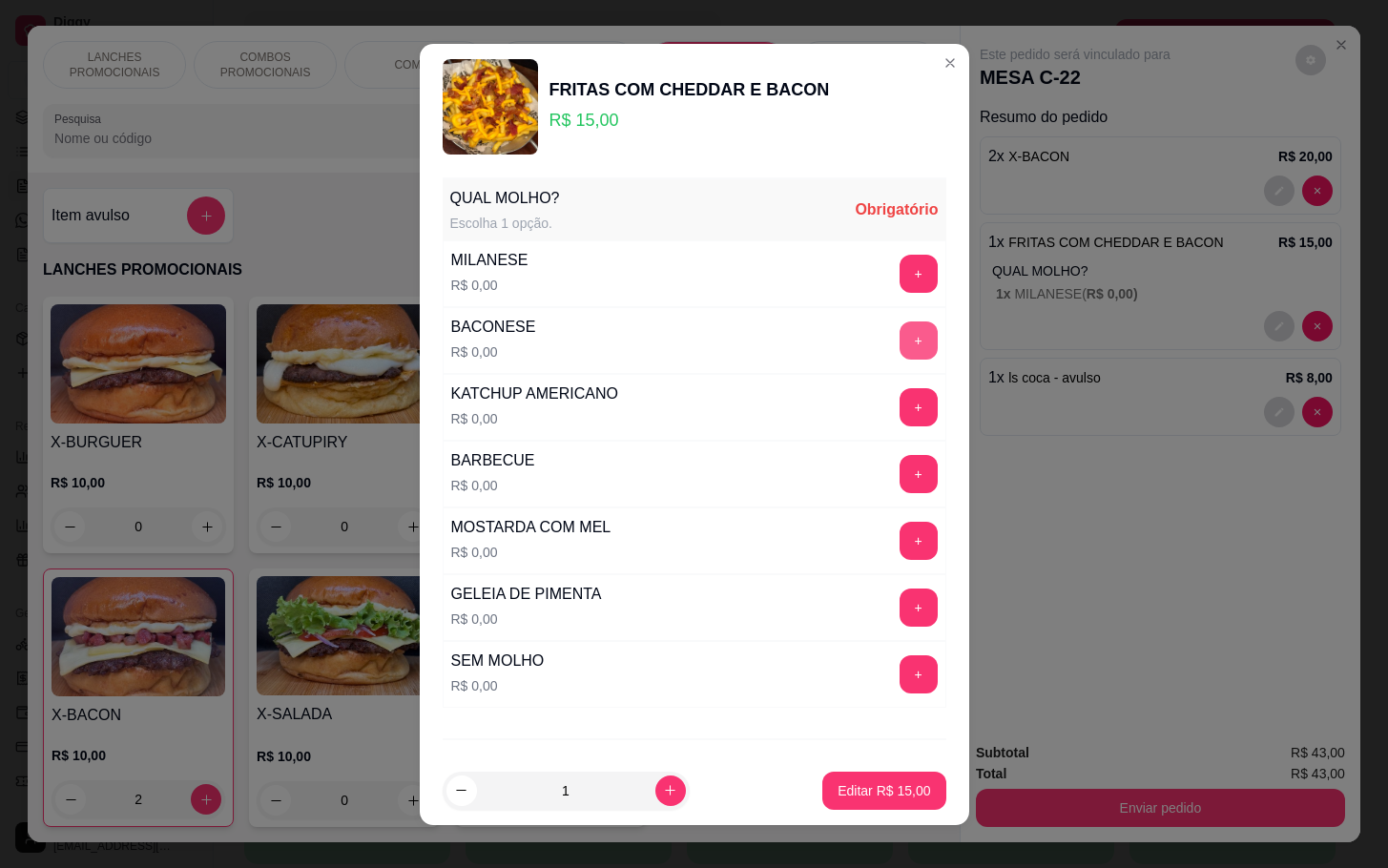
click at [900, 352] on button "+" at bounding box center [919, 341] width 38 height 38
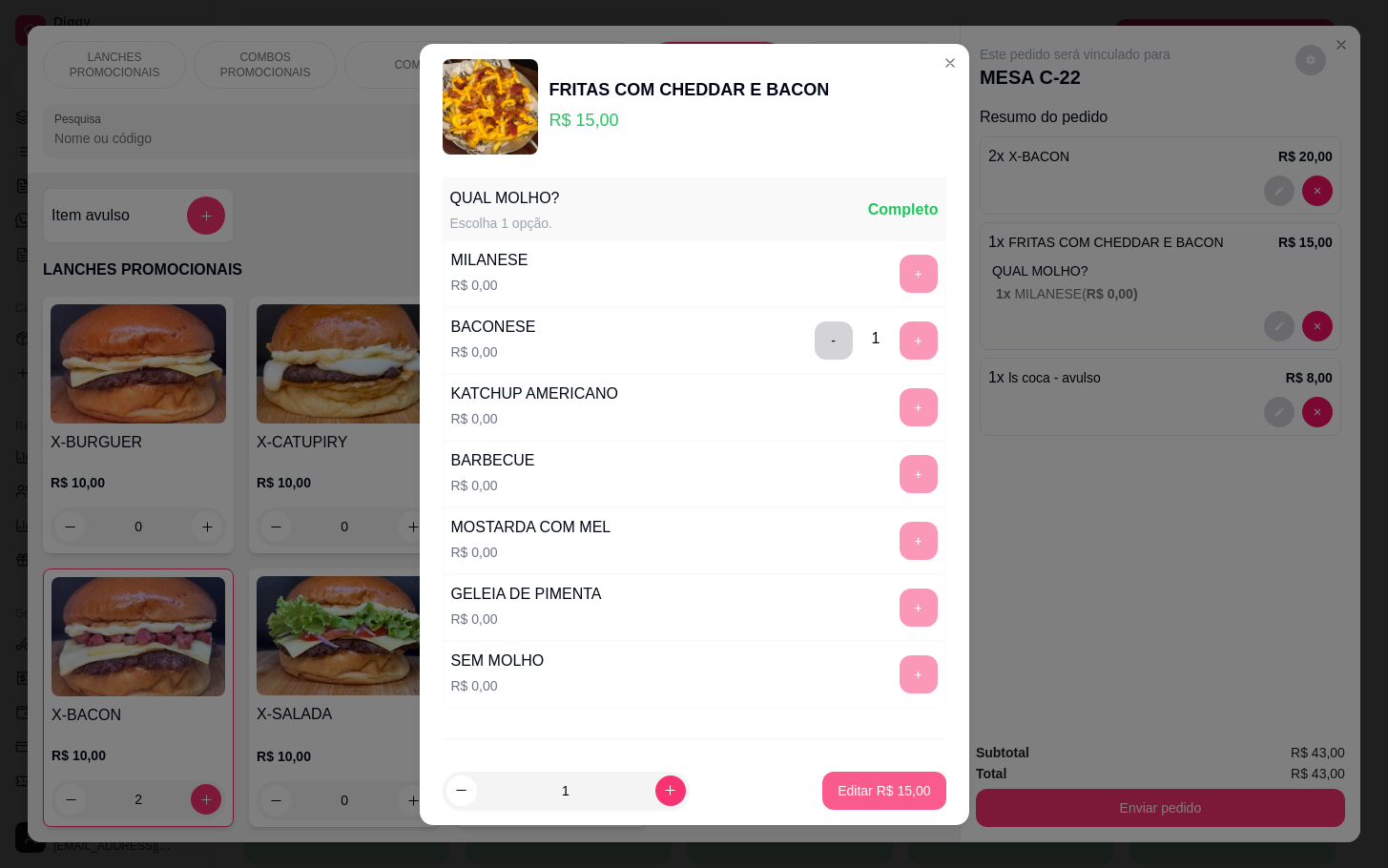
click at [868, 778] on button "Editar R$ 15,00" at bounding box center [884, 790] width 123 height 38
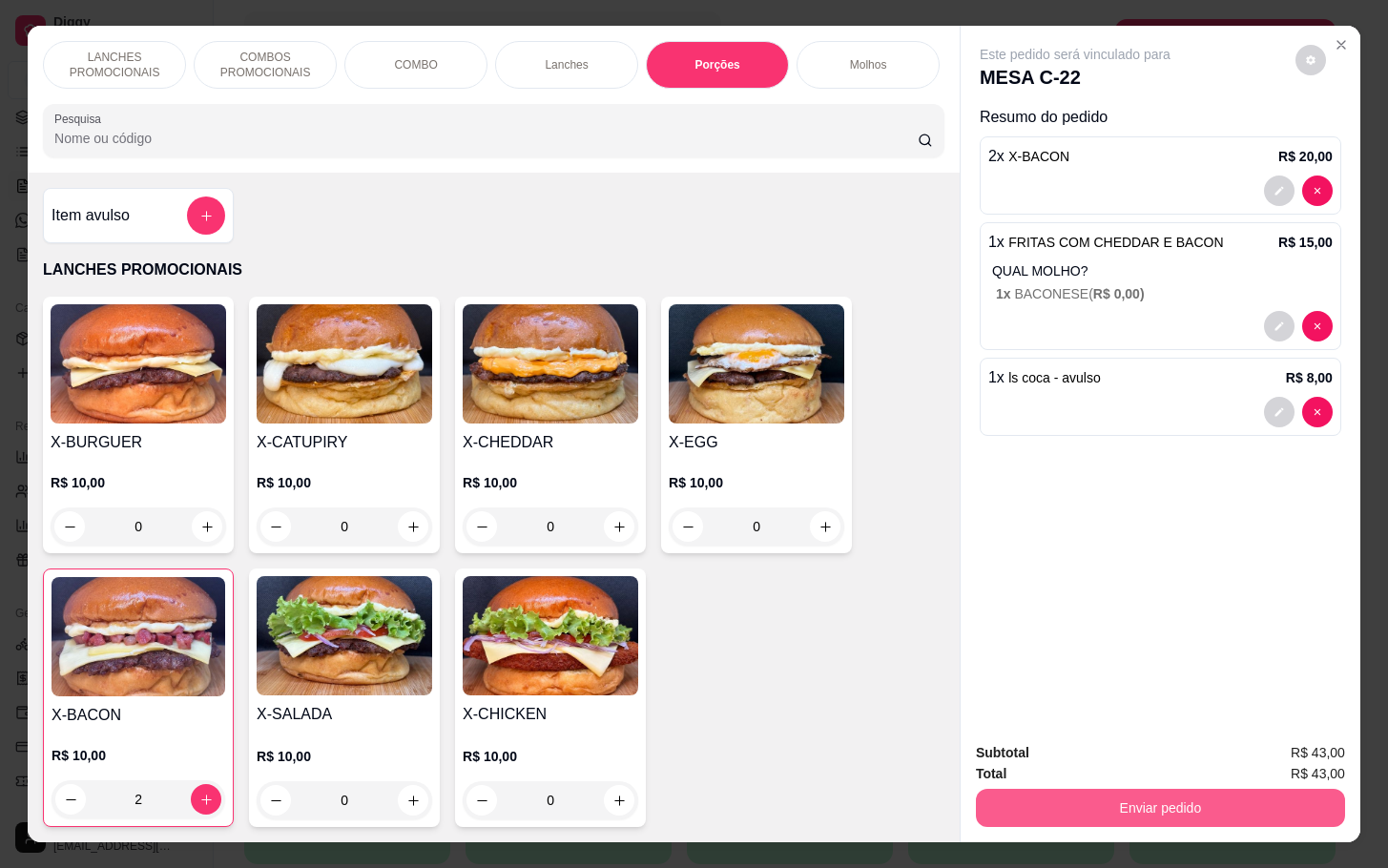
click at [1083, 804] on button "Enviar pedido" at bounding box center [1160, 808] width 369 height 38
click at [1106, 759] on button "Não registrar e enviar pedido" at bounding box center [1093, 750] width 198 height 36
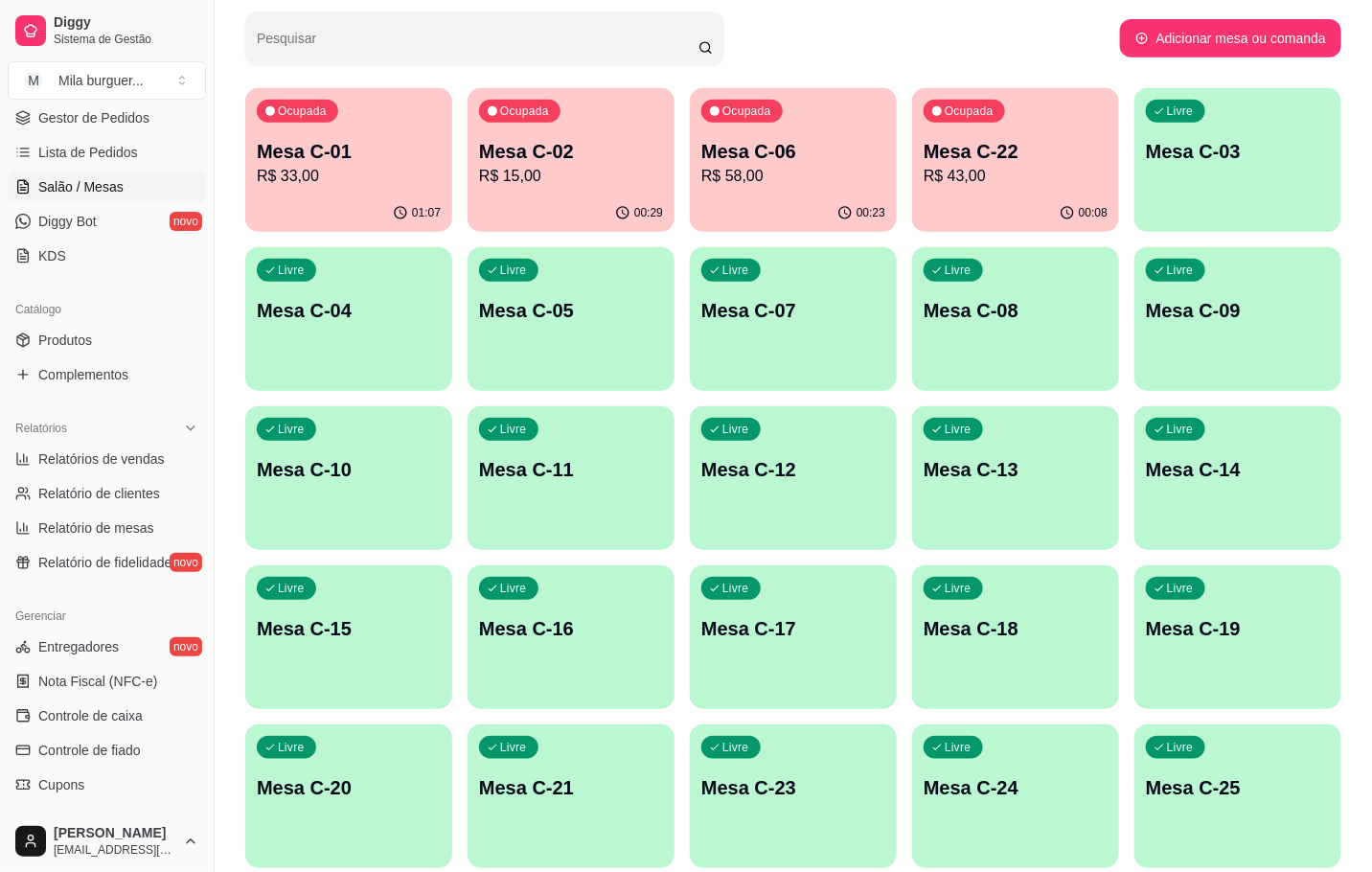
click at [750, 162] on p "Mesa C-06" at bounding box center [792, 151] width 184 height 27
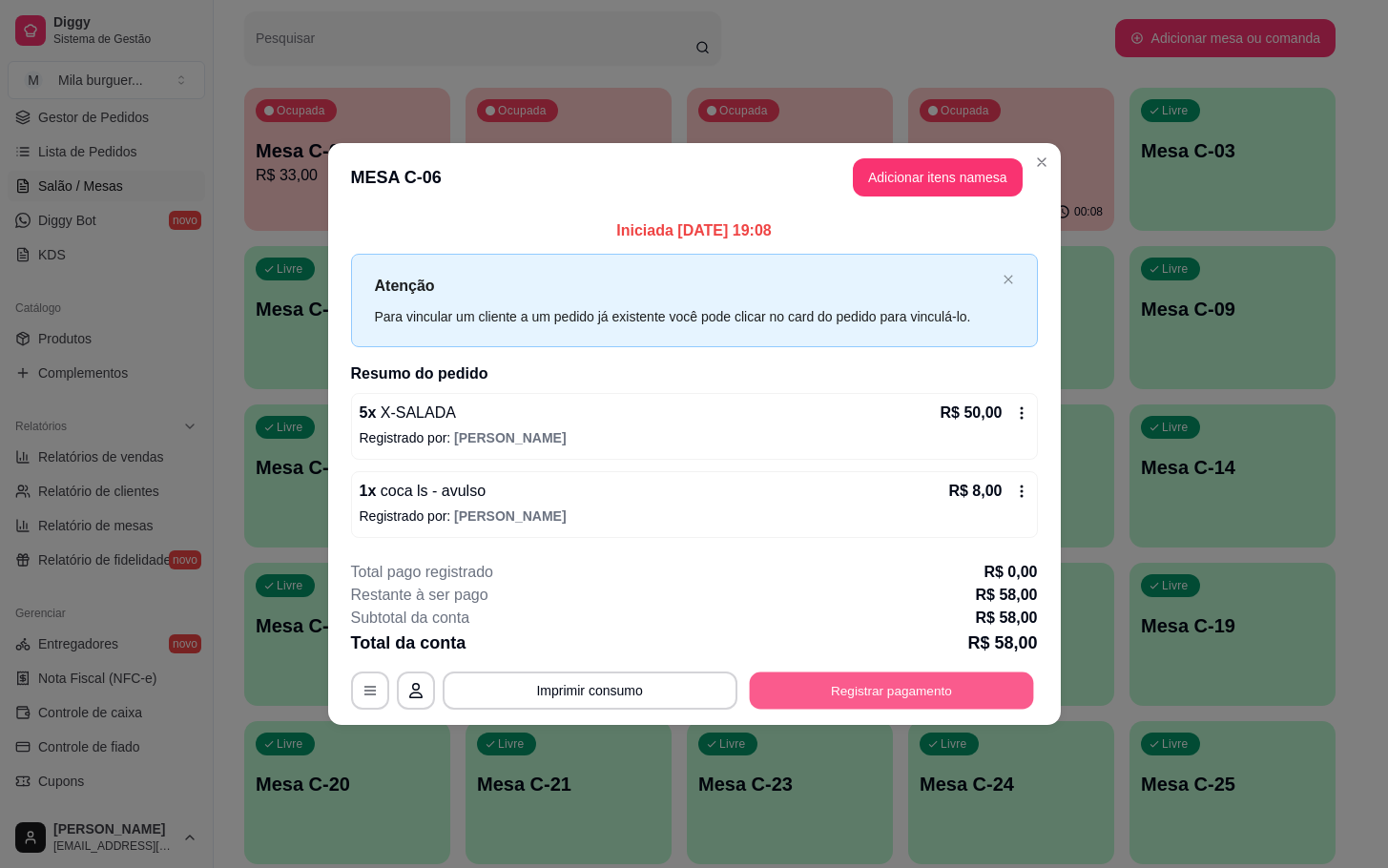
click at [837, 698] on button "Registrar pagamento" at bounding box center [890, 689] width 284 height 37
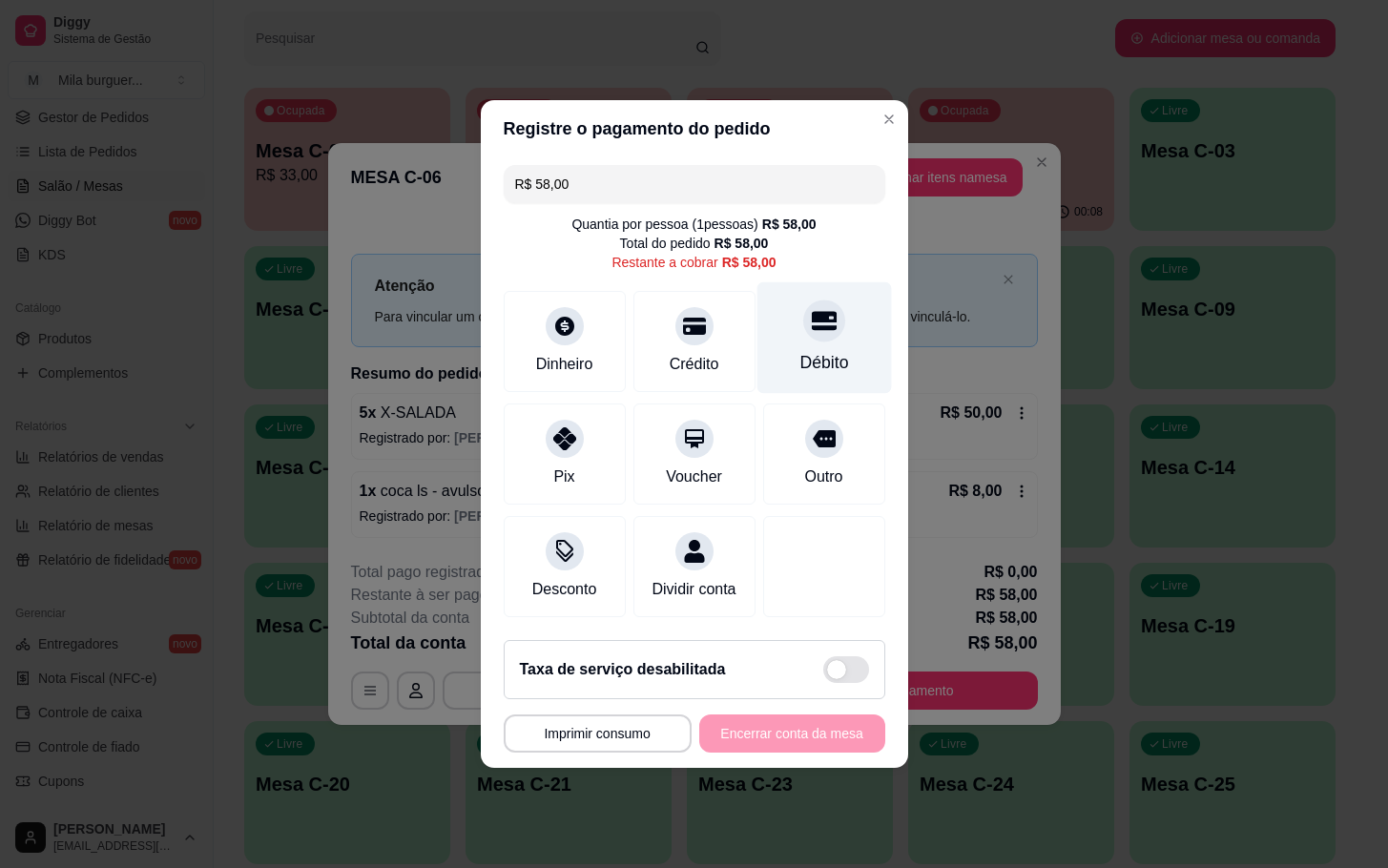
click at [808, 335] on div "Débito" at bounding box center [823, 338] width 134 height 112
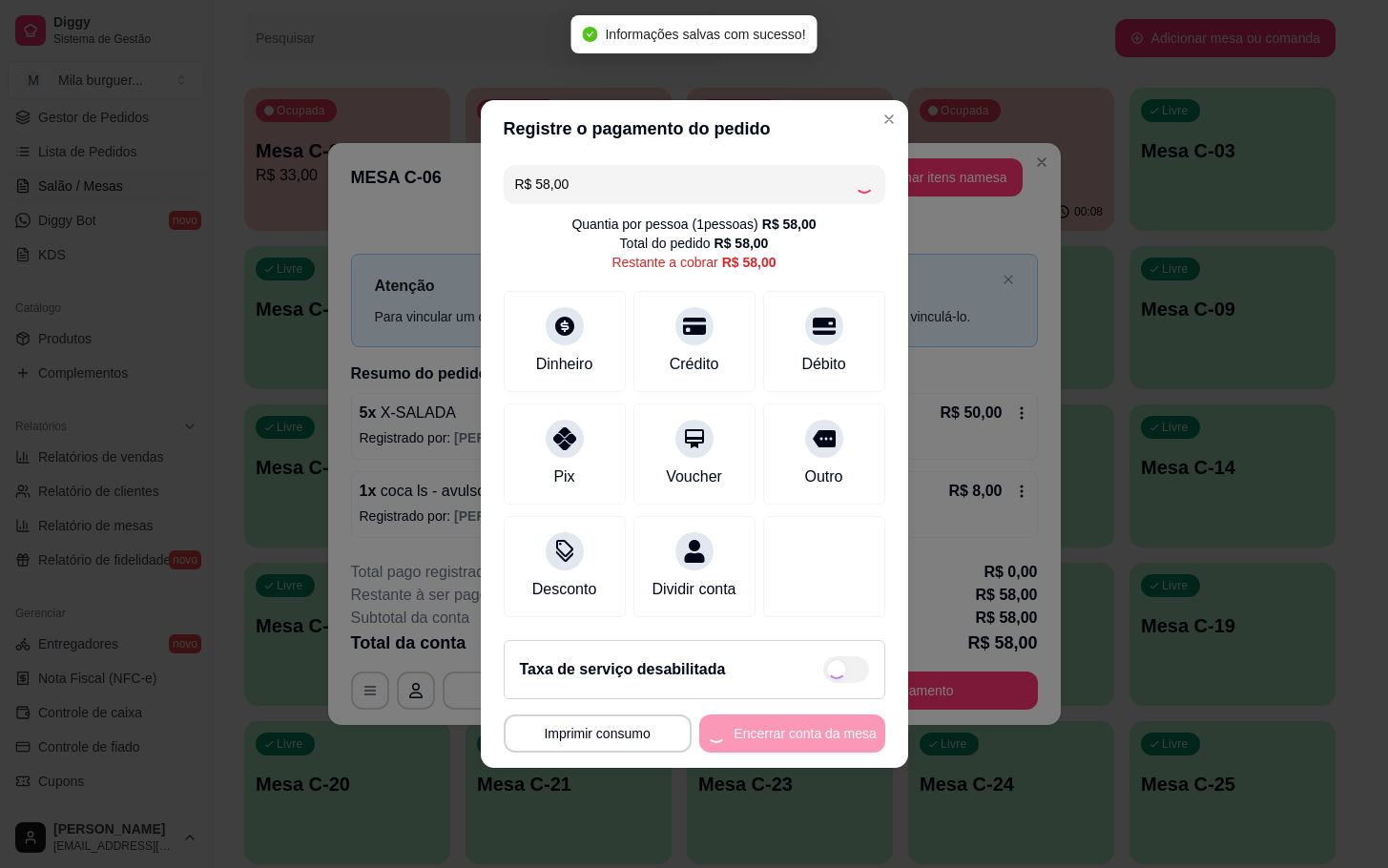
type input "R$ 0,00"
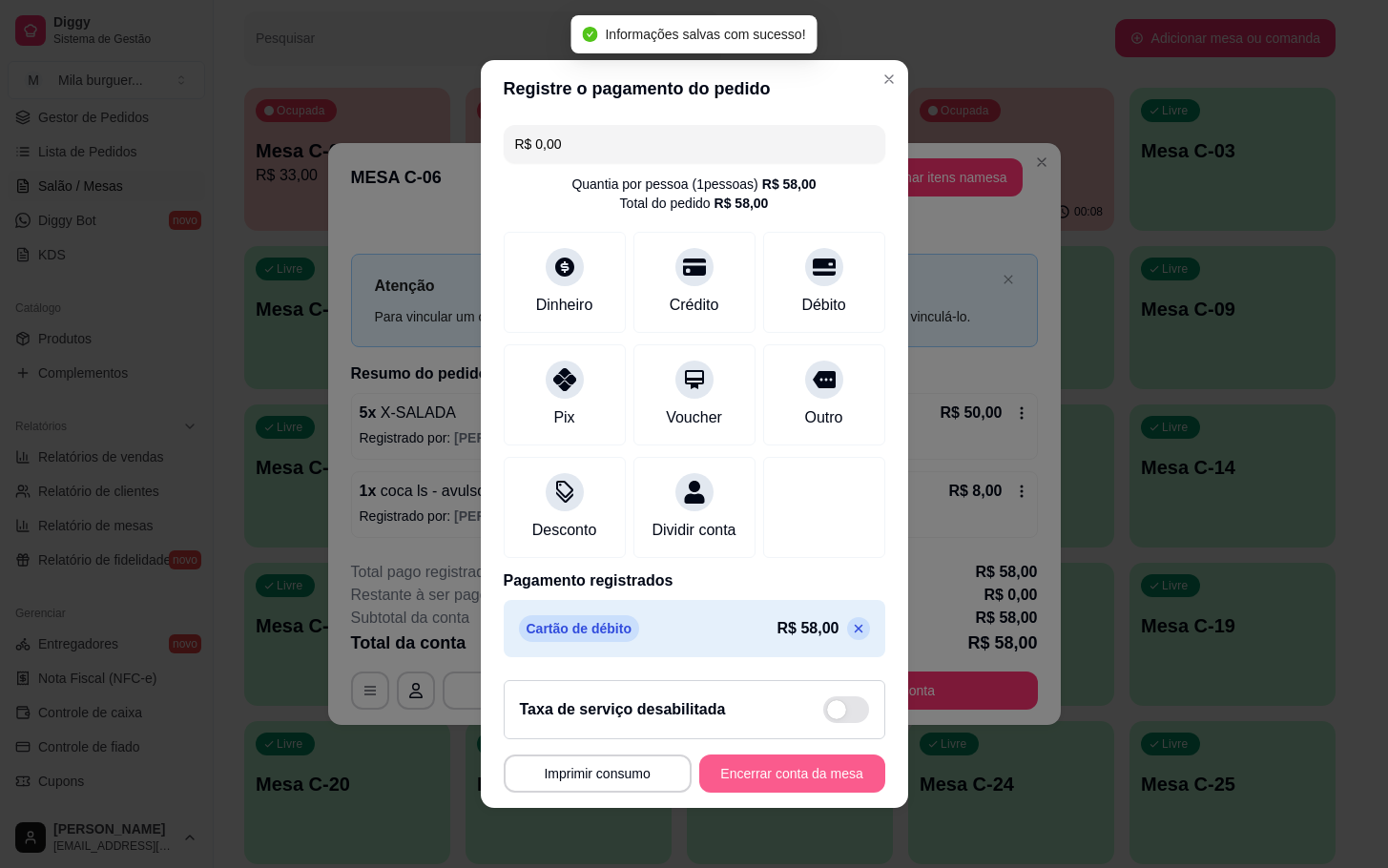
click at [794, 779] on button "Encerrar conta da mesa" at bounding box center [792, 773] width 186 height 38
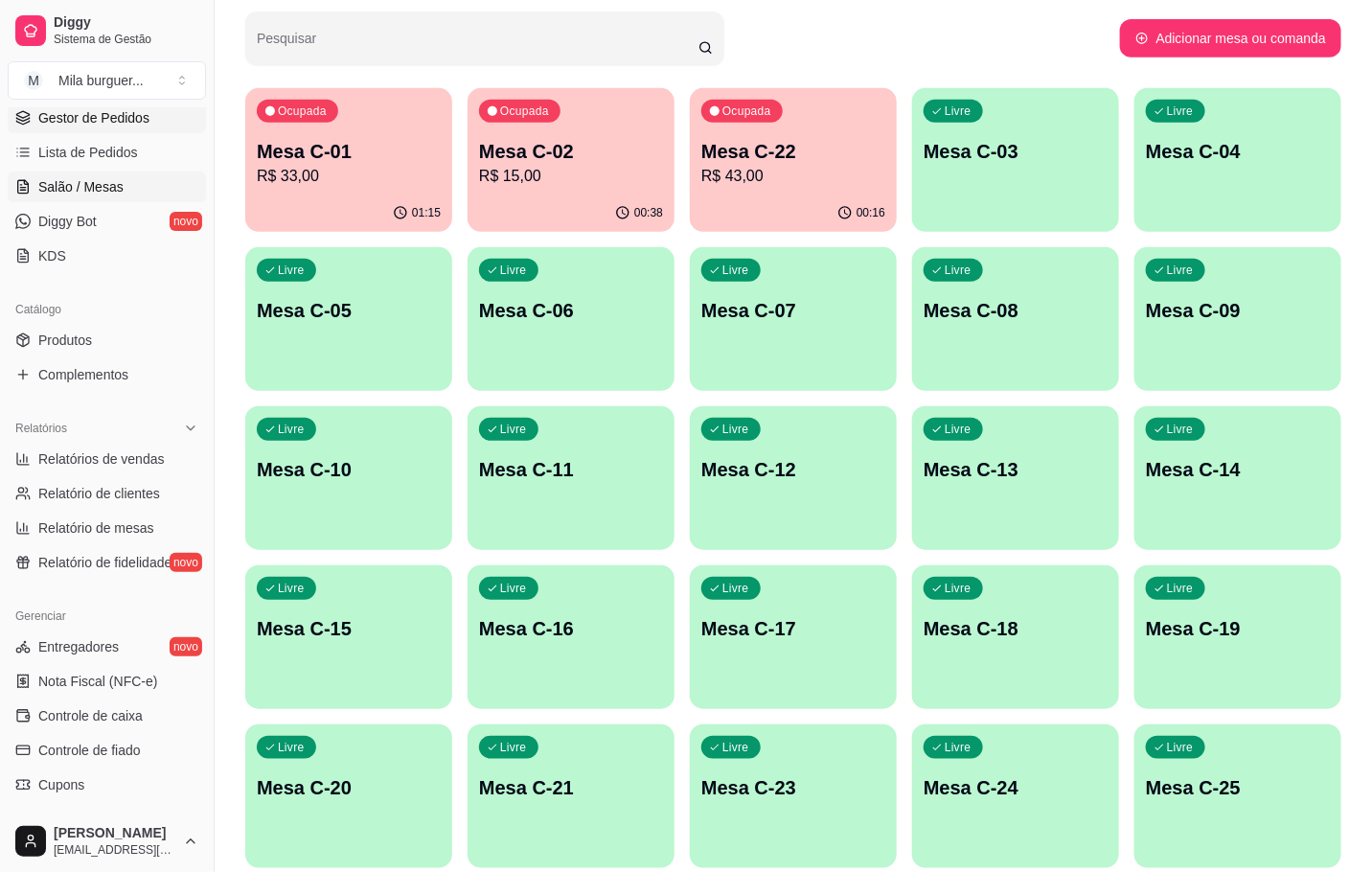
click at [128, 119] on span "Gestor de Pedidos" at bounding box center [94, 118] width 112 height 19
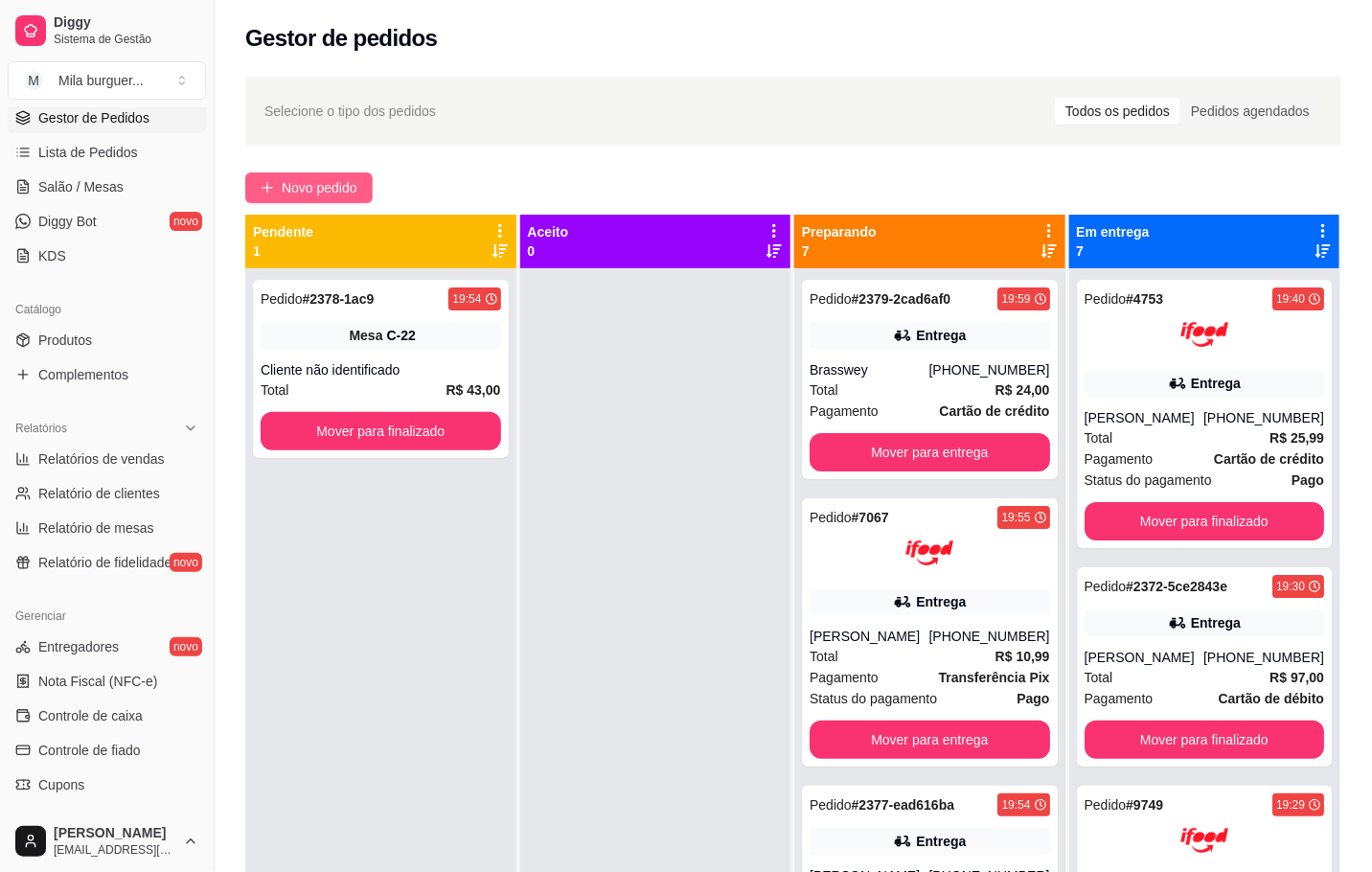
click at [280, 179] on button "Novo pedido" at bounding box center [309, 187] width 128 height 31
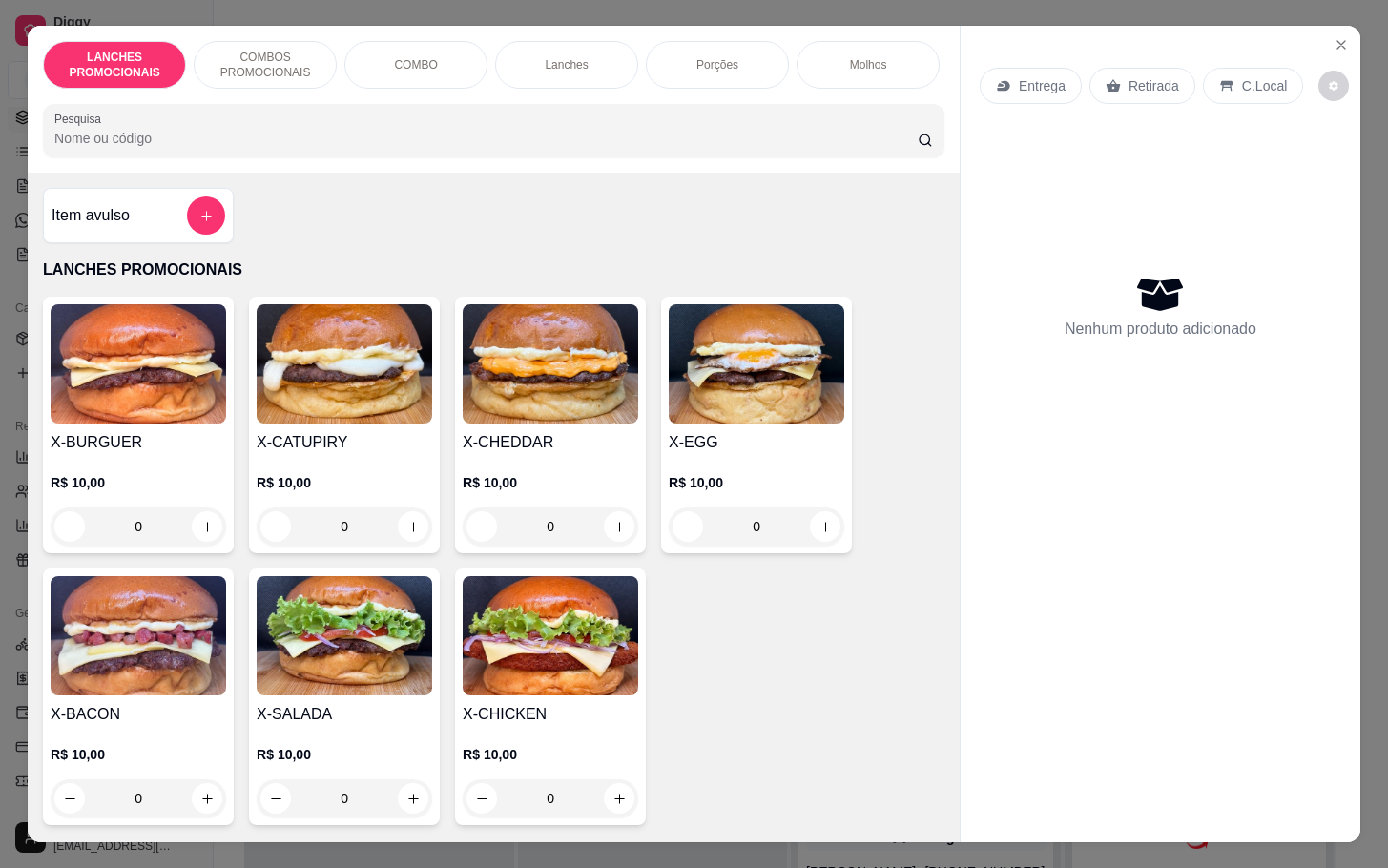
scroll to position [143, 0]
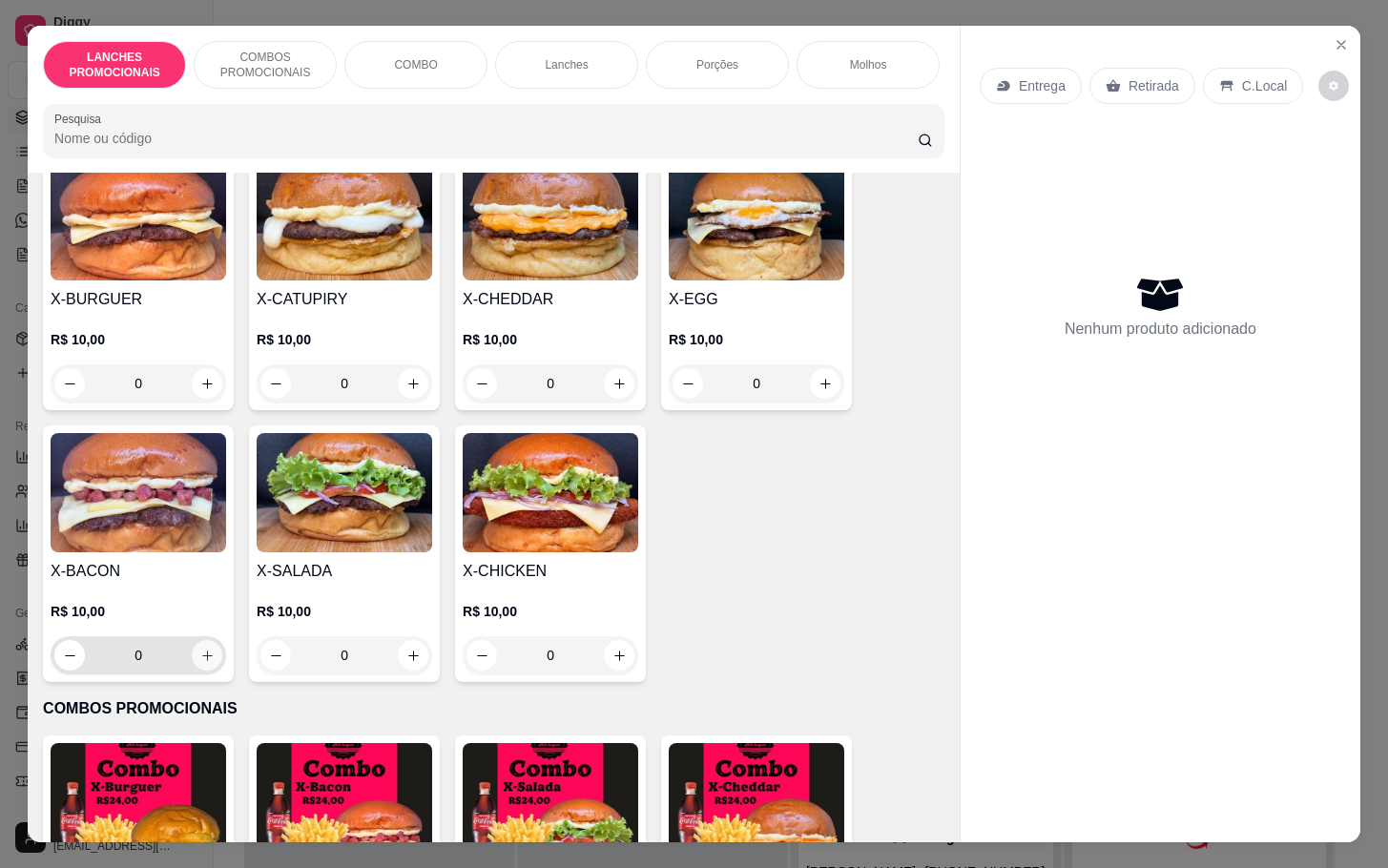
click at [201, 662] on icon "increase-product-quantity" at bounding box center [207, 656] width 14 height 14
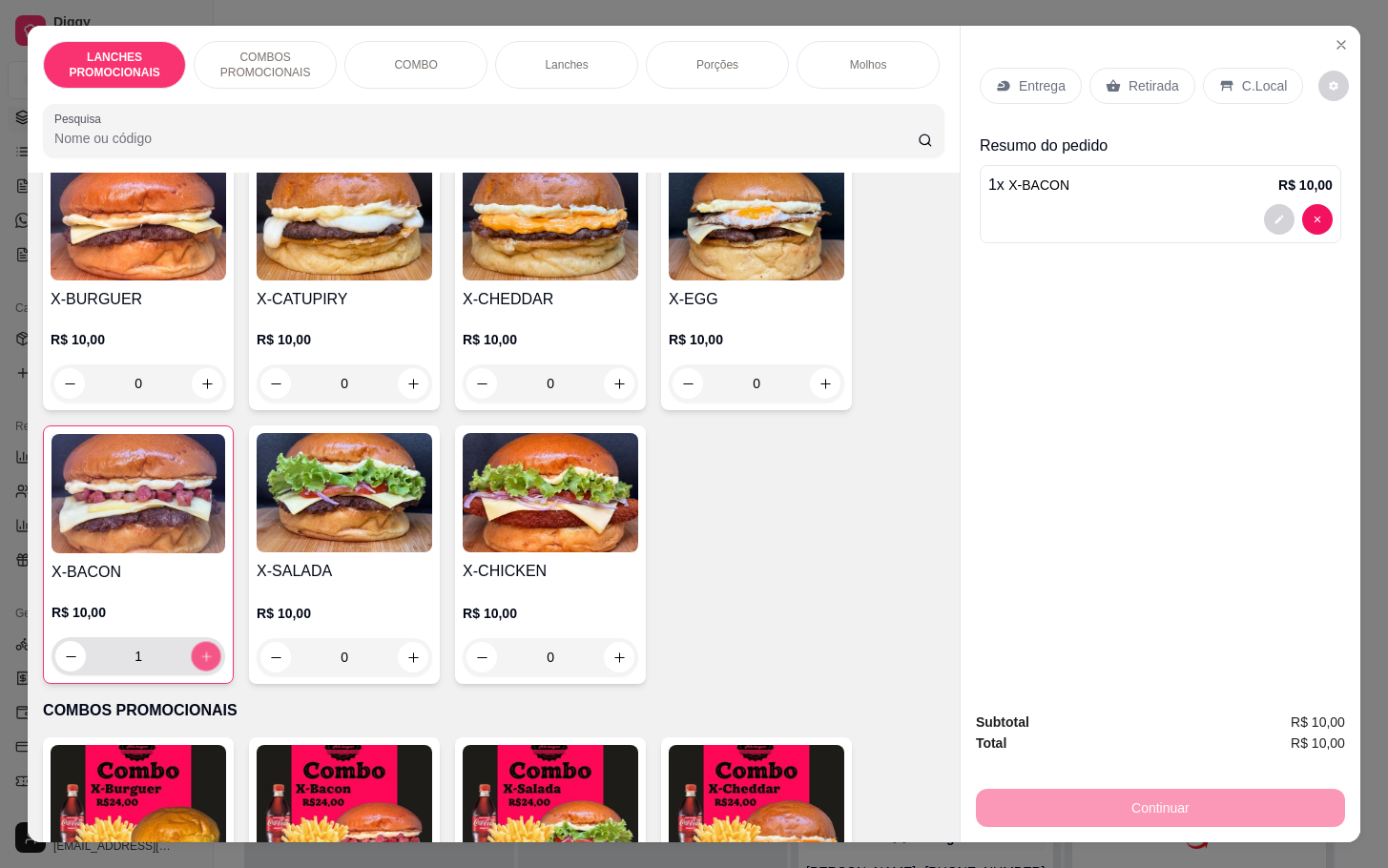
click at [201, 660] on icon "increase-product-quantity" at bounding box center [206, 657] width 14 height 14
type input "2"
click at [1129, 80] on p "Retirada" at bounding box center [1153, 86] width 51 height 19
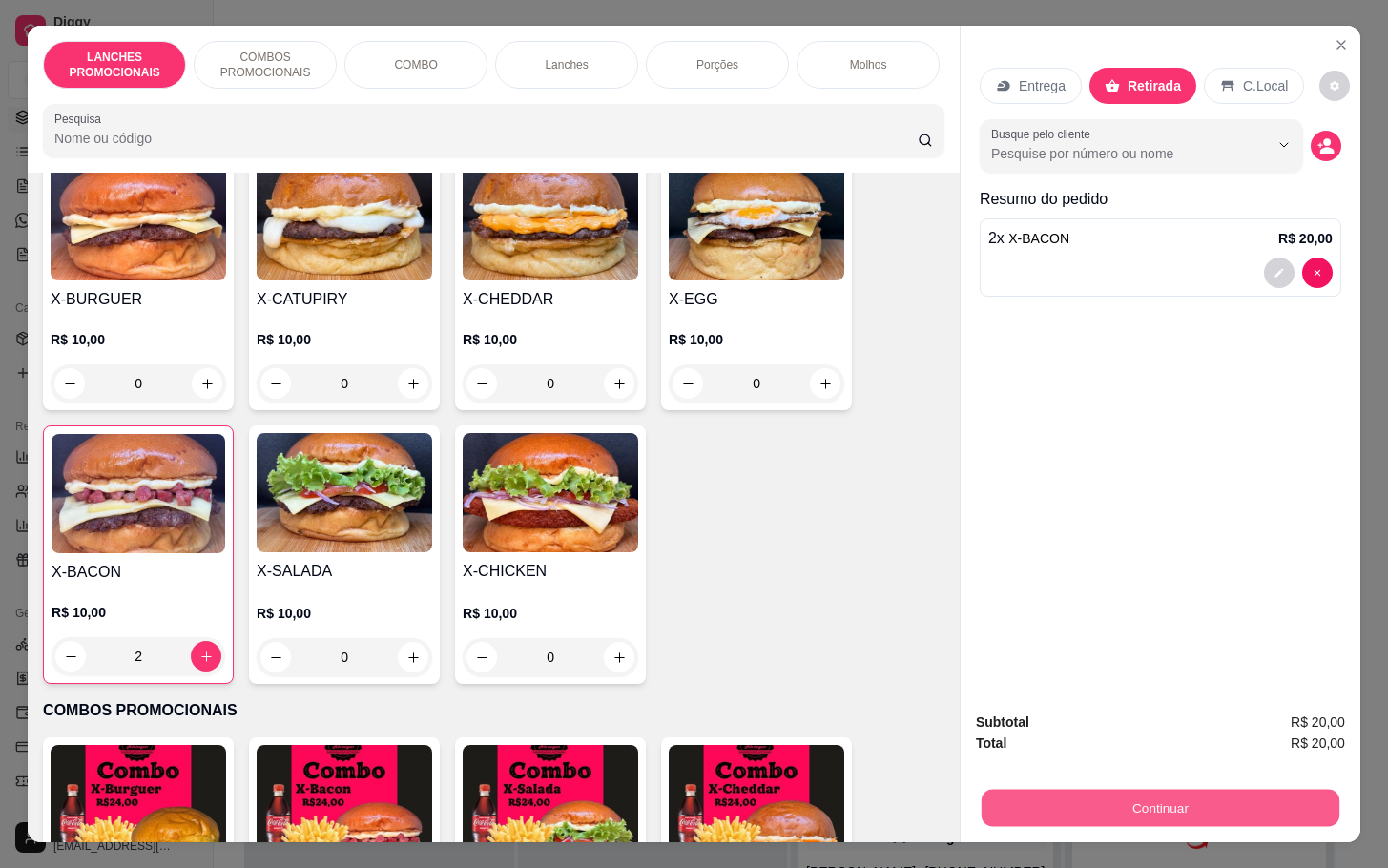
click at [1134, 825] on div "Subtotal R$ 20,00 Total R$ 20,00 Continuar" at bounding box center [1159, 768] width 399 height 145
click at [1060, 789] on button "Continuar" at bounding box center [1160, 807] width 358 height 37
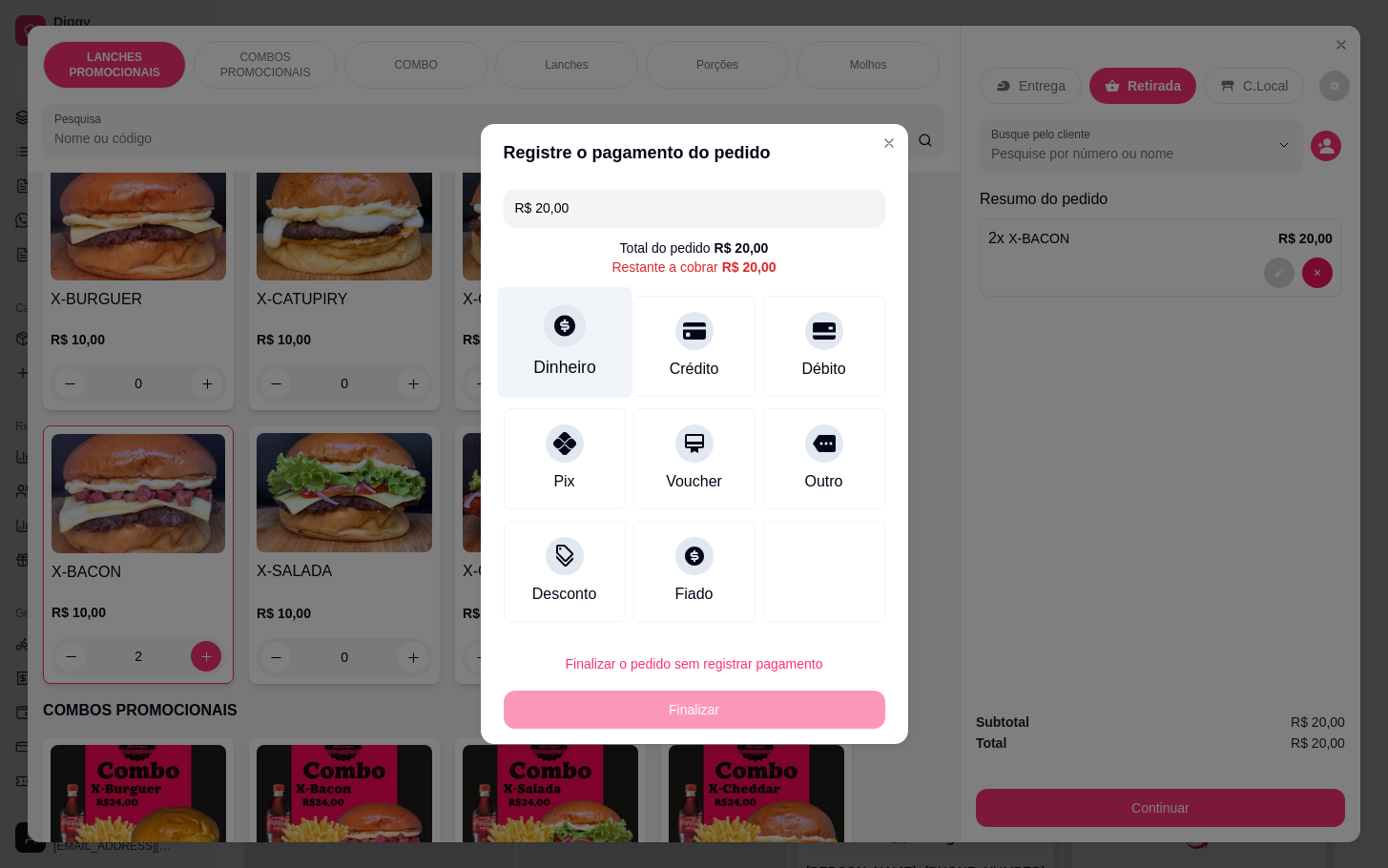
click at [601, 333] on div "Dinheiro" at bounding box center [564, 343] width 134 height 112
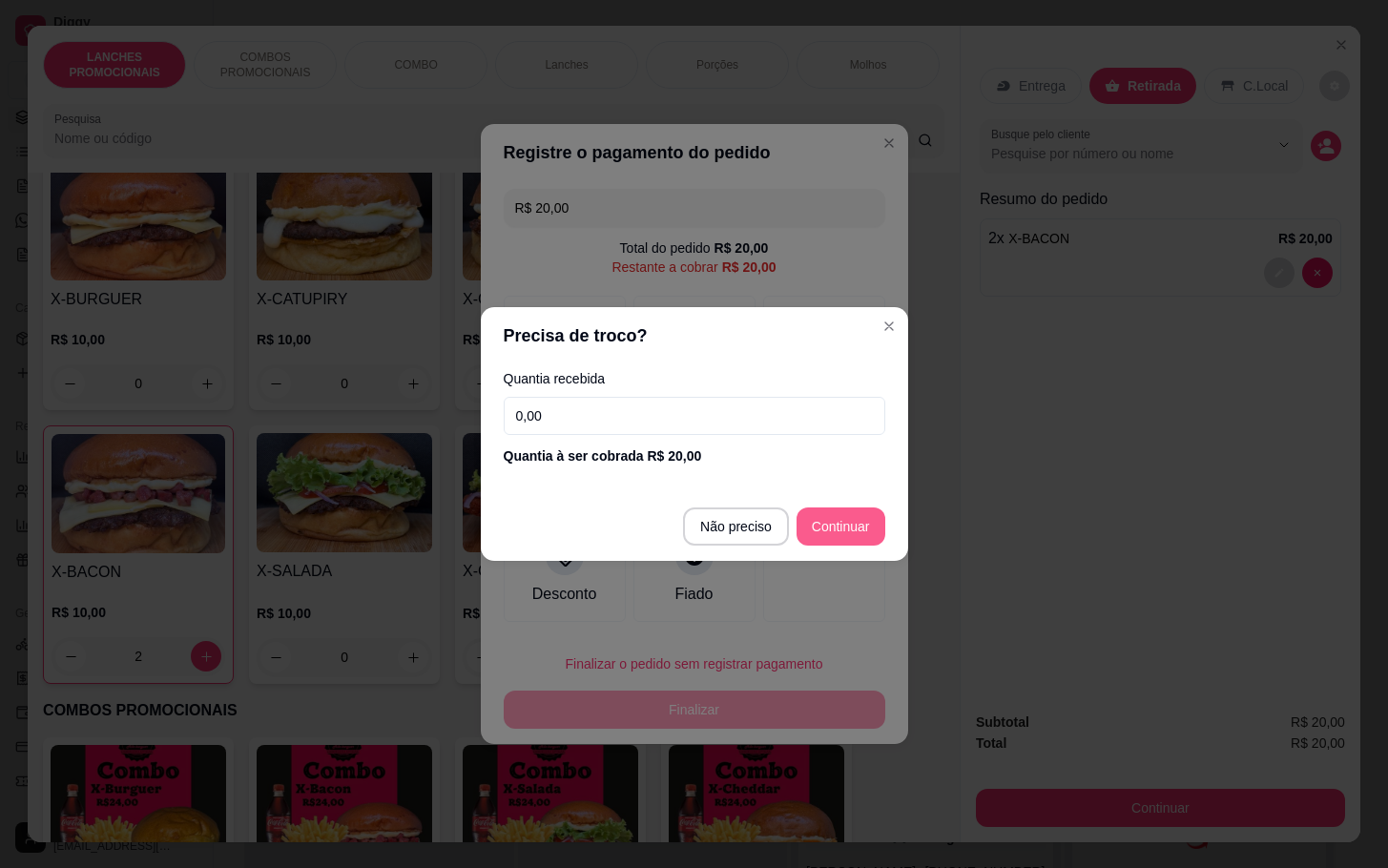
type input "R$ 0,00"
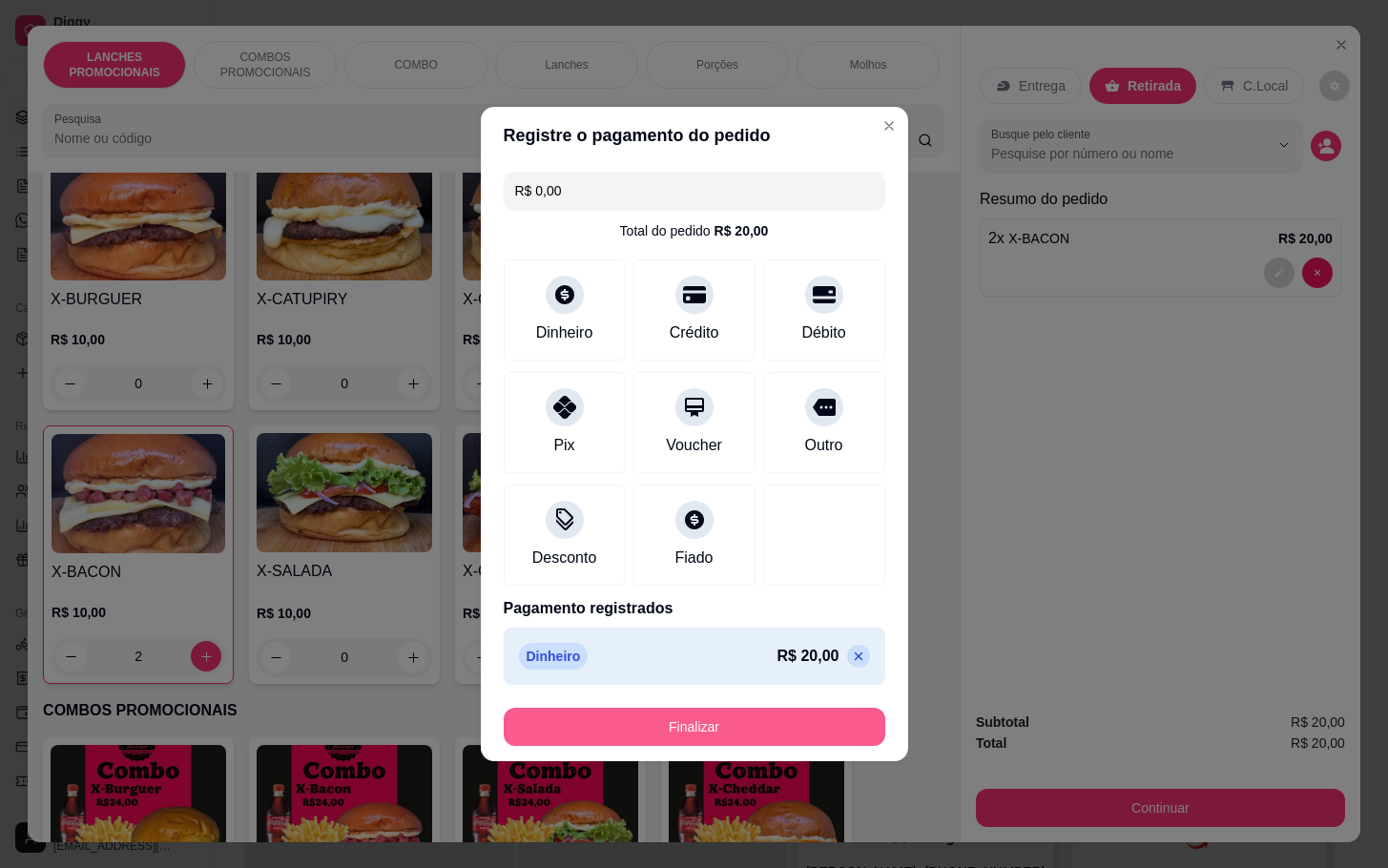
click at [813, 727] on button "Finalizar" at bounding box center [694, 726] width 382 height 38
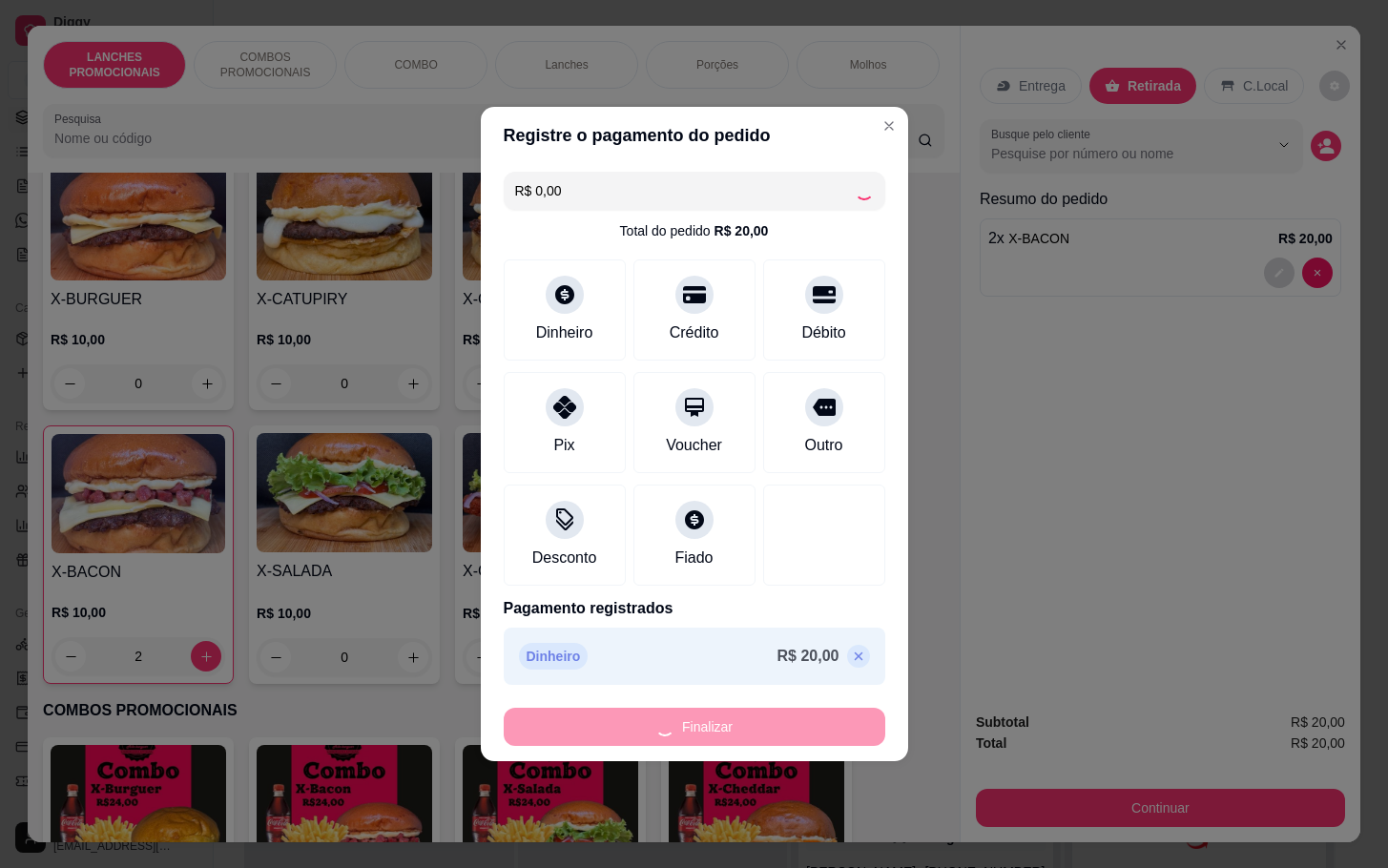
type input "0"
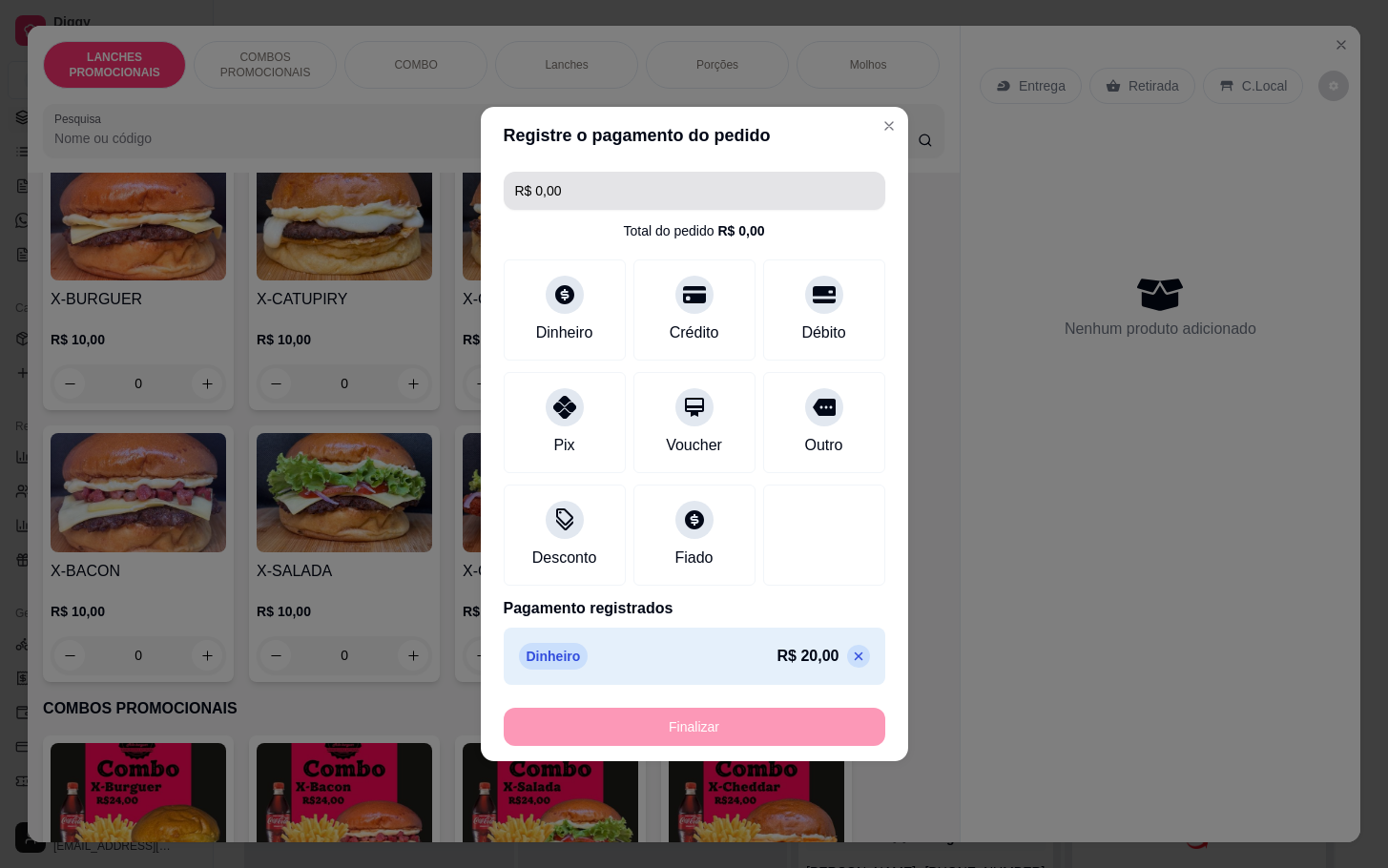
type input "-R$ 20,00"
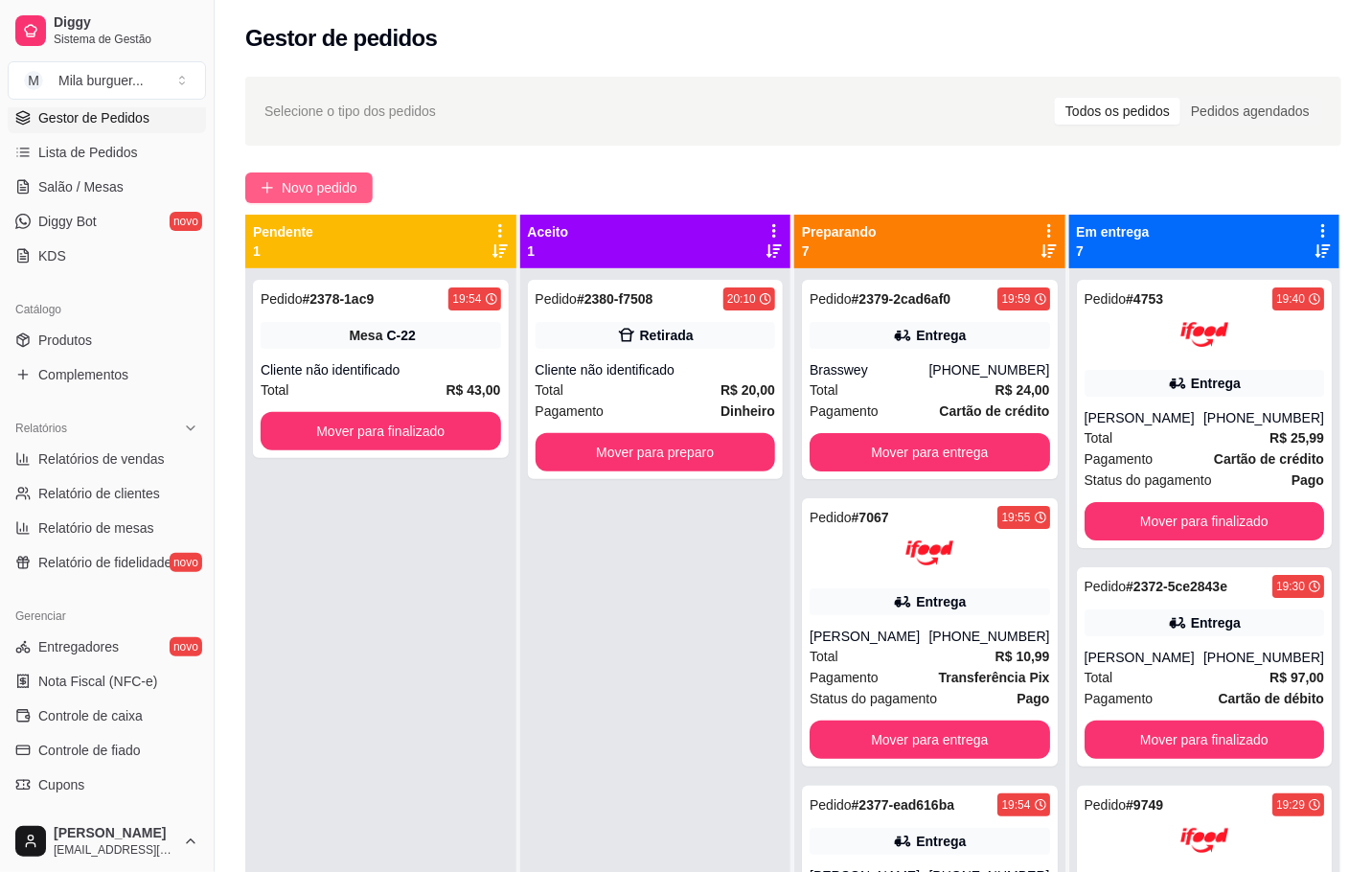
click at [303, 187] on span "Novo pedido" at bounding box center [319, 187] width 76 height 21
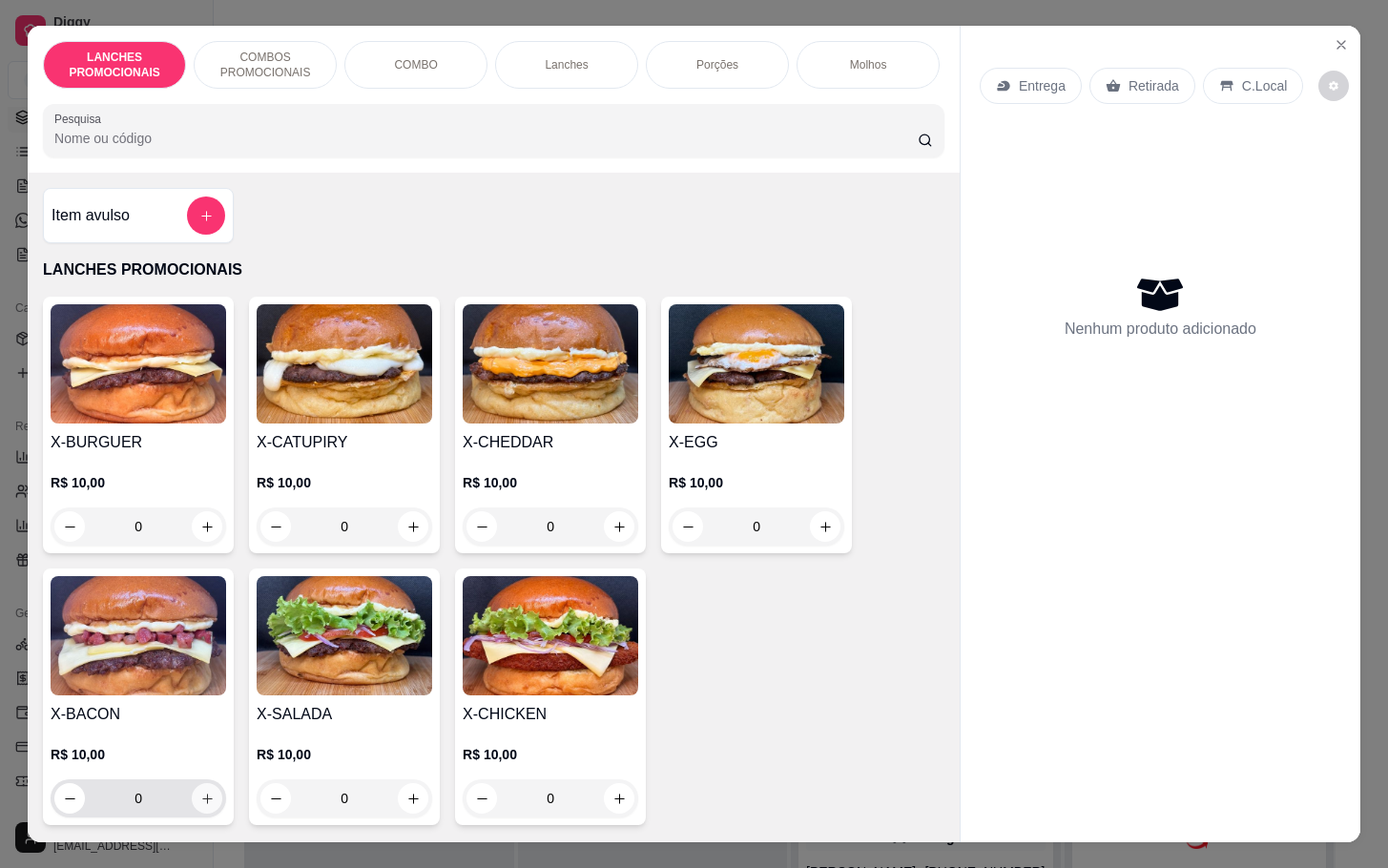
click at [200, 804] on icon "increase-product-quantity" at bounding box center [207, 798] width 14 height 14
type input "1"
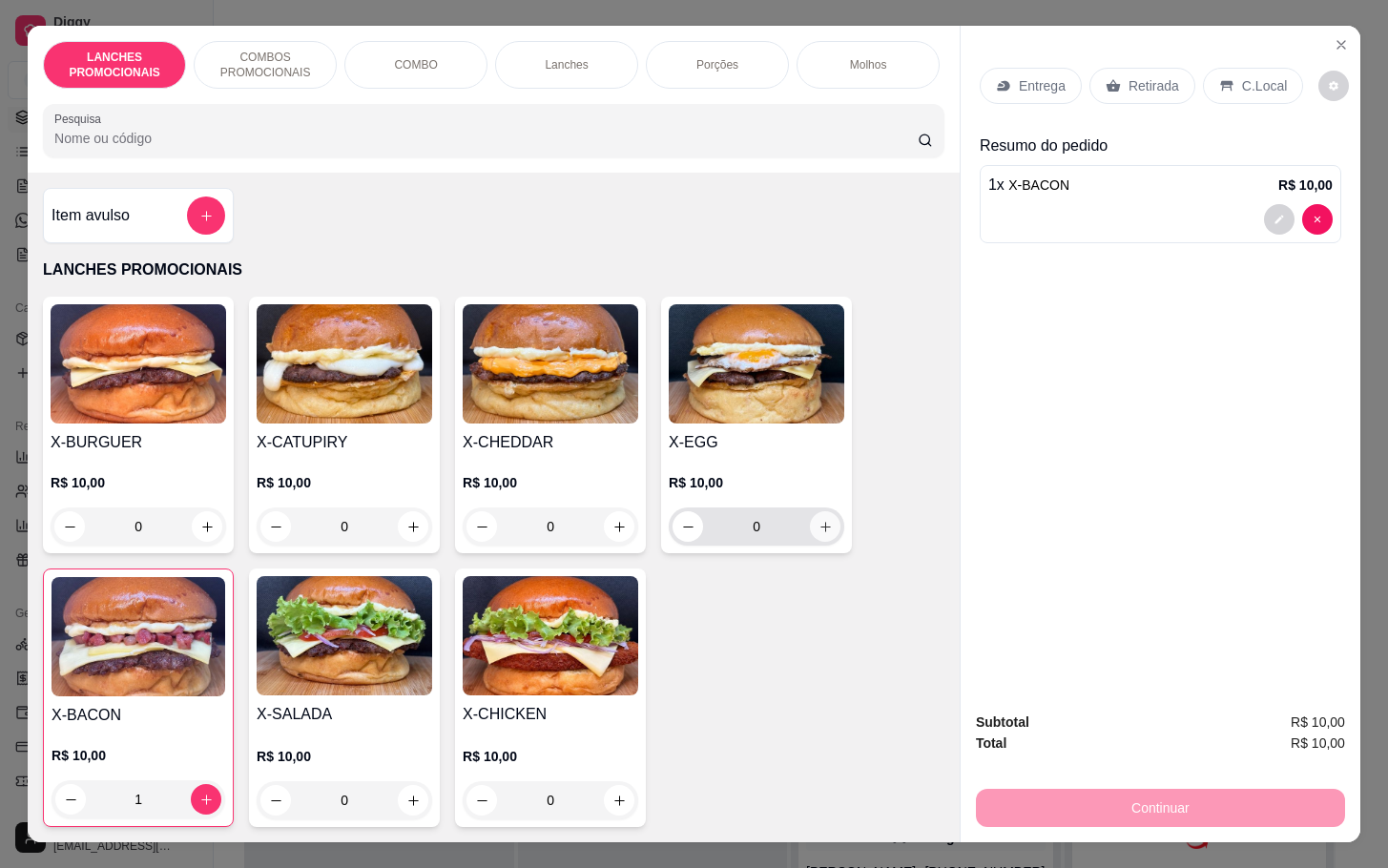
click at [818, 534] on icon "increase-product-quantity" at bounding box center [825, 526] width 14 height 14
type input "1"
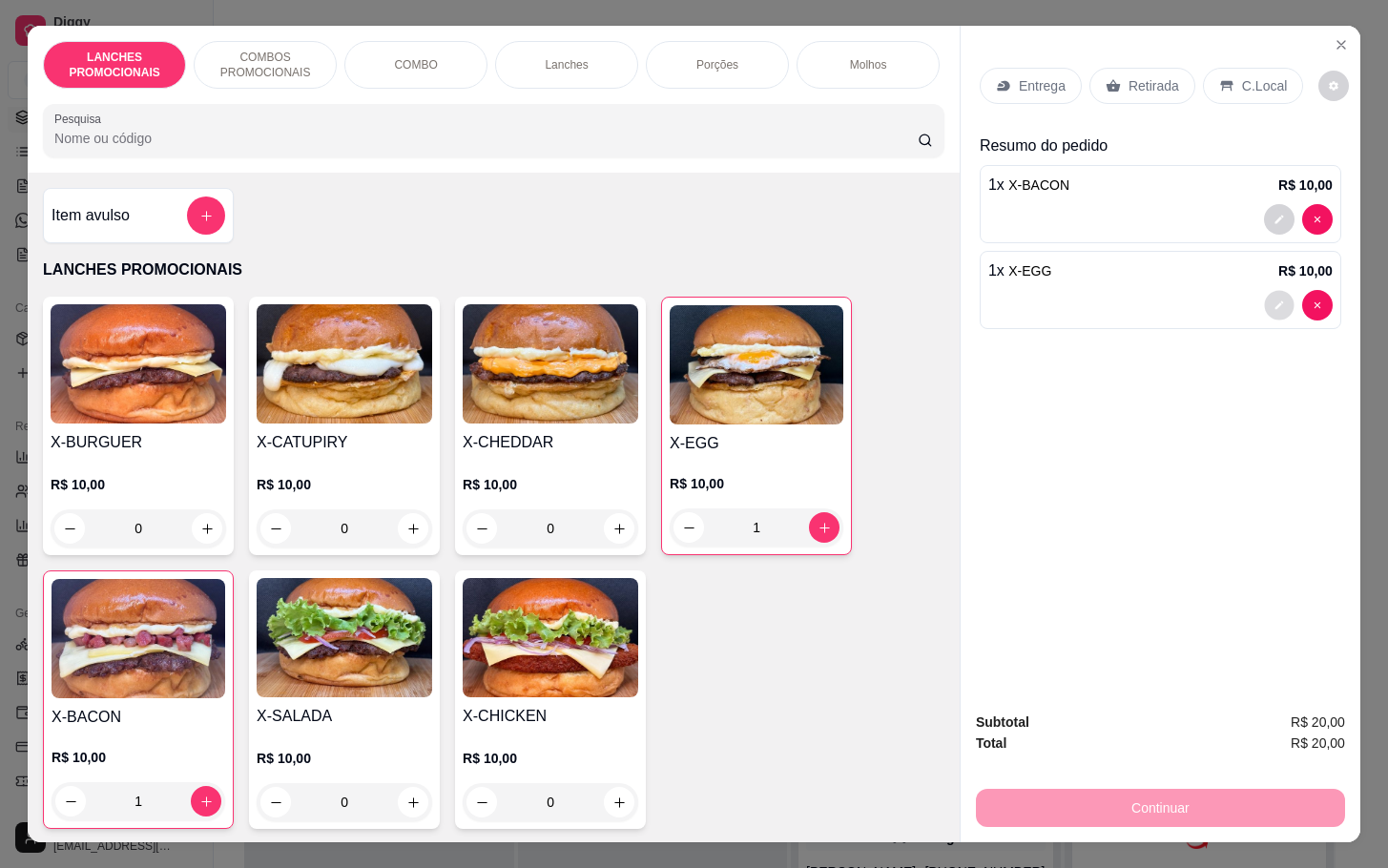
click at [1273, 291] on button "decrease-product-quantity" at bounding box center [1278, 305] width 30 height 30
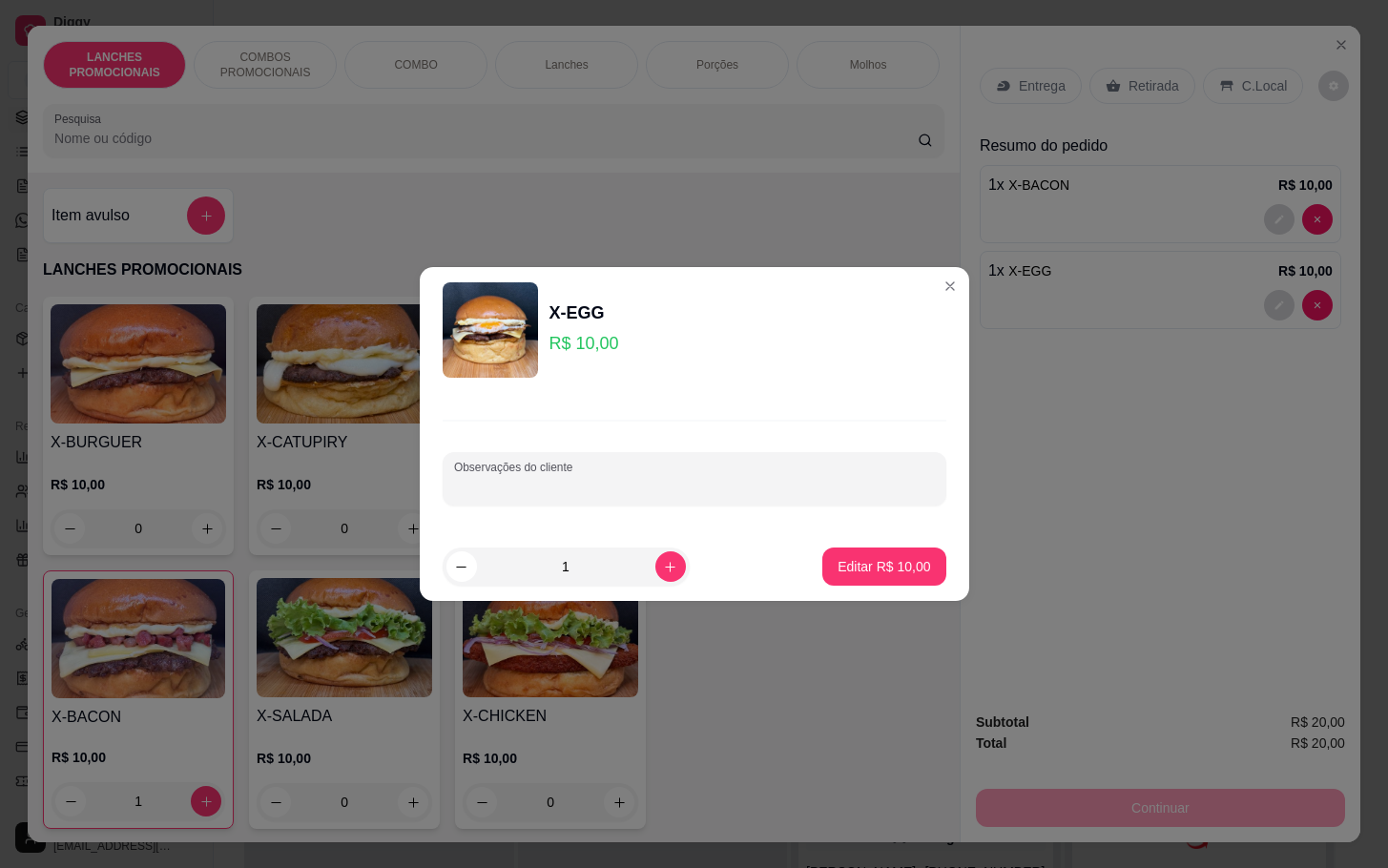
click at [722, 481] on input "Observações do cliente" at bounding box center [694, 486] width 481 height 19
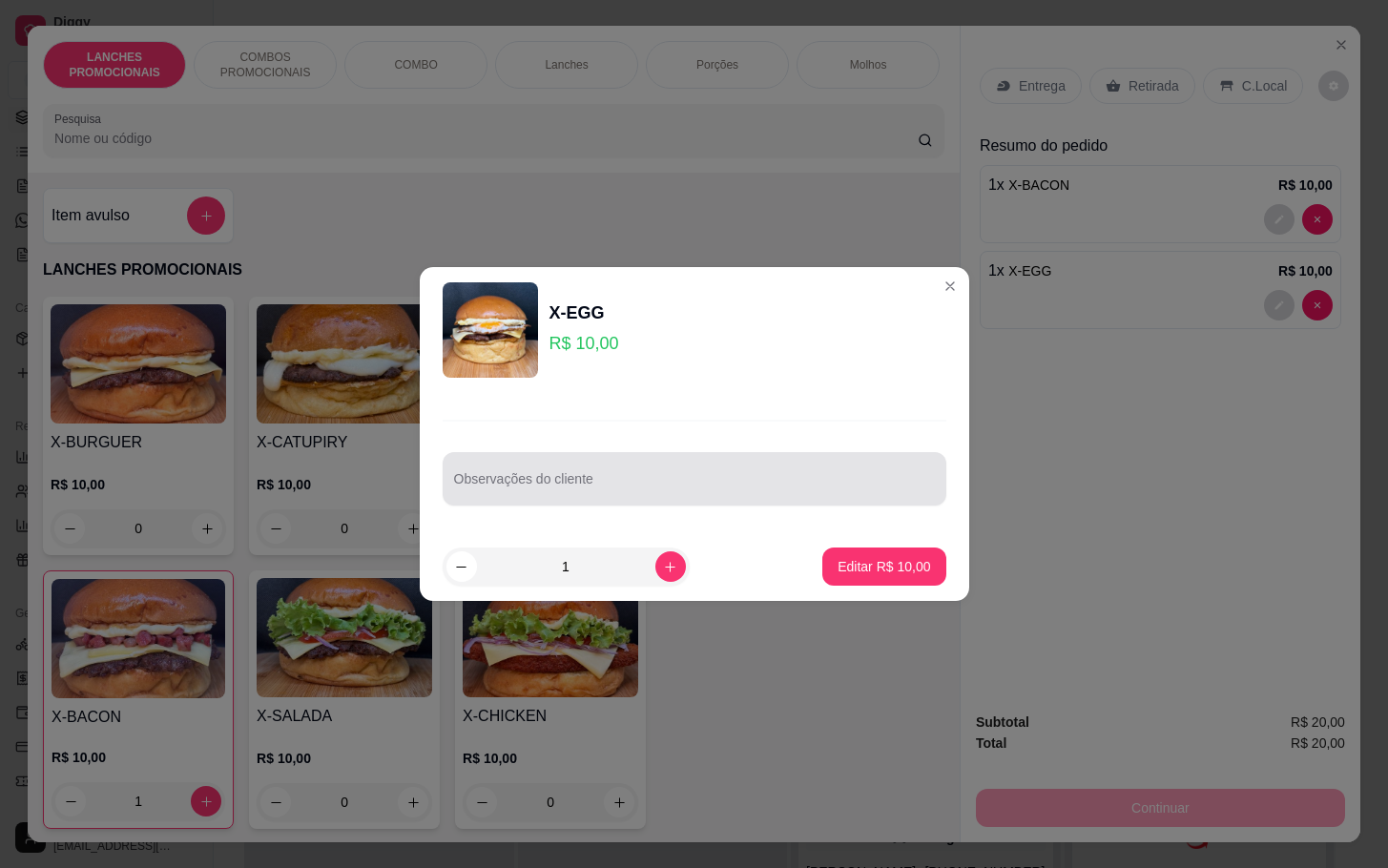
click at [821, 472] on div at bounding box center [694, 479] width 481 height 38
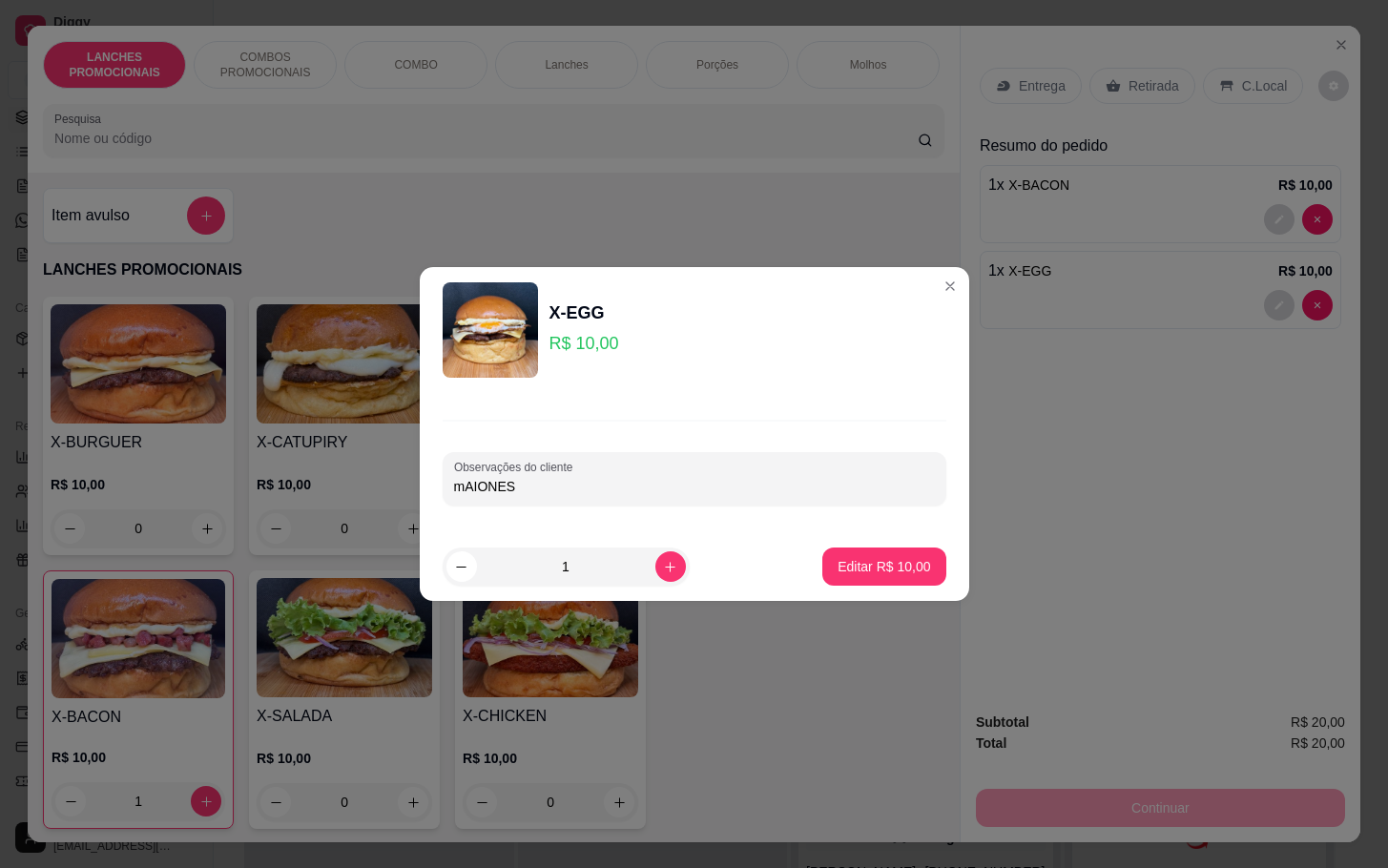
click at [466, 487] on input "mAIONES" at bounding box center [694, 486] width 481 height 19
click at [593, 492] on input "SEM MAIONES" at bounding box center [694, 486] width 481 height 19
type input "SEM MAIONESE"
click at [838, 564] on p "Editar R$ 10,00" at bounding box center [884, 567] width 93 height 19
type input "0"
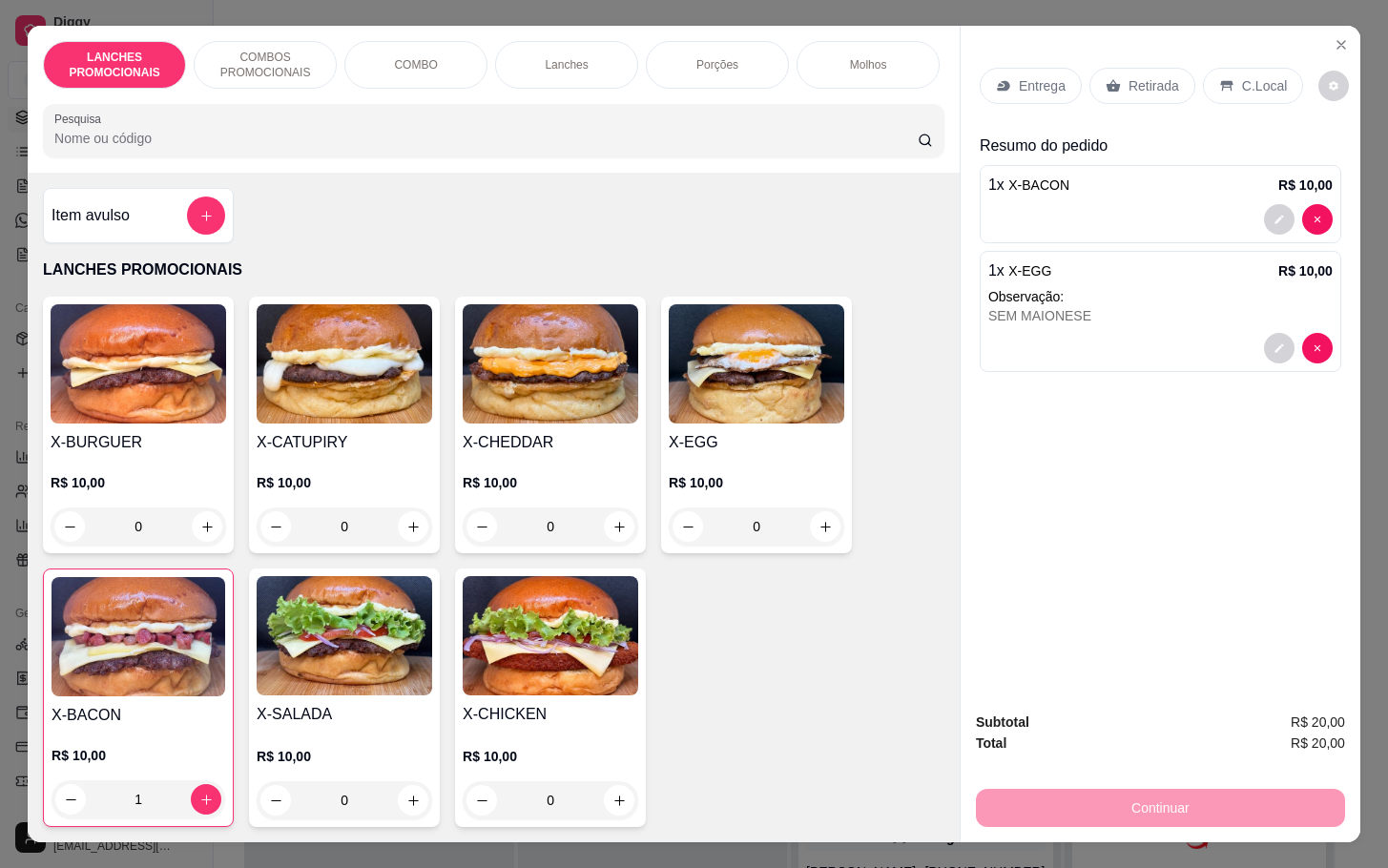
click at [1162, 77] on p "Retirada" at bounding box center [1153, 86] width 51 height 19
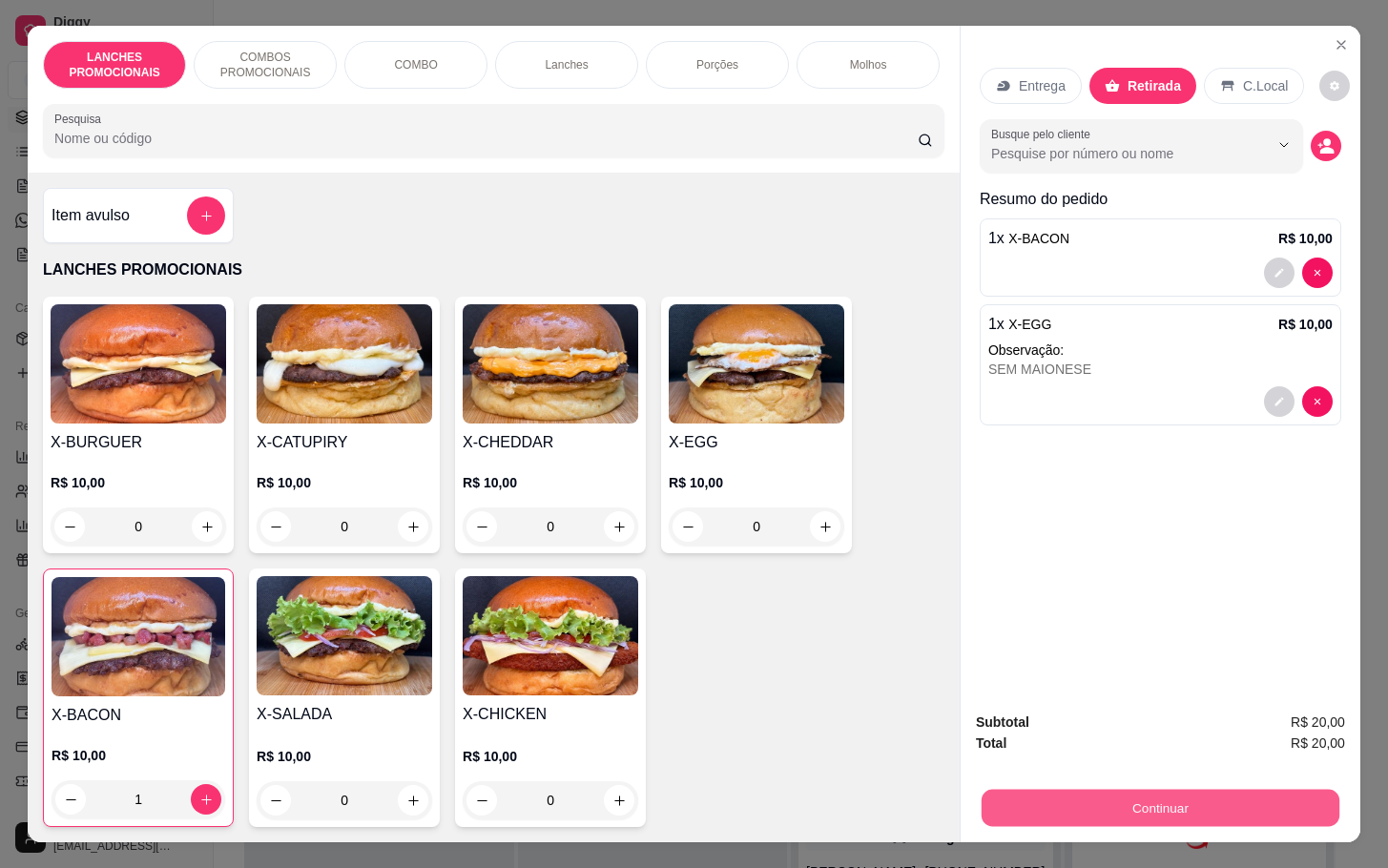
click at [1131, 789] on button "Continuar" at bounding box center [1160, 807] width 358 height 37
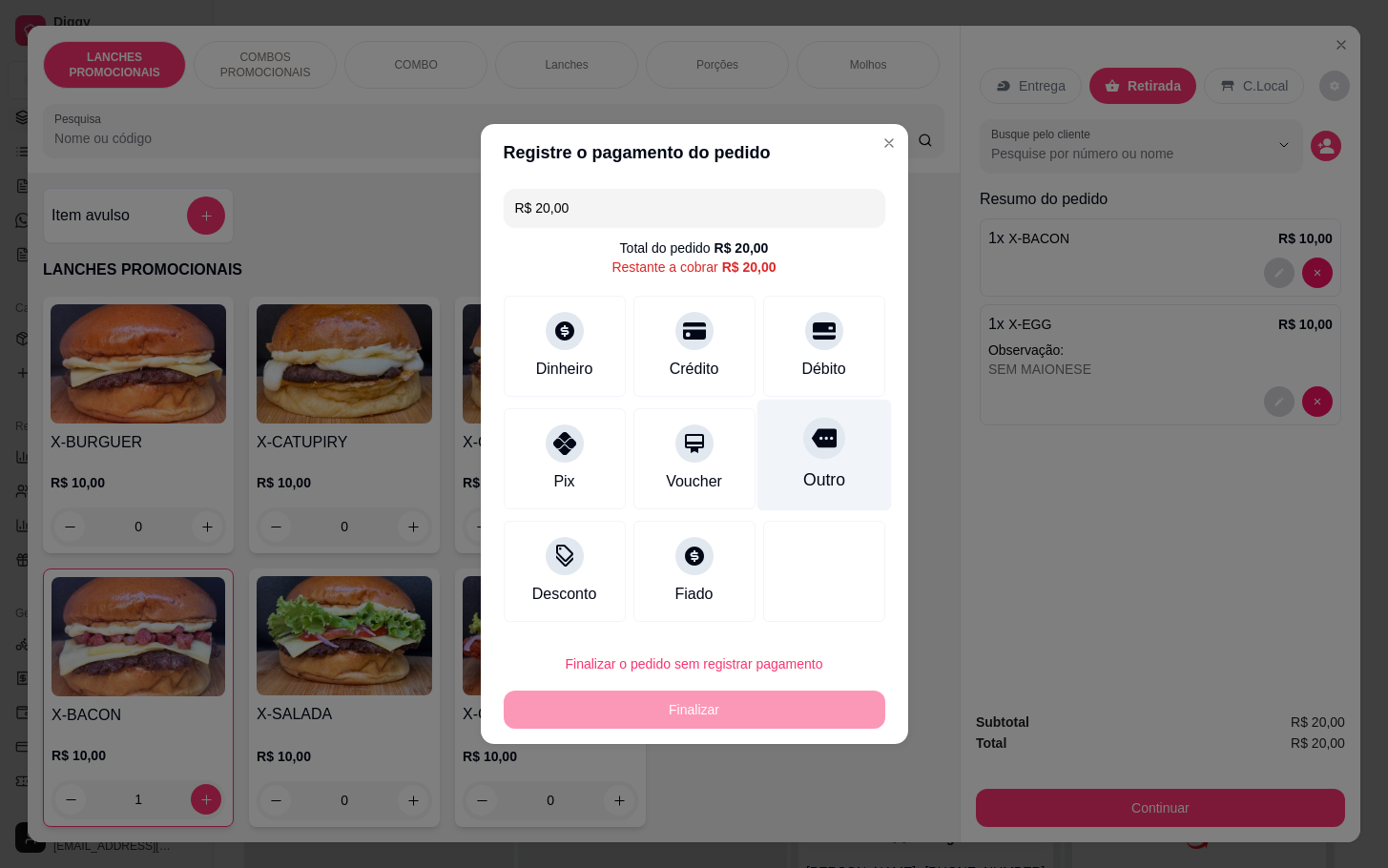
click at [816, 452] on div at bounding box center [824, 437] width 42 height 42
type input "R$ 0,00"
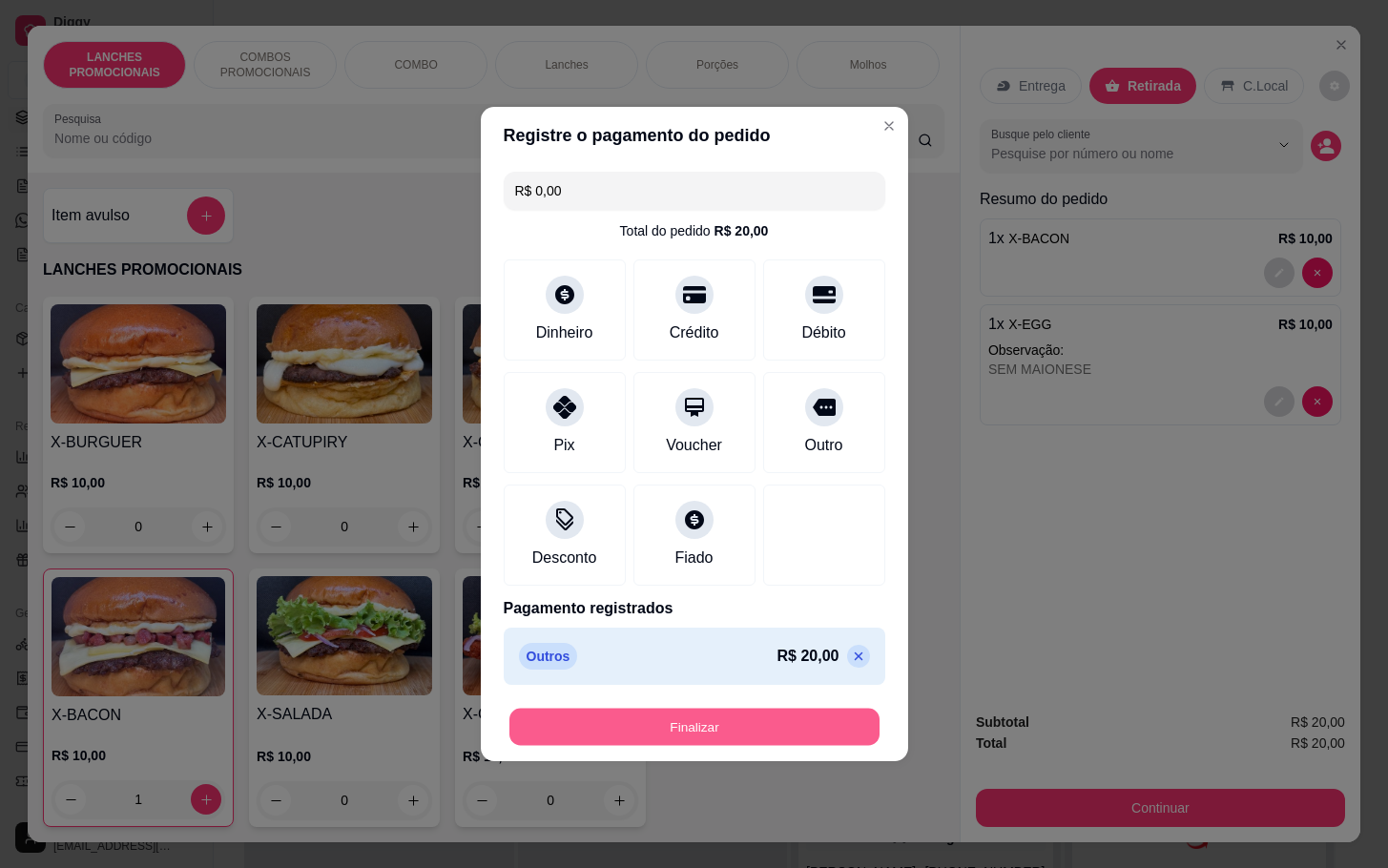
click at [759, 729] on button "Finalizar" at bounding box center [694, 726] width 370 height 37
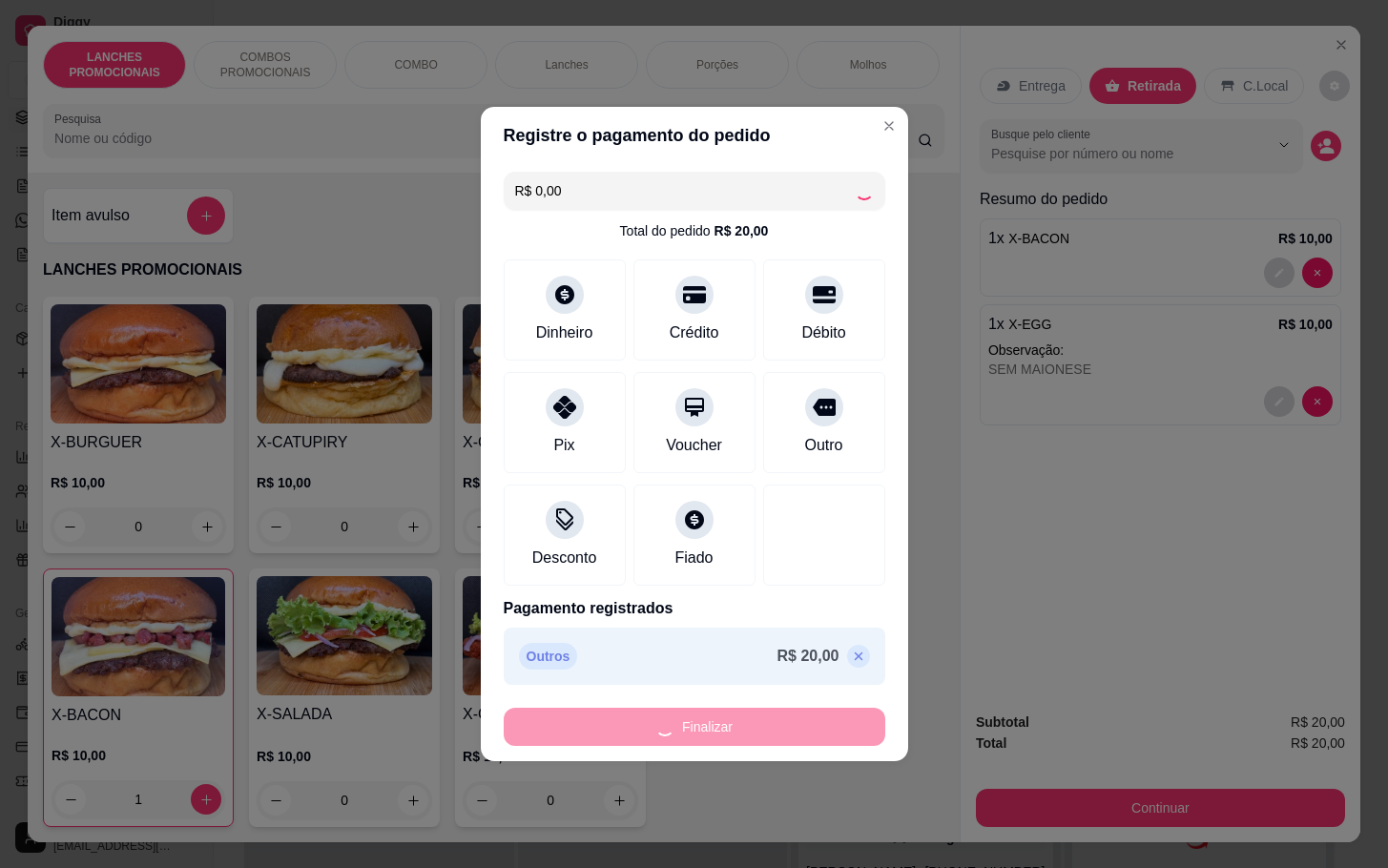
type input "0"
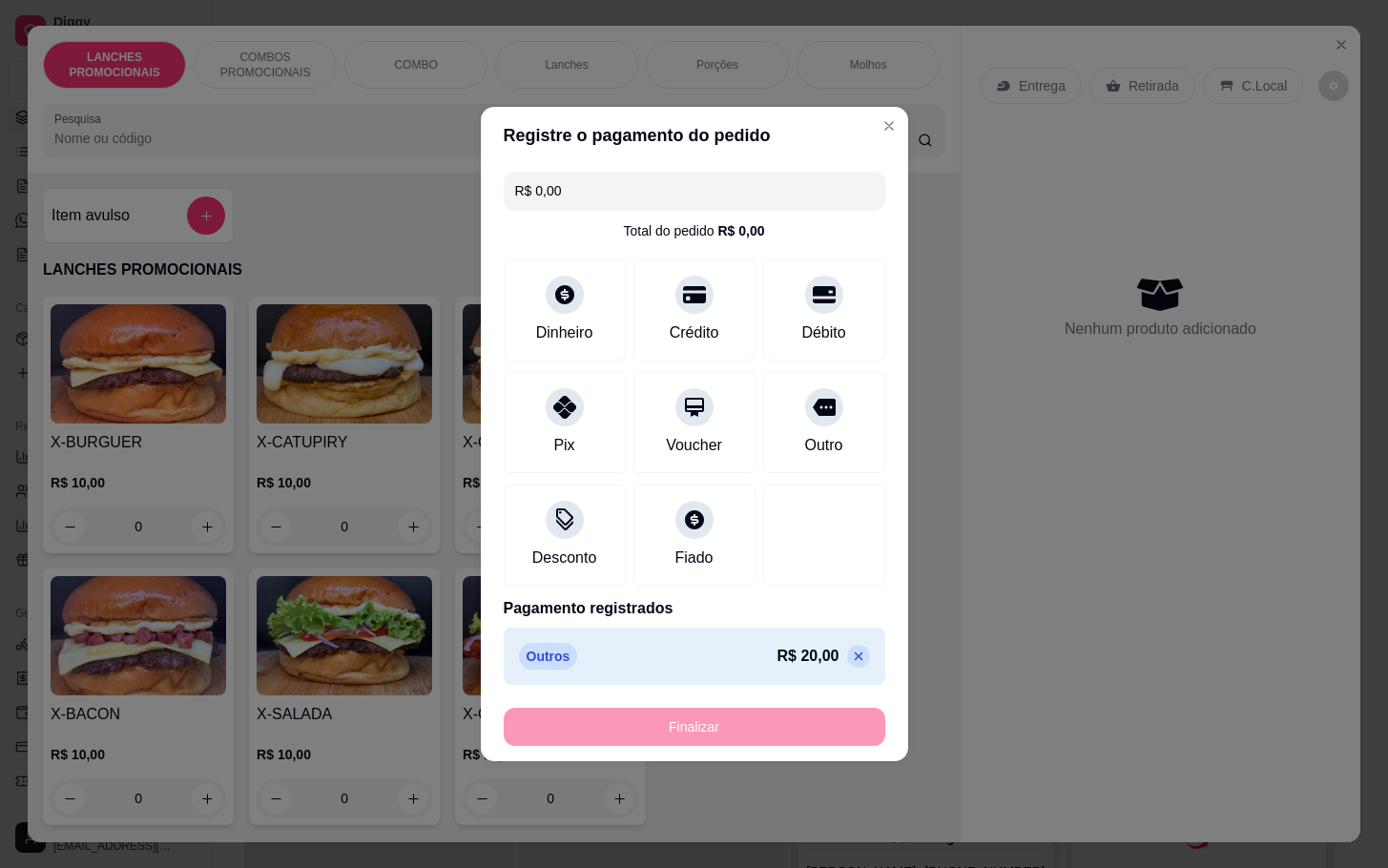
type input "-R$ 20,00"
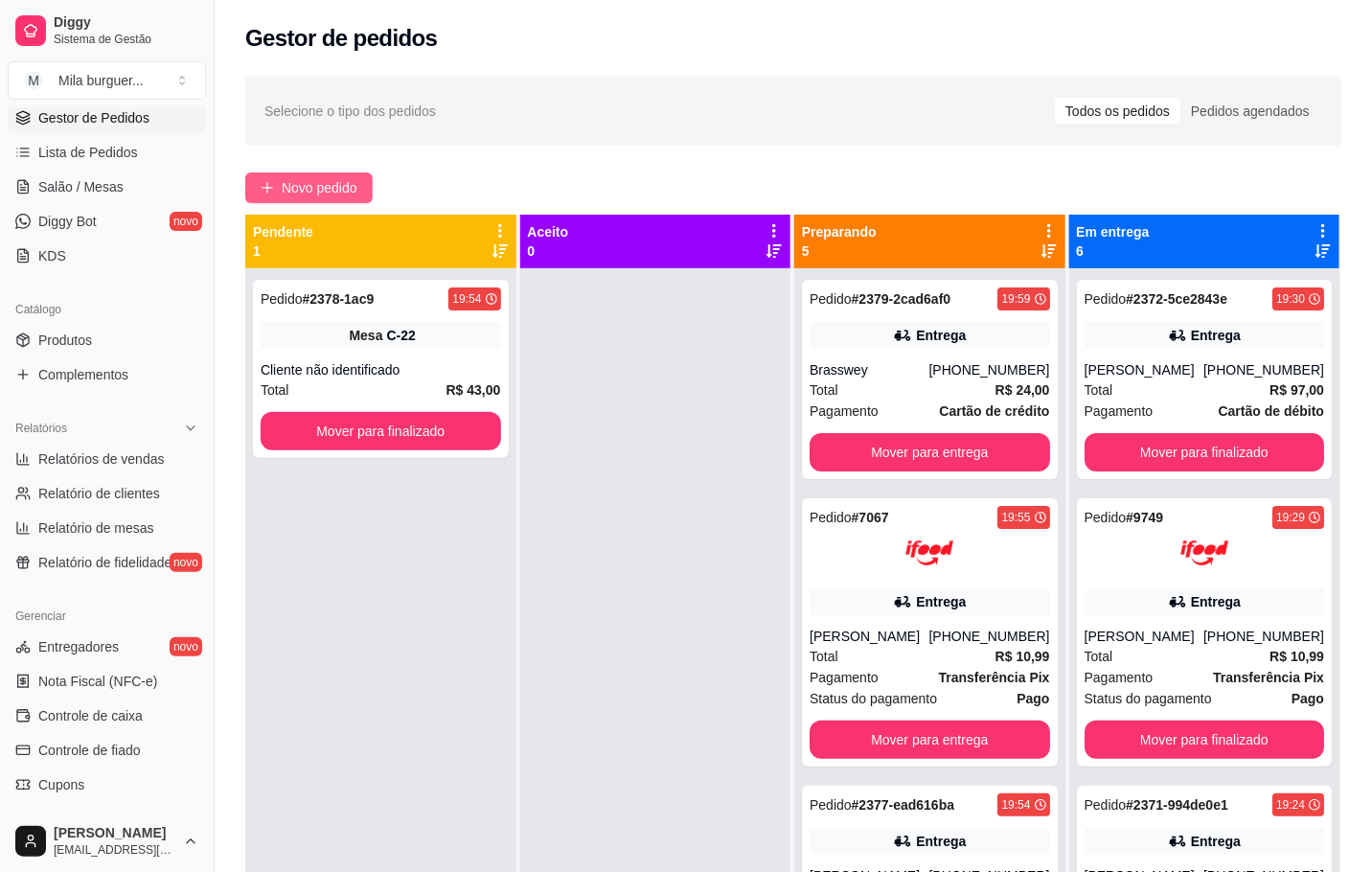
drag, startPoint x: 335, startPoint y: 179, endPoint x: 352, endPoint y: 187, distance: 18.8
click at [352, 187] on span "Novo pedido" at bounding box center [319, 187] width 76 height 21
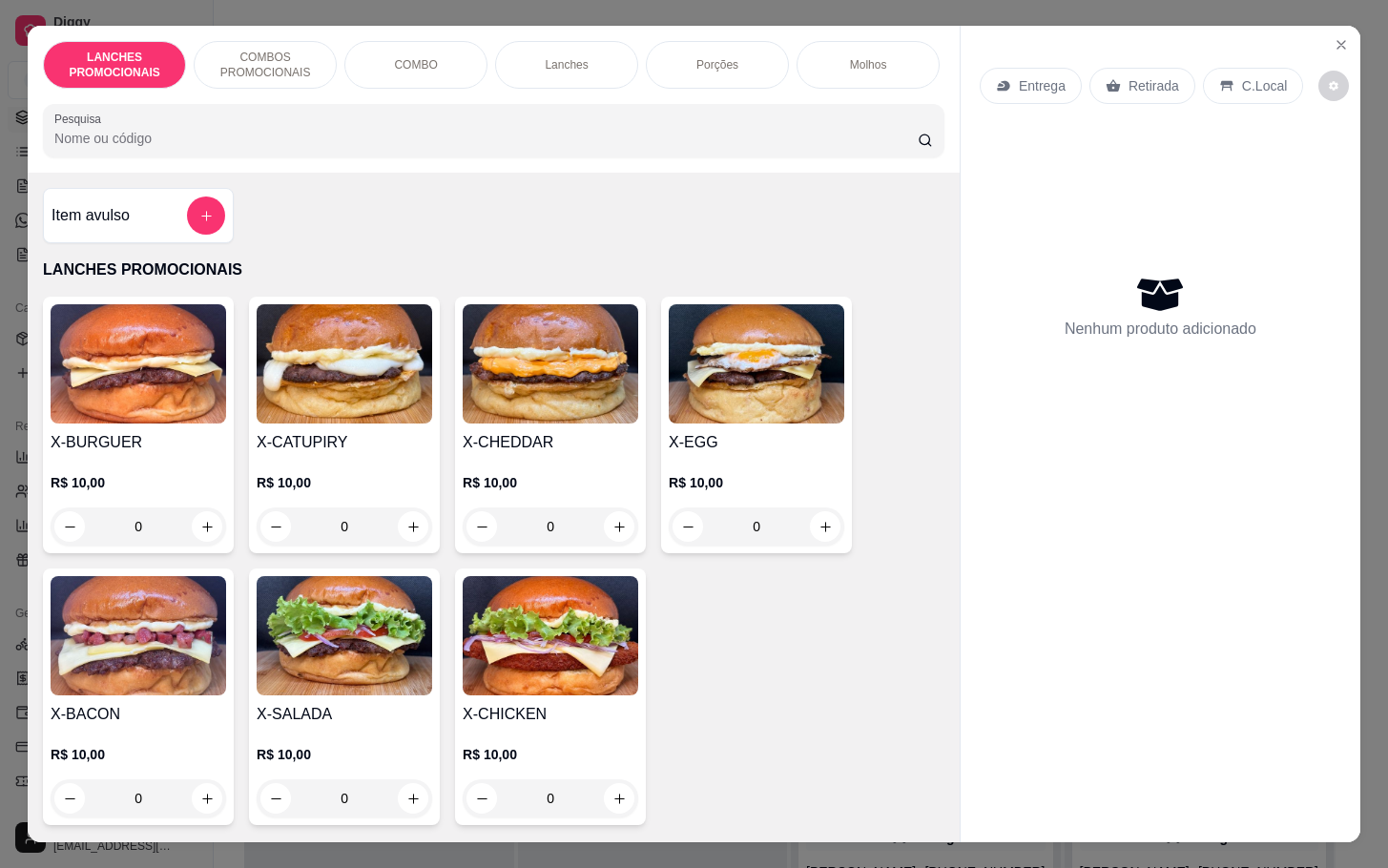
click at [421, 807] on div "X-SALADA R$ 10,00 0" at bounding box center [344, 697] width 190 height 256
click at [406, 806] on icon "increase-product-quantity" at bounding box center [413, 798] width 14 height 14
type input "1"
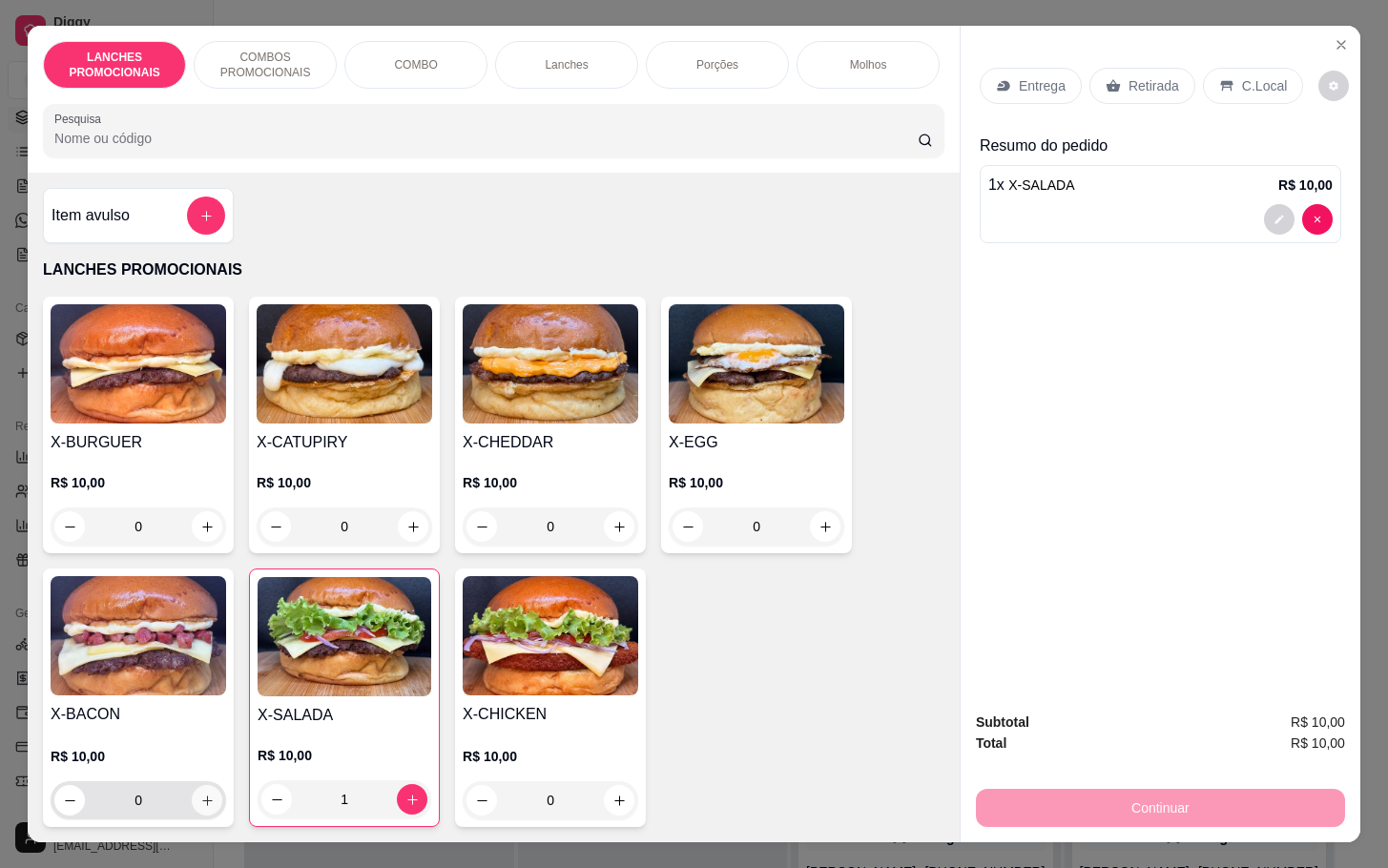
click at [200, 805] on icon "increase-product-quantity" at bounding box center [207, 800] width 14 height 14
type input "1"
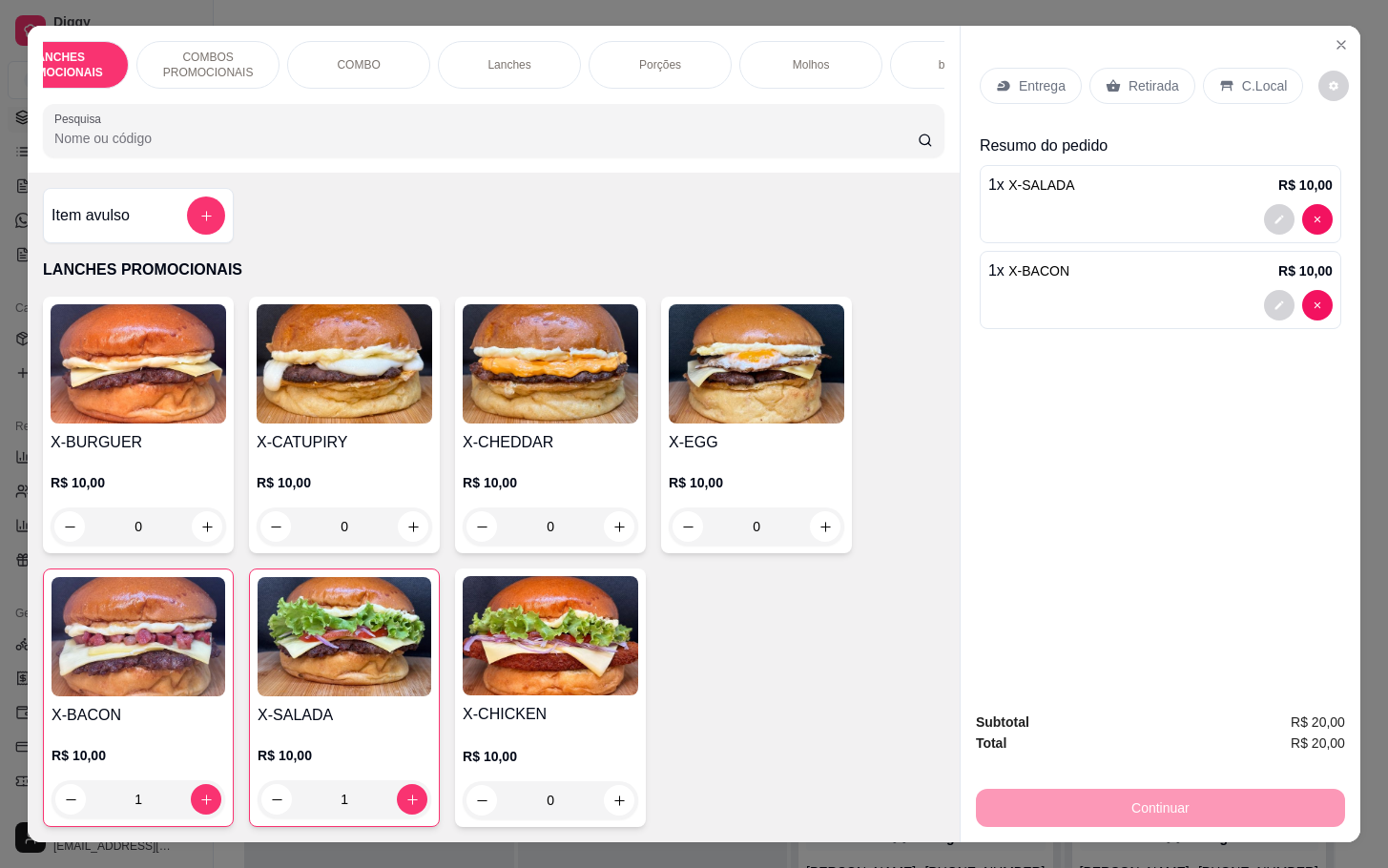
scroll to position [0, 115]
click at [907, 57] on p "bebeidas" at bounding box center [905, 65] width 47 height 15
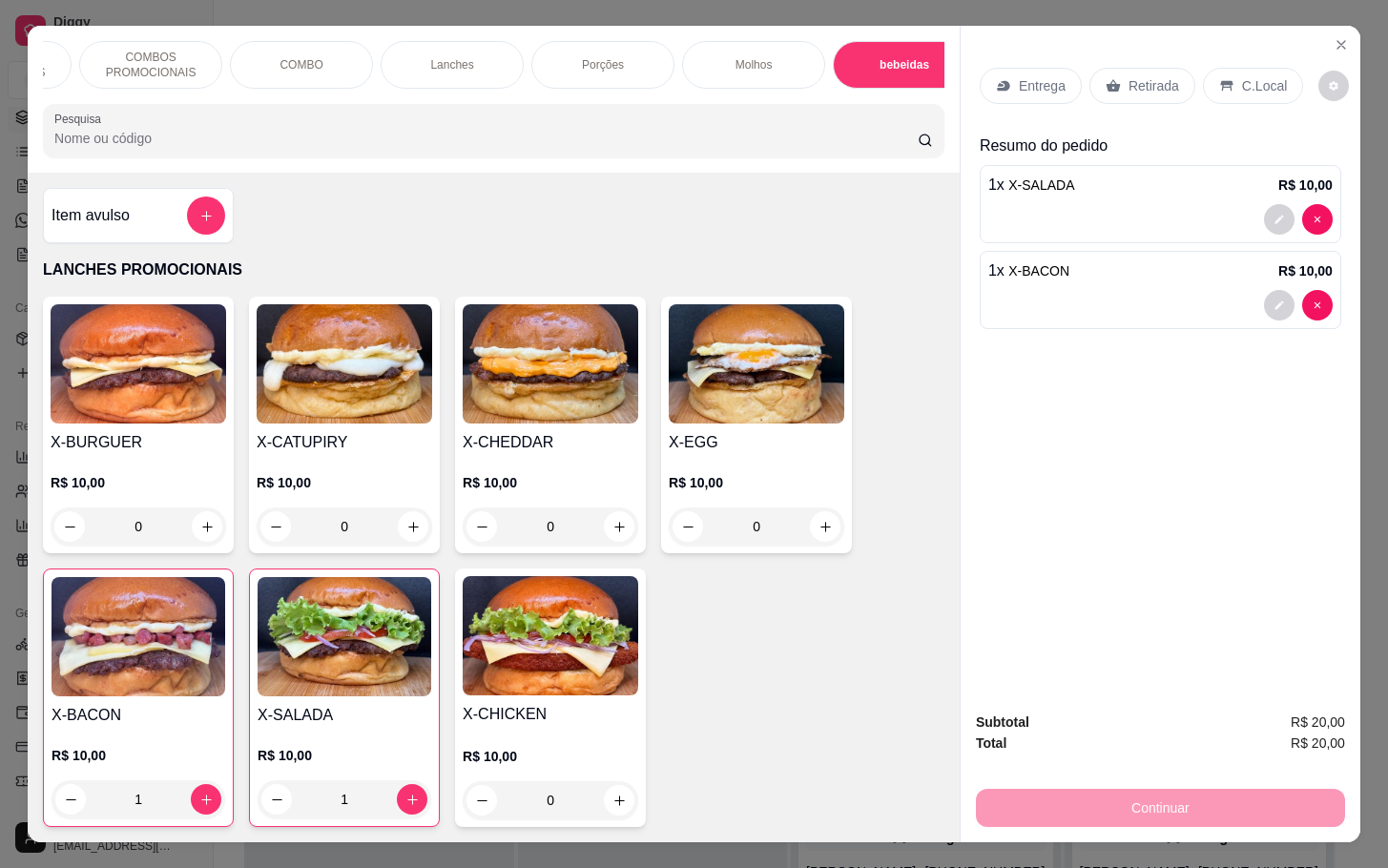
scroll to position [46, 0]
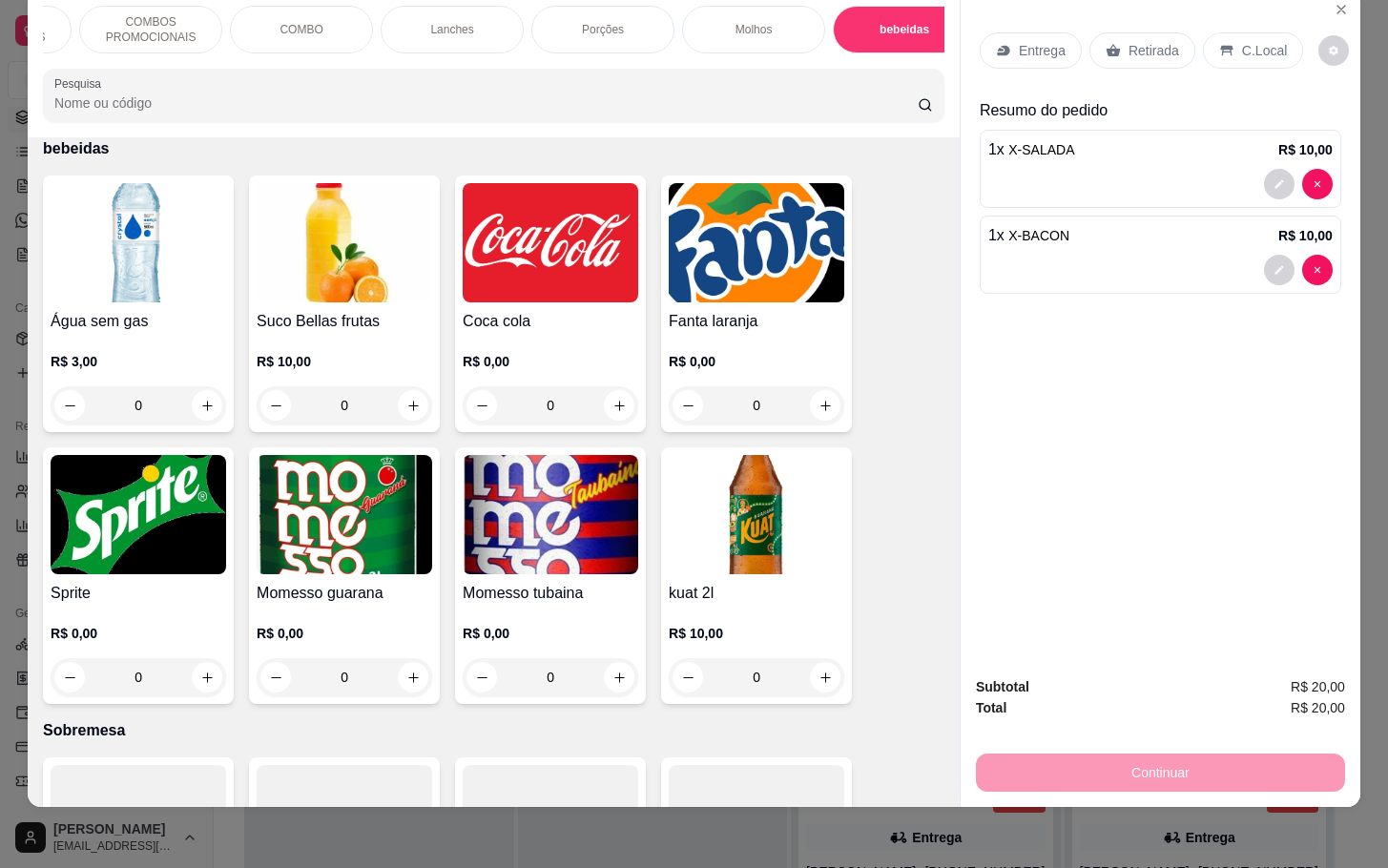
click at [201, 683] on div "0" at bounding box center [138, 677] width 175 height 38
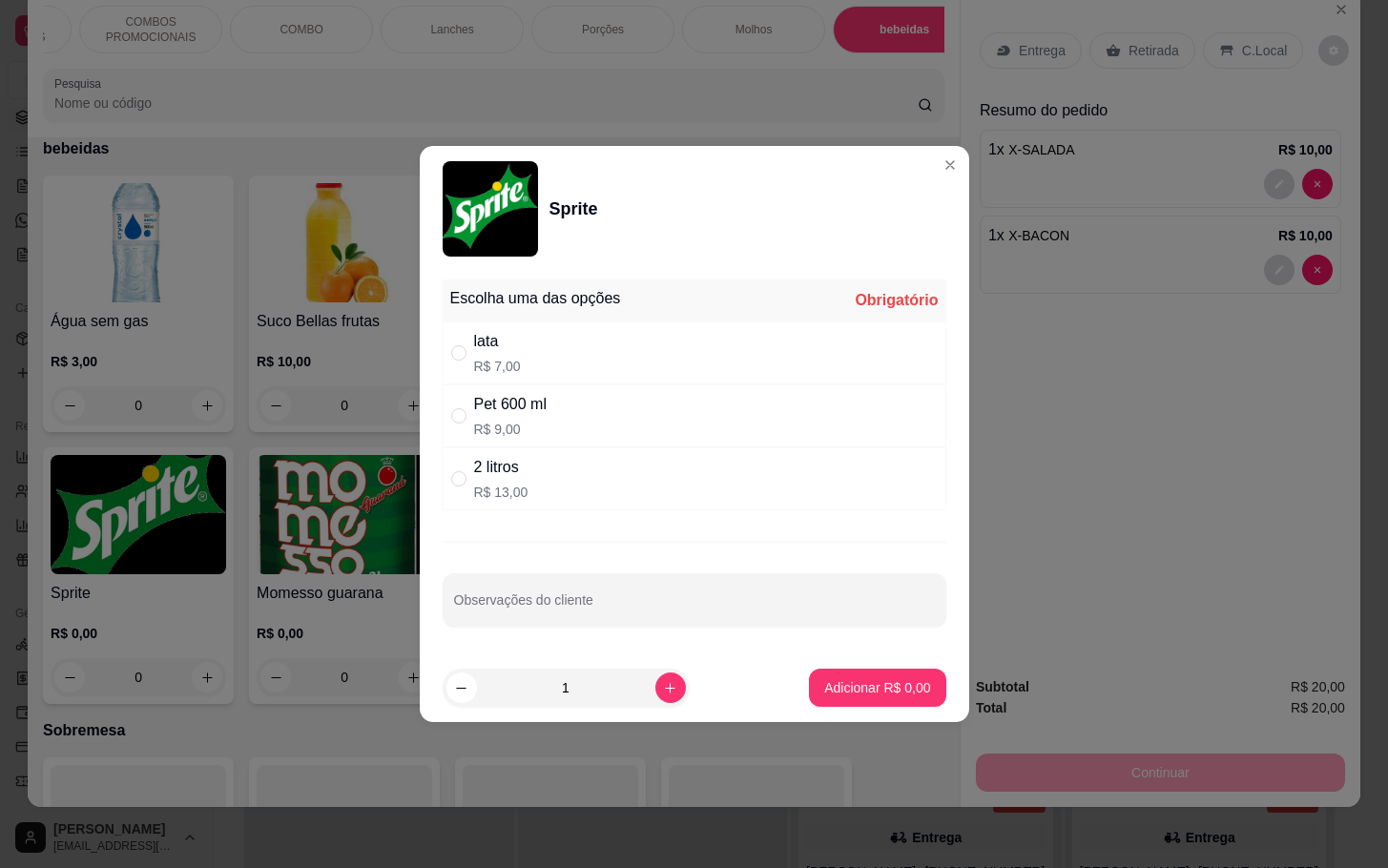
click at [596, 344] on div "lata R$ 7,00" at bounding box center [694, 353] width 504 height 63
radio input "true"
click at [853, 680] on p "Adicionar R$ 7,00" at bounding box center [877, 687] width 106 height 19
type input "1"
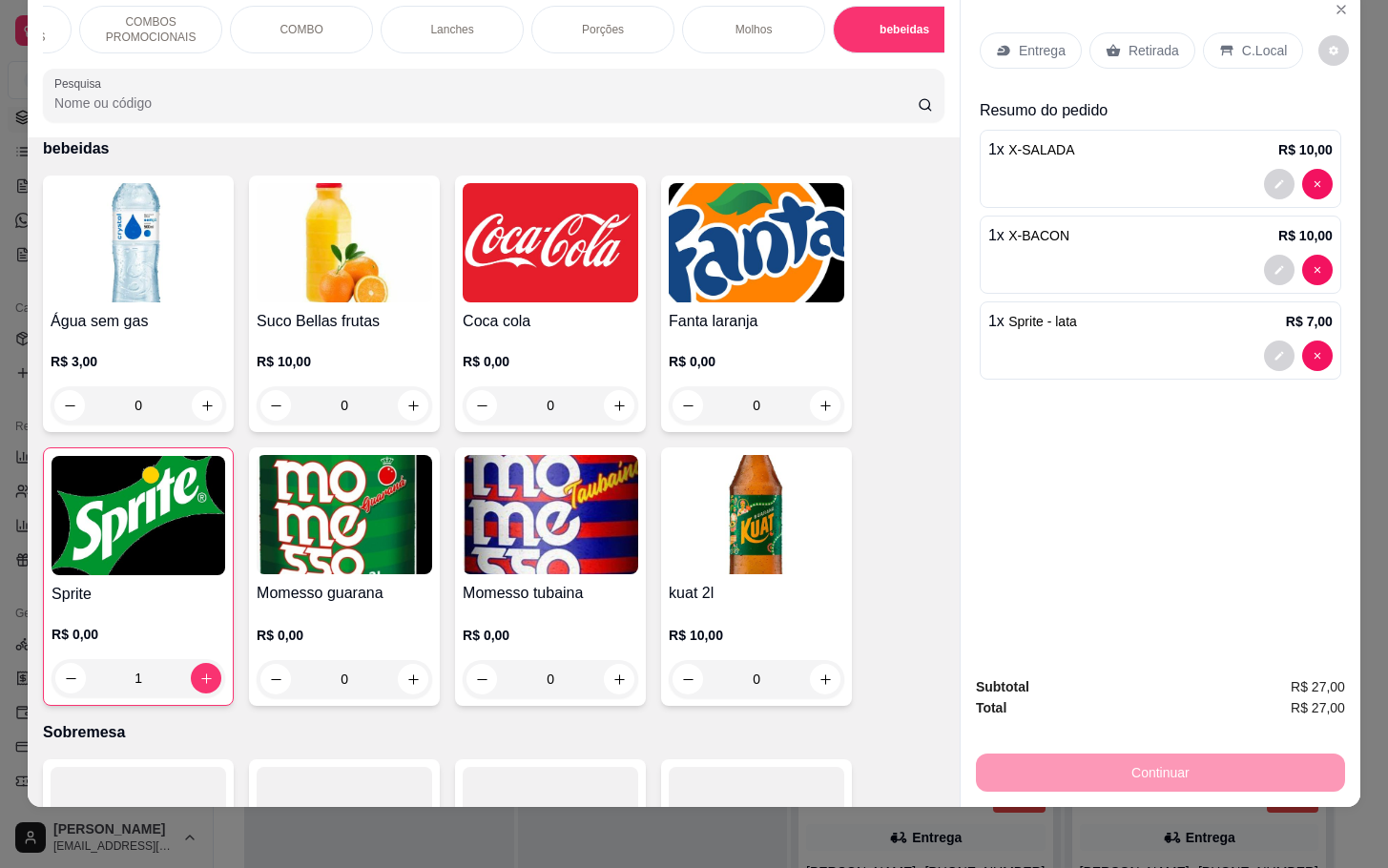
click at [1103, 33] on div "Retirada" at bounding box center [1142, 51] width 106 height 36
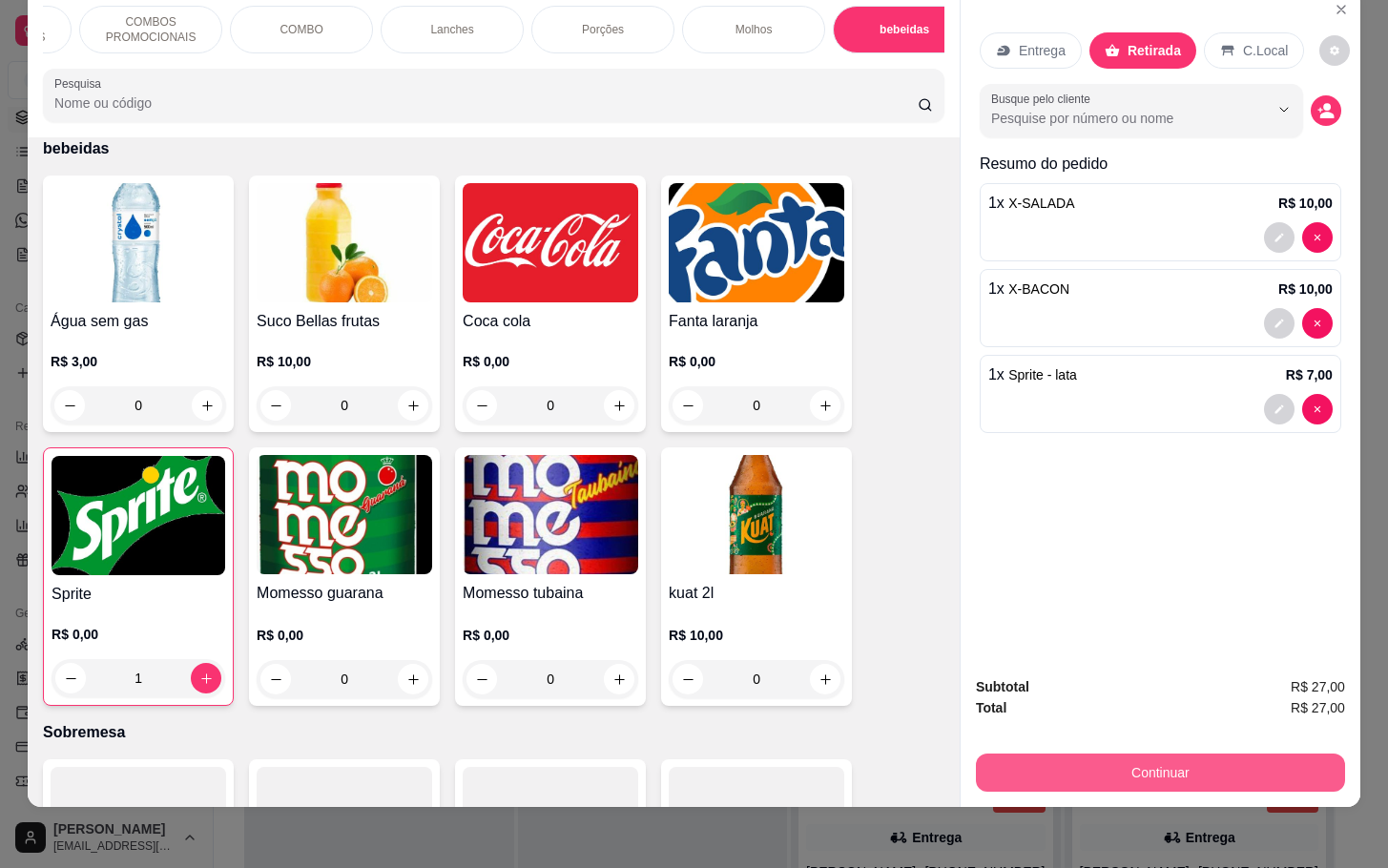
click at [1097, 756] on button "Continuar" at bounding box center [1160, 772] width 369 height 38
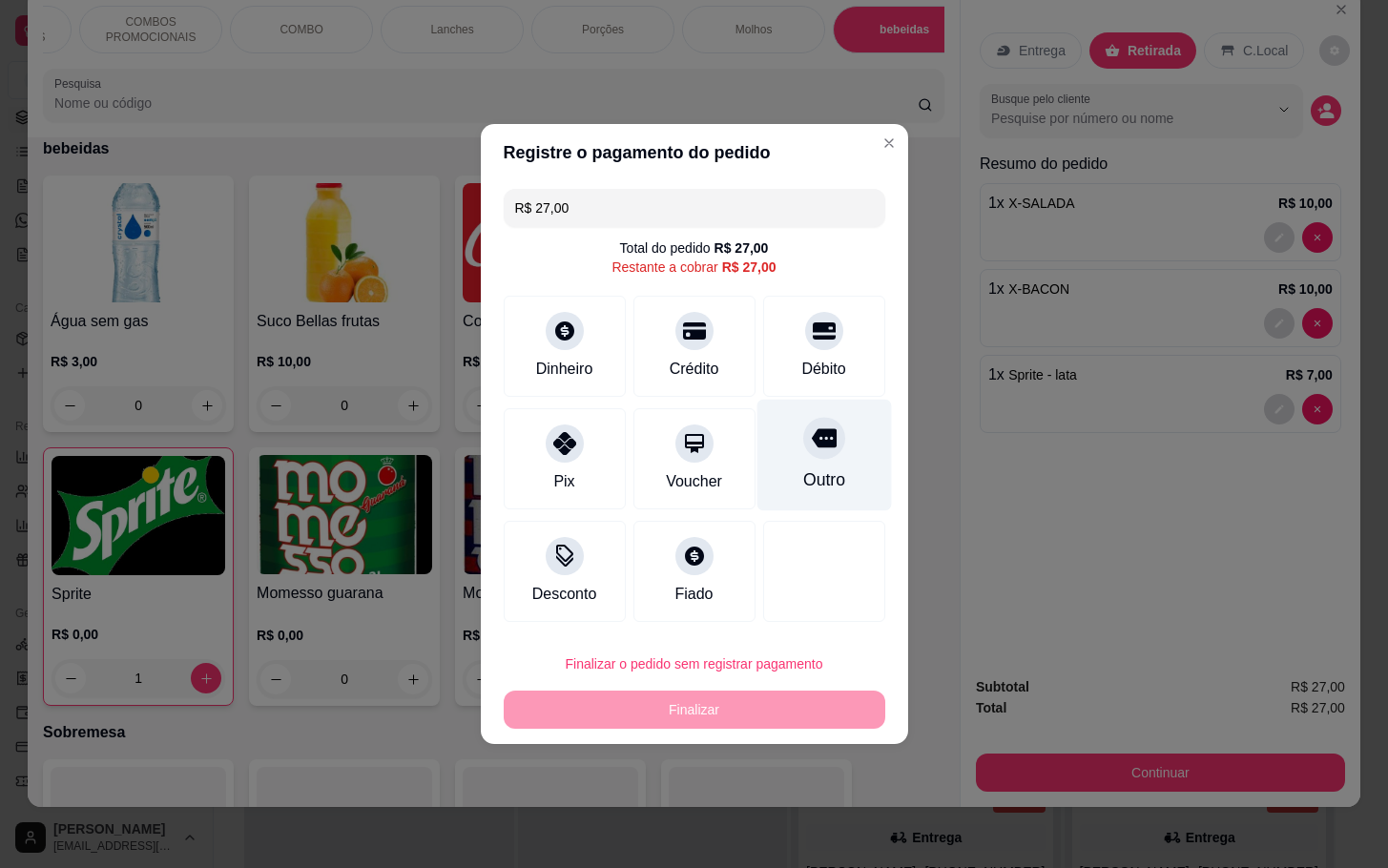
click at [782, 464] on div "Outro" at bounding box center [823, 455] width 134 height 112
type input "R$ 0,00"
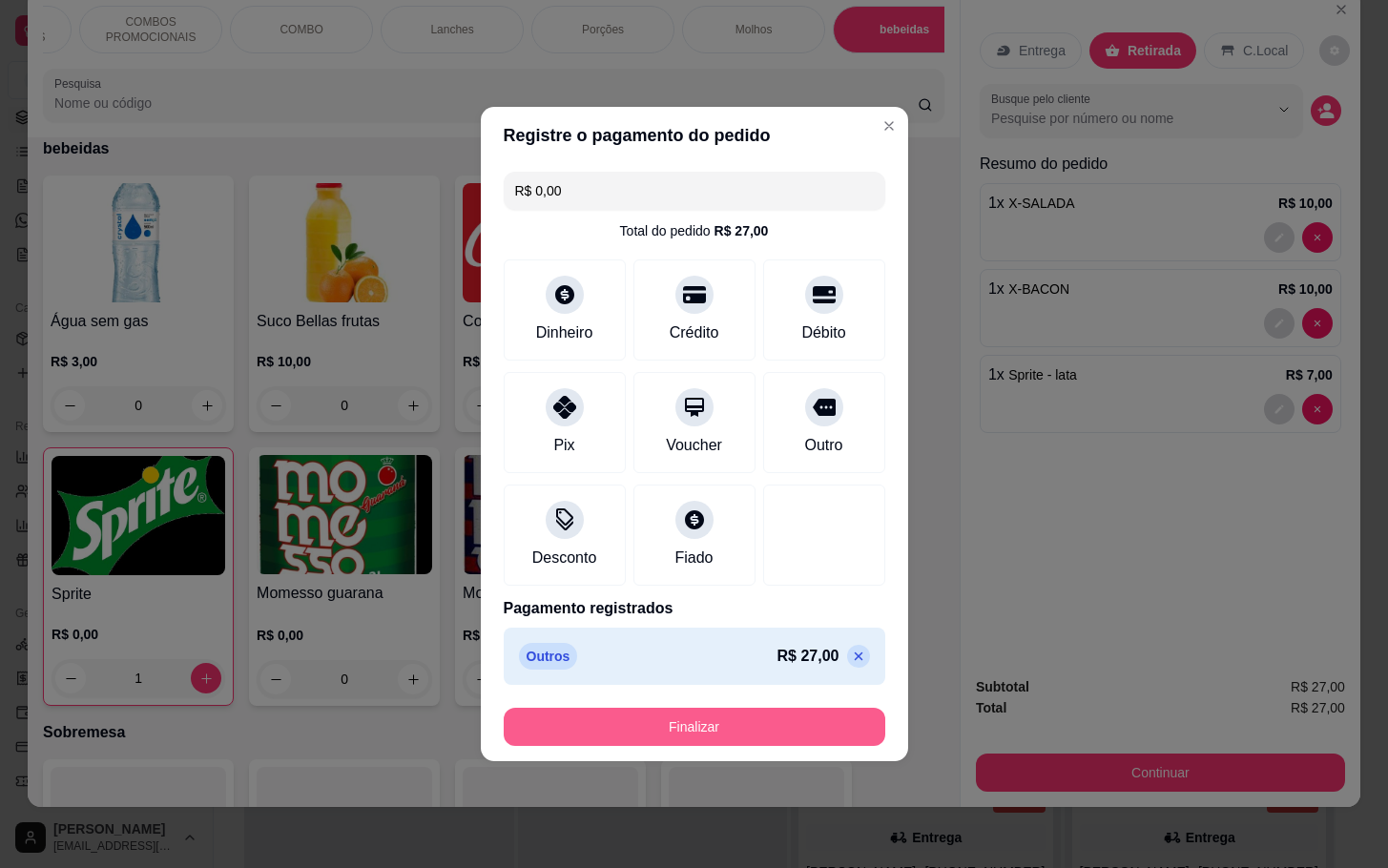
click at [773, 735] on button "Finalizar" at bounding box center [694, 726] width 382 height 38
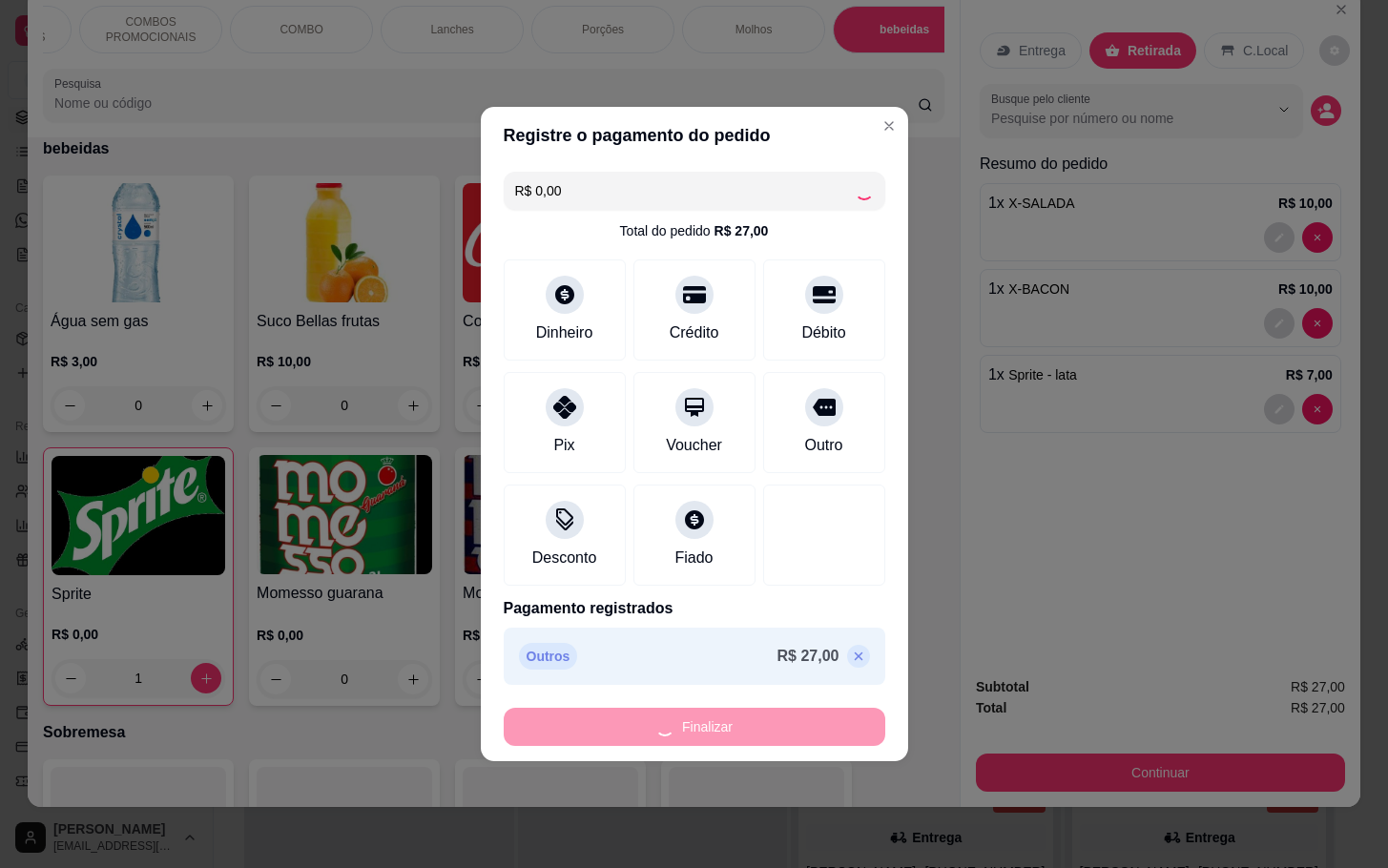
type input "0"
type input "-R$ 27,00"
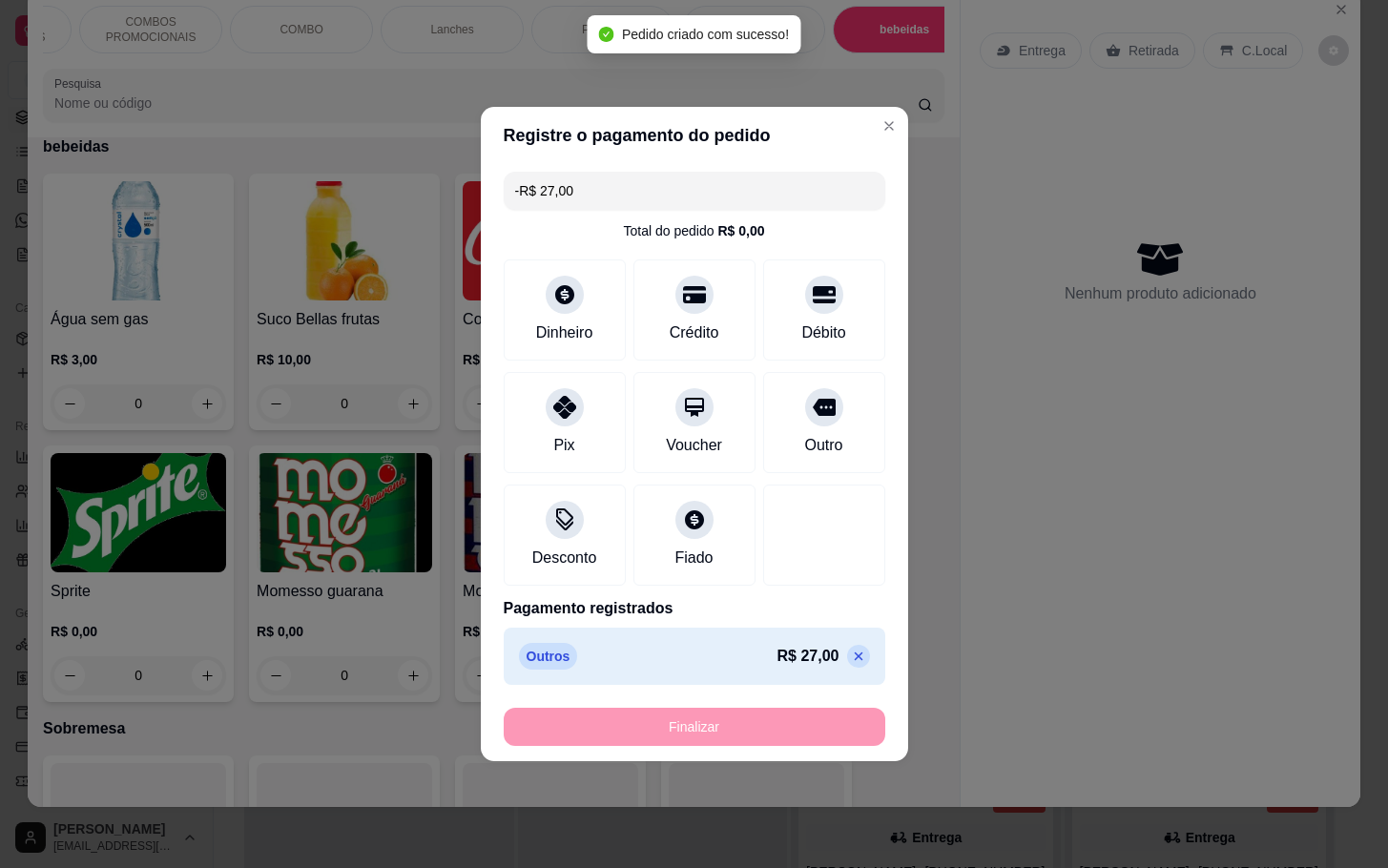
scroll to position [4195, 0]
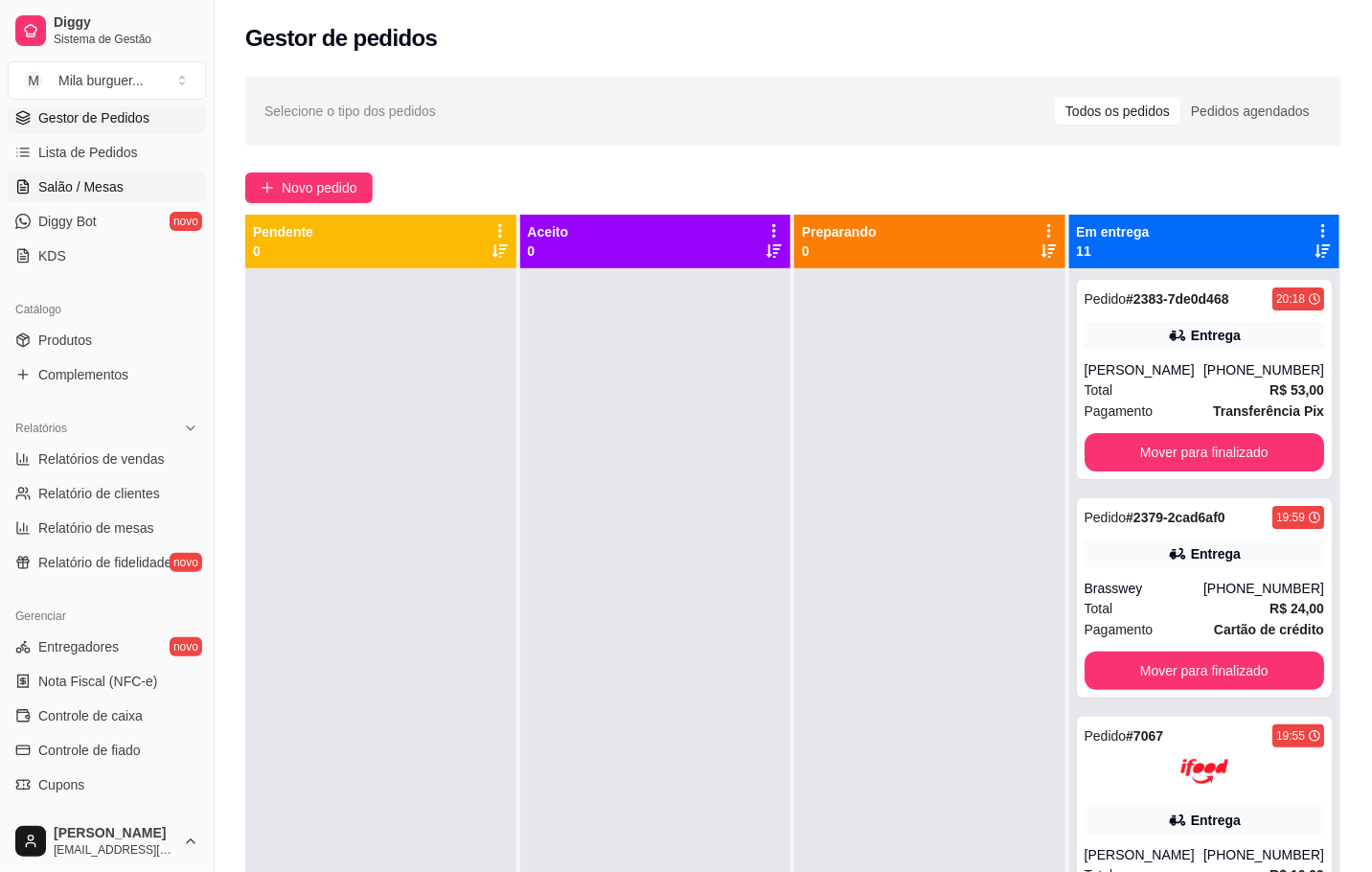
click at [87, 175] on link "Salão / Mesas" at bounding box center [107, 187] width 198 height 31
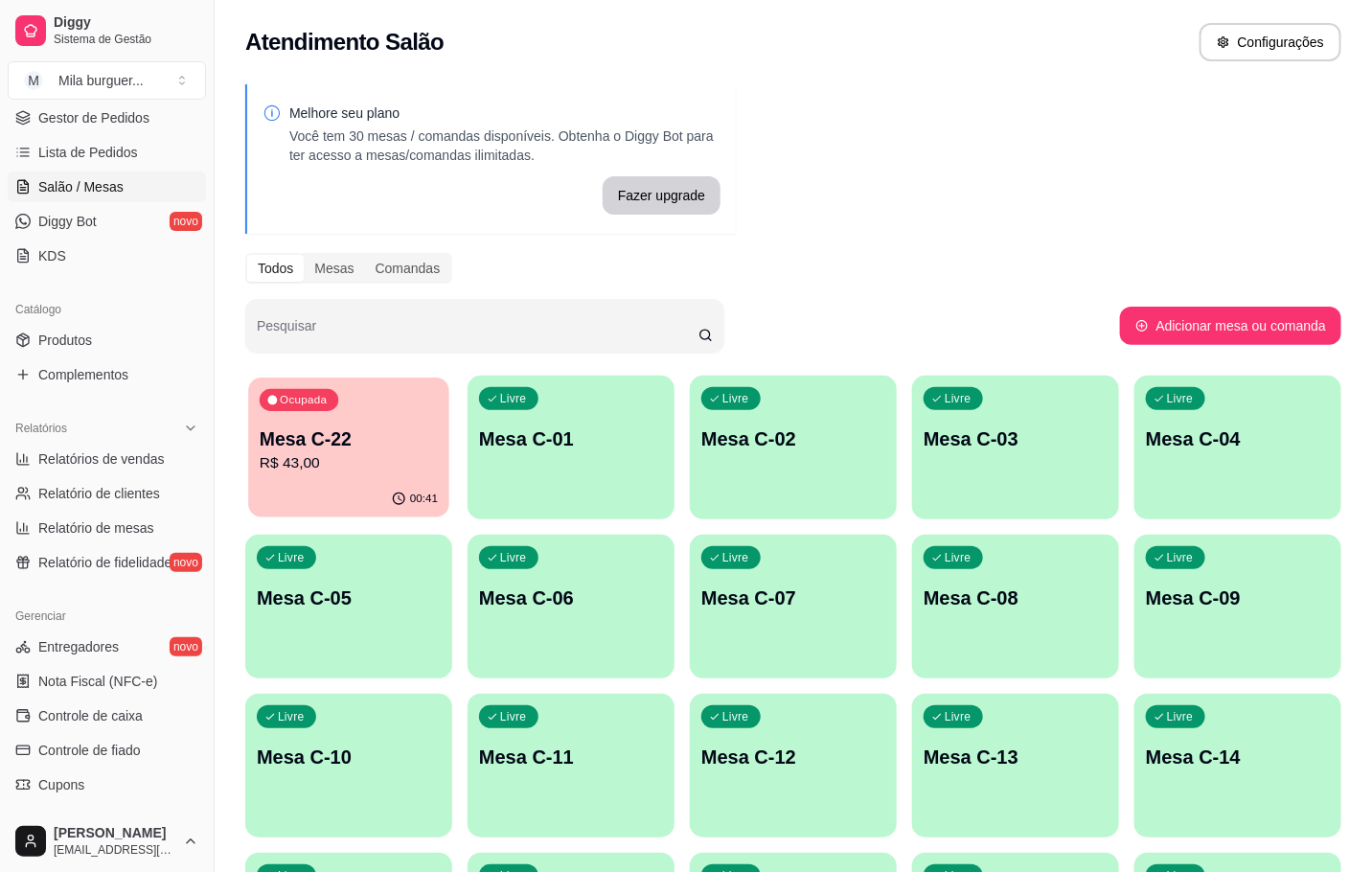
click at [323, 468] on p "R$ 43,00" at bounding box center [348, 462] width 178 height 22
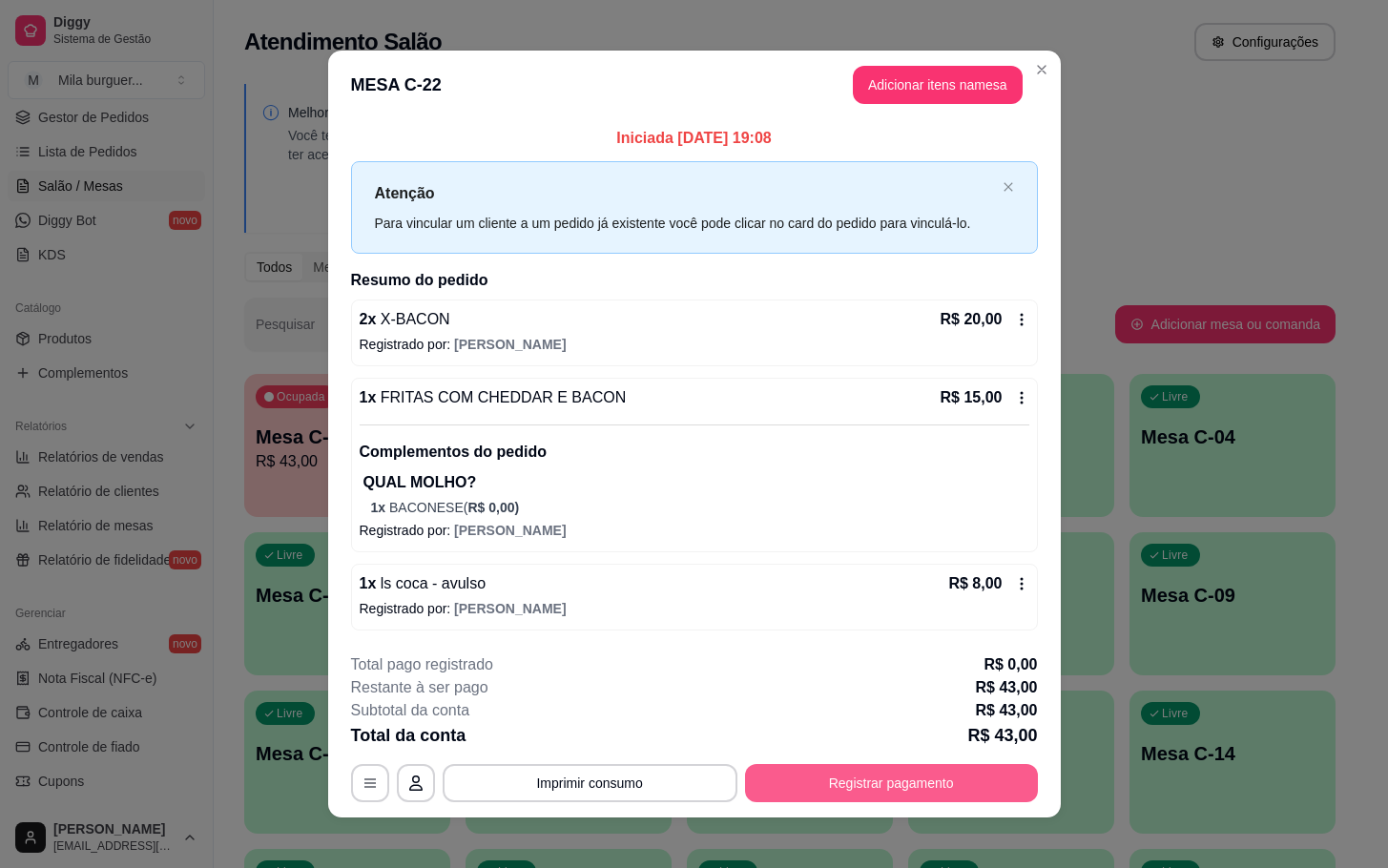
click at [854, 781] on button "Registrar pagamento" at bounding box center [891, 783] width 293 height 38
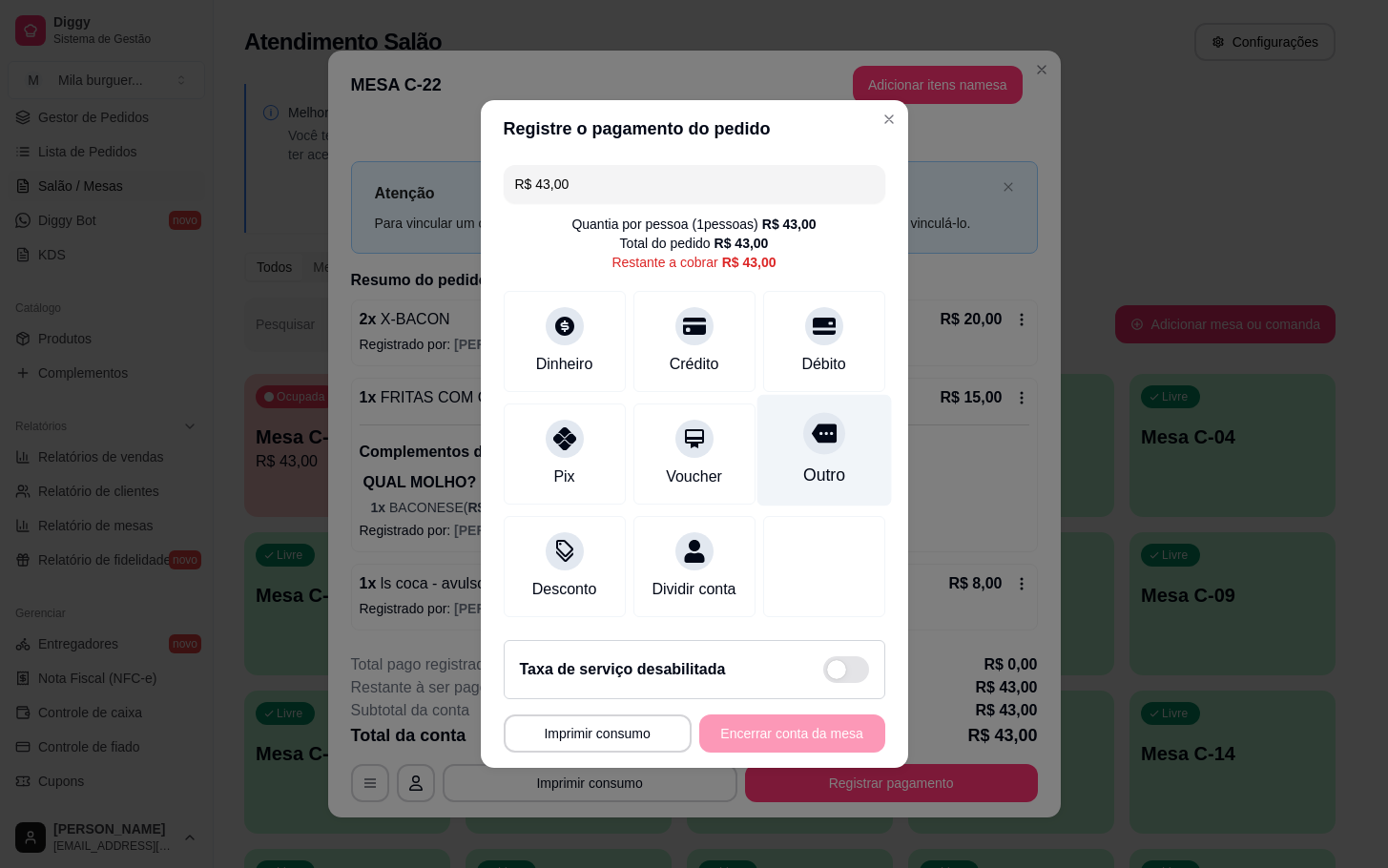
click at [856, 469] on div "Outro" at bounding box center [823, 450] width 134 height 112
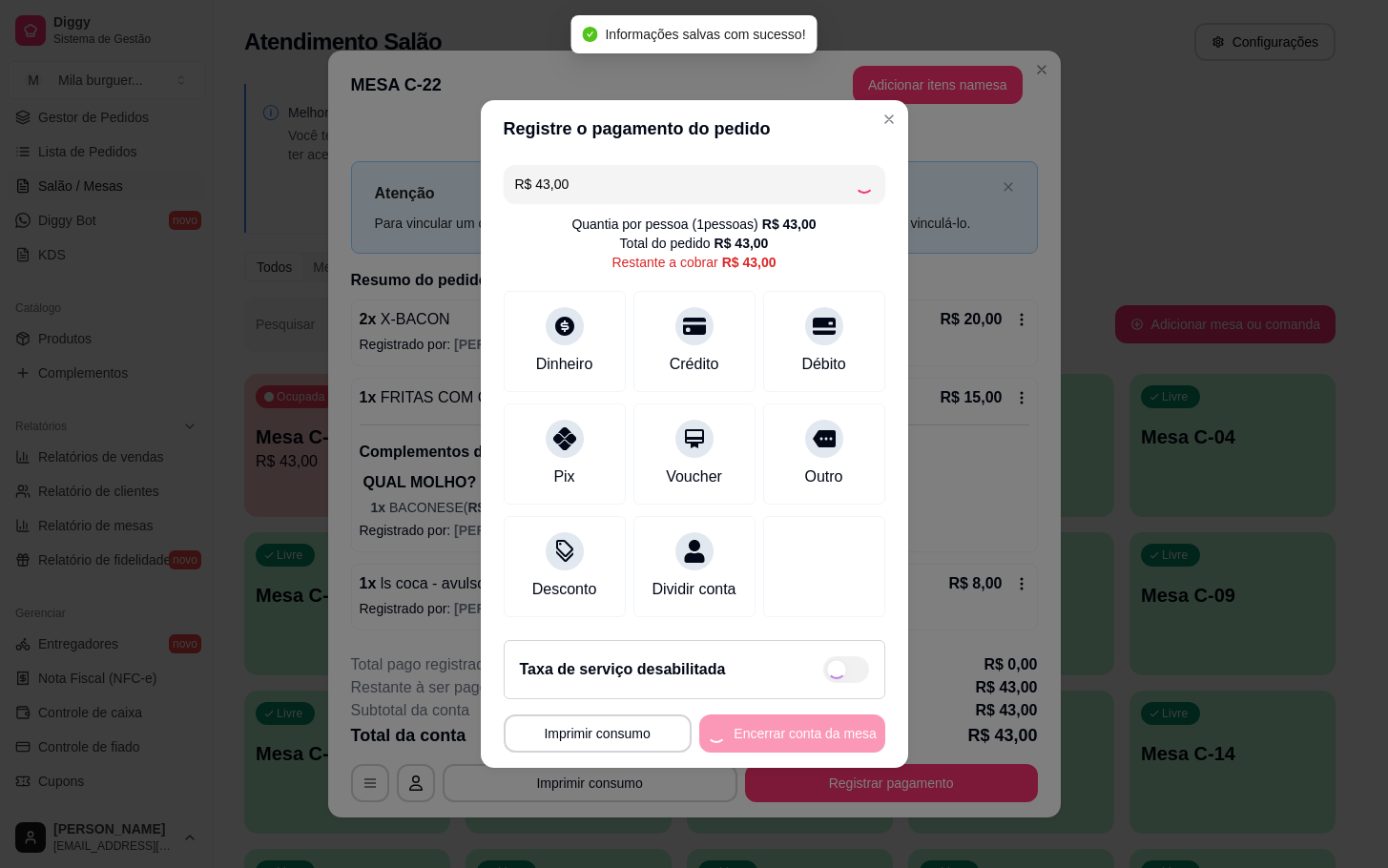
type input "R$ 0,00"
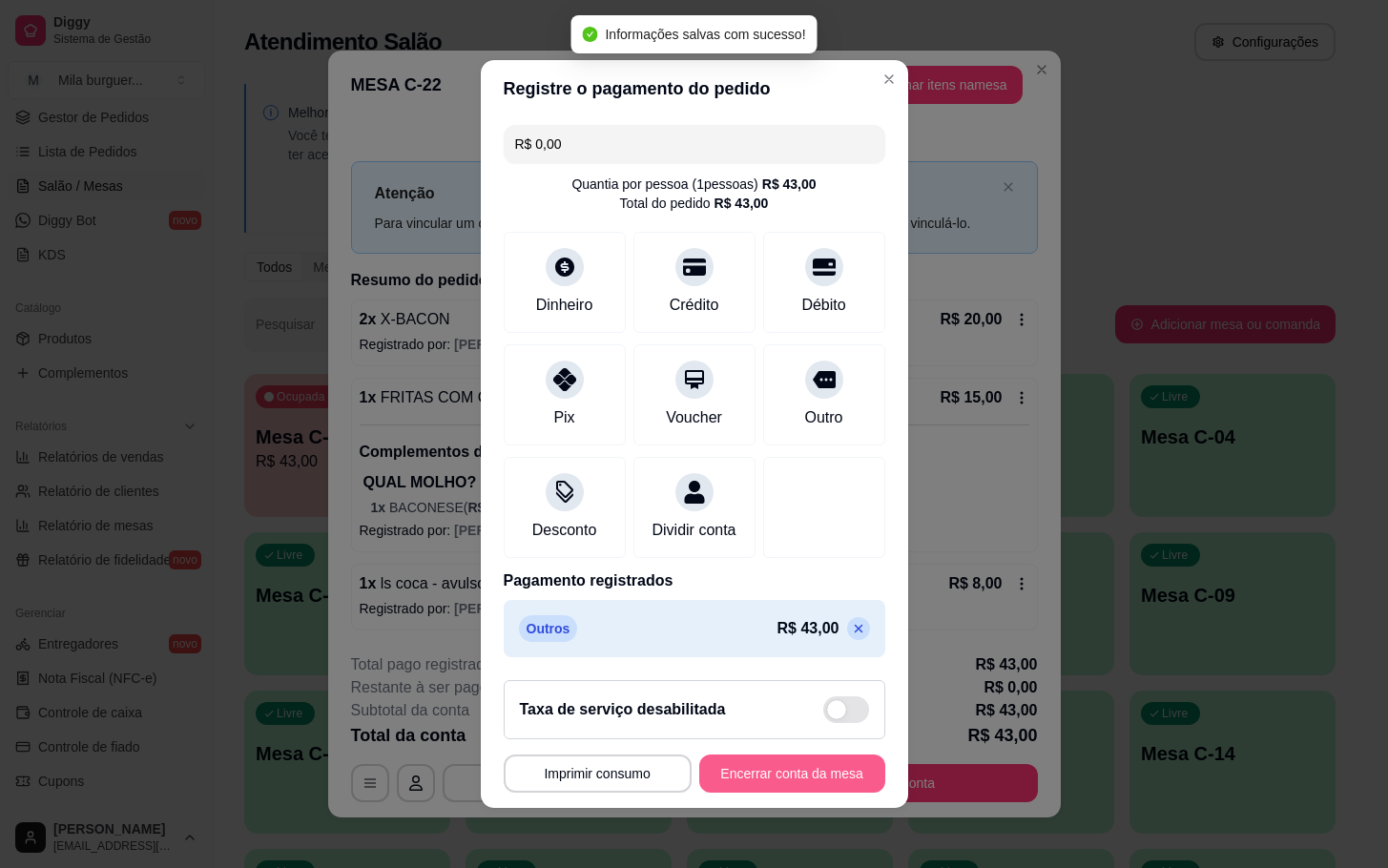
click at [776, 790] on button "Encerrar conta da mesa" at bounding box center [792, 773] width 186 height 38
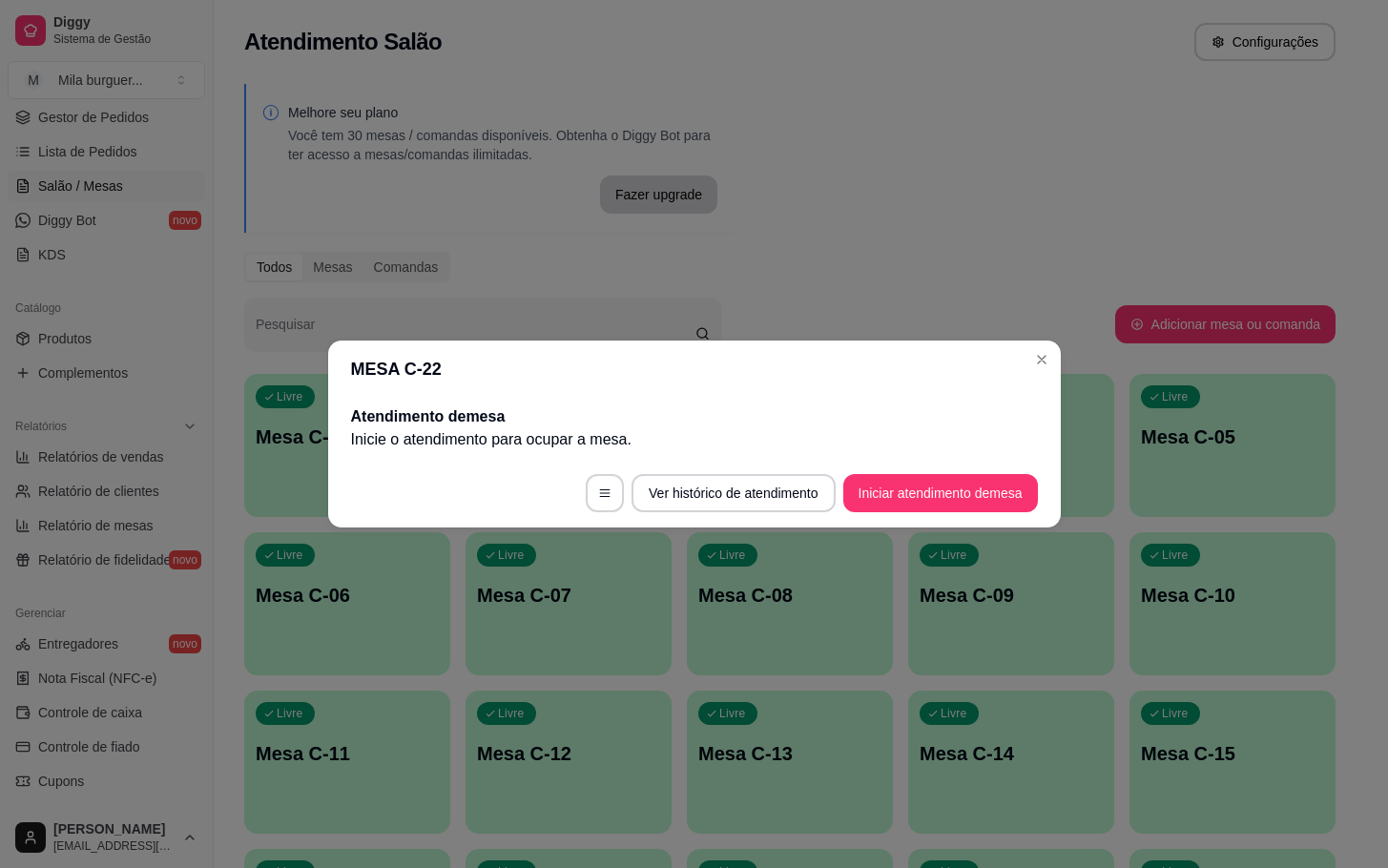
click at [1036, 342] on header "MESA C-22" at bounding box center [694, 369] width 732 height 57
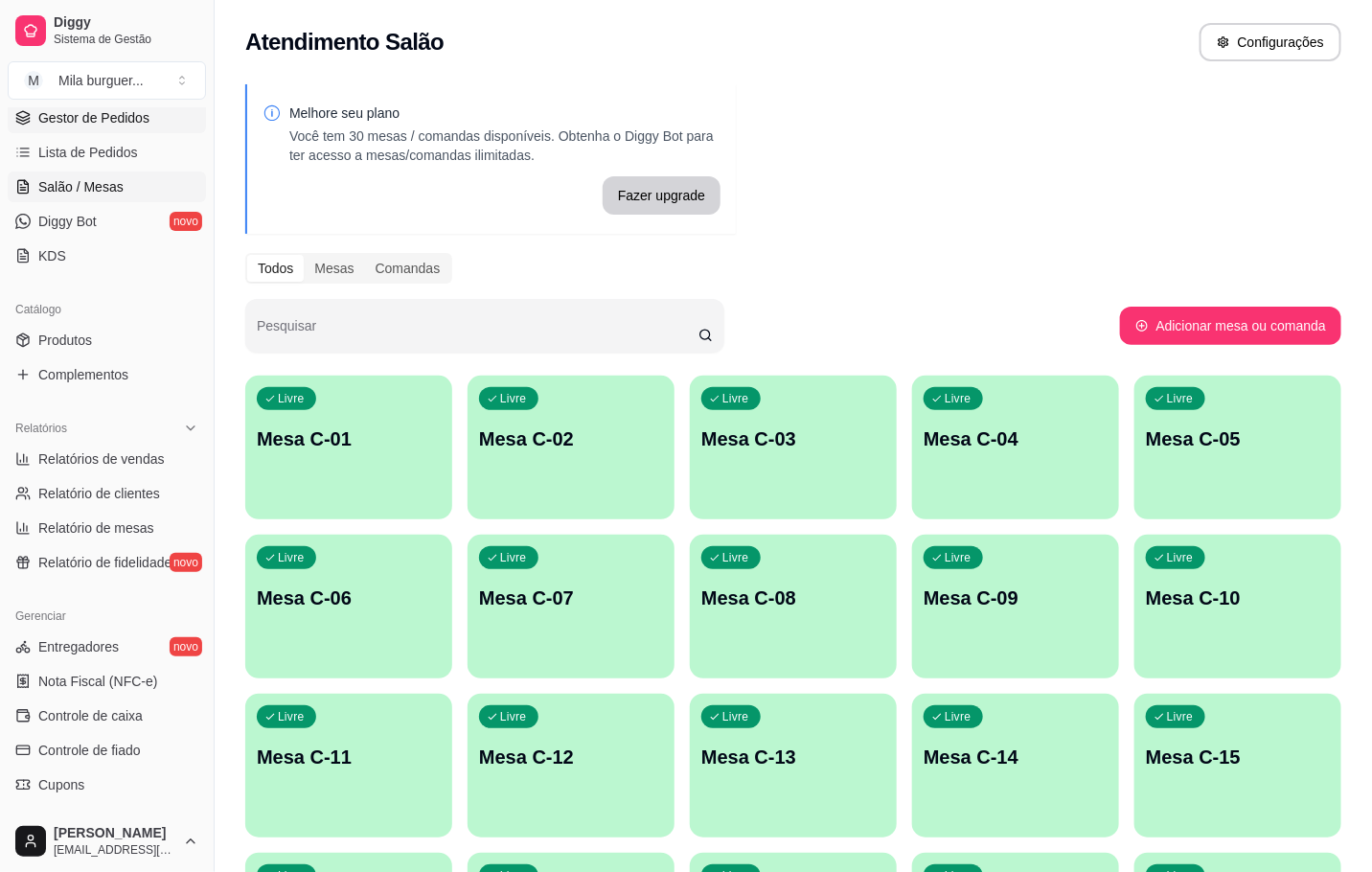
click at [125, 113] on span "Gestor de Pedidos" at bounding box center [94, 118] width 112 height 19
